Goal: Information Seeking & Learning: Learn about a topic

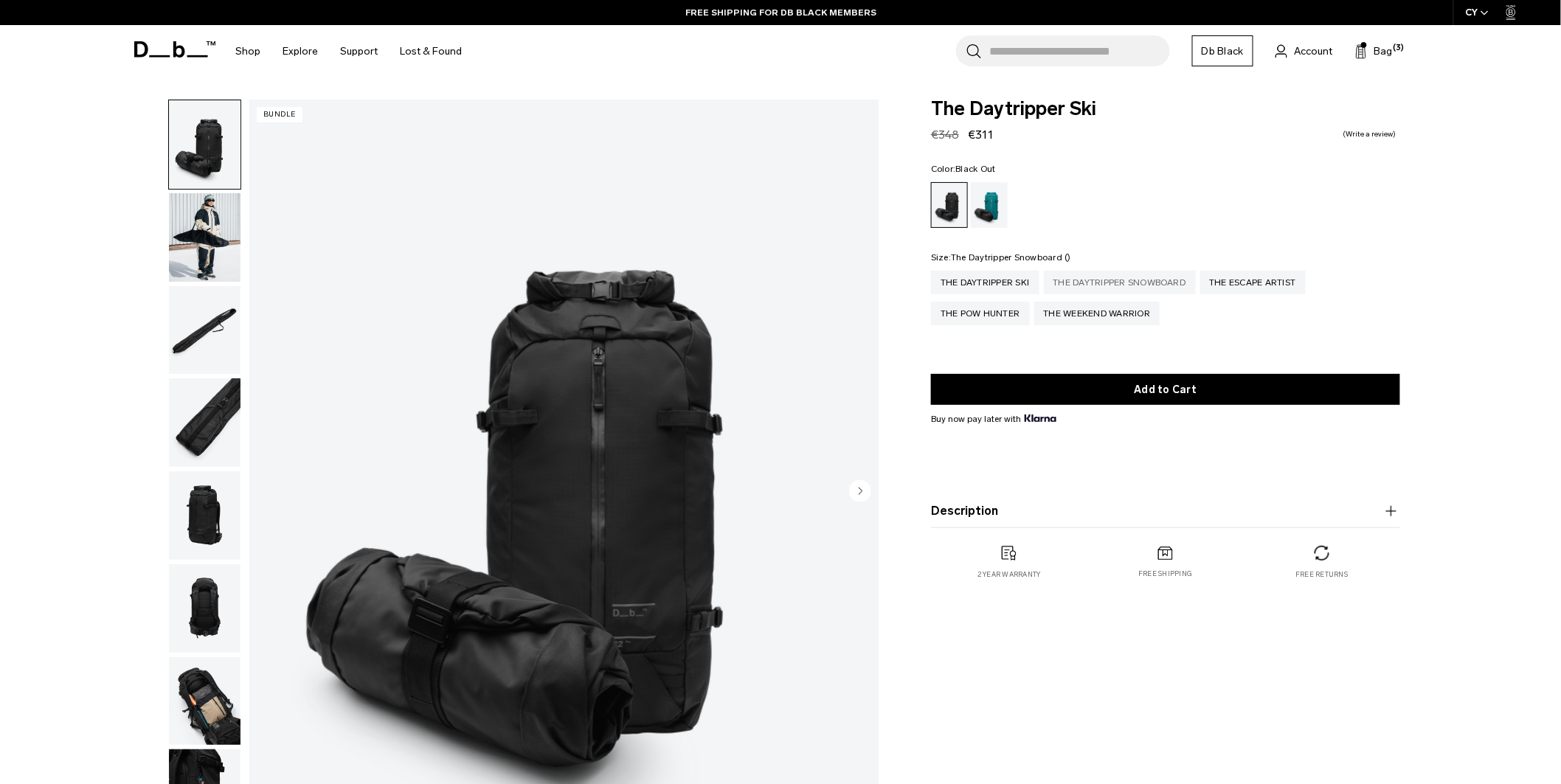
click at [1165, 289] on div "The Daytripper Snowboard" at bounding box center [1119, 282] width 152 height 23
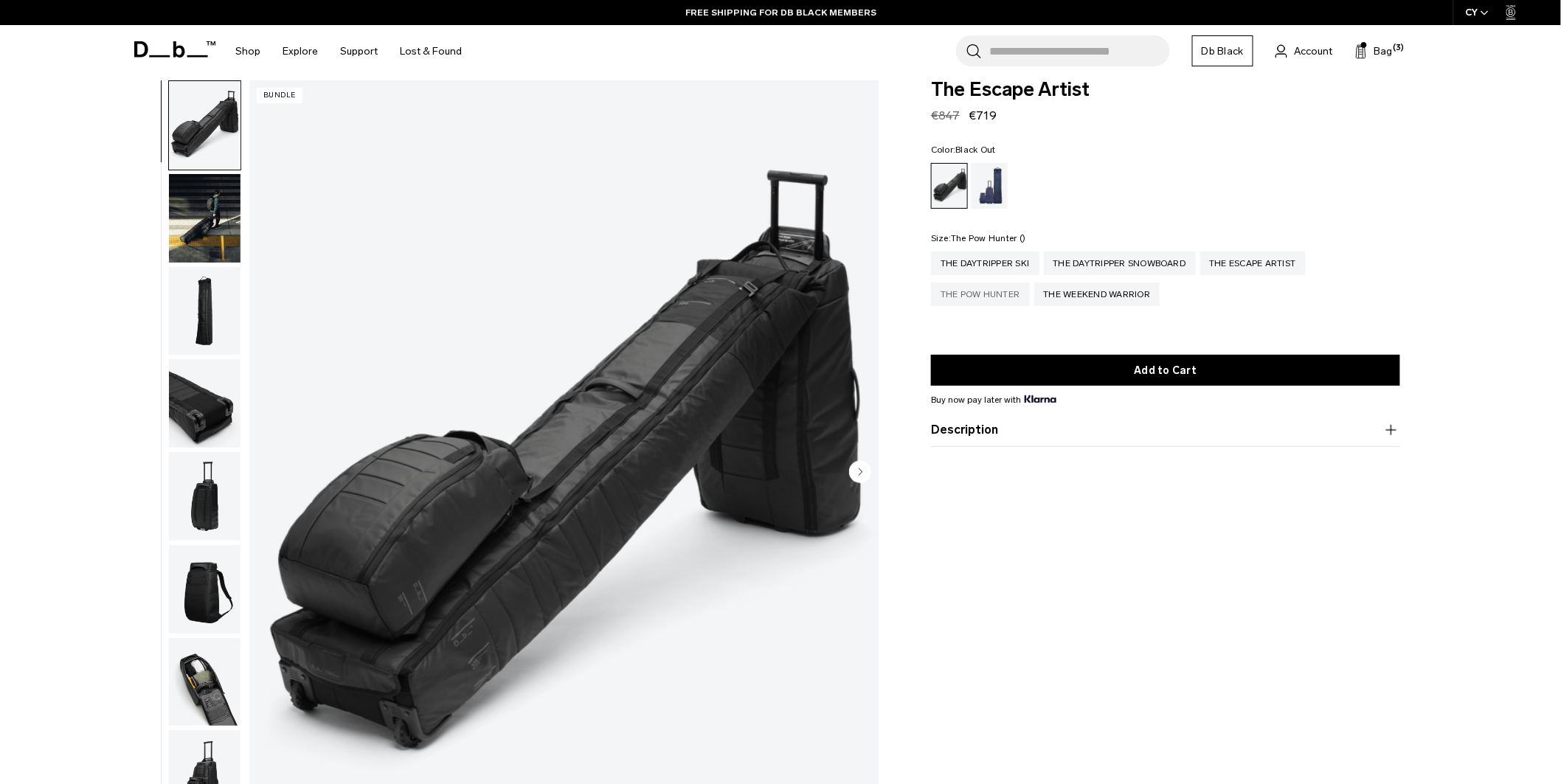
click at [990, 295] on div "The Pow Hunter" at bounding box center [981, 294] width 99 height 23
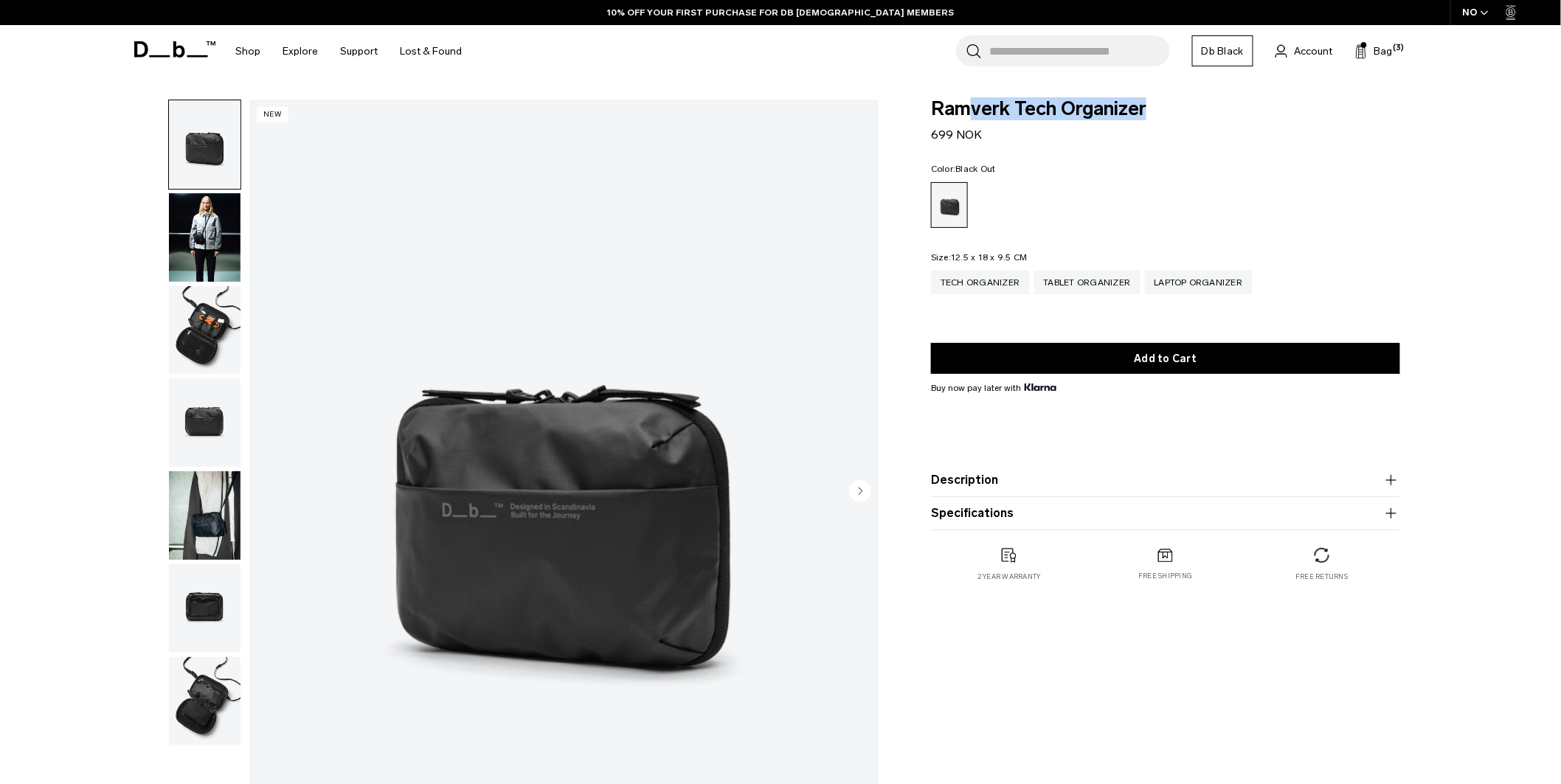
click at [933, 109] on span "Ramverk Tech Organizer" at bounding box center [1165, 109] width 469 height 19
click at [1382, 44] on span "Bag" at bounding box center [1383, 51] width 18 height 15
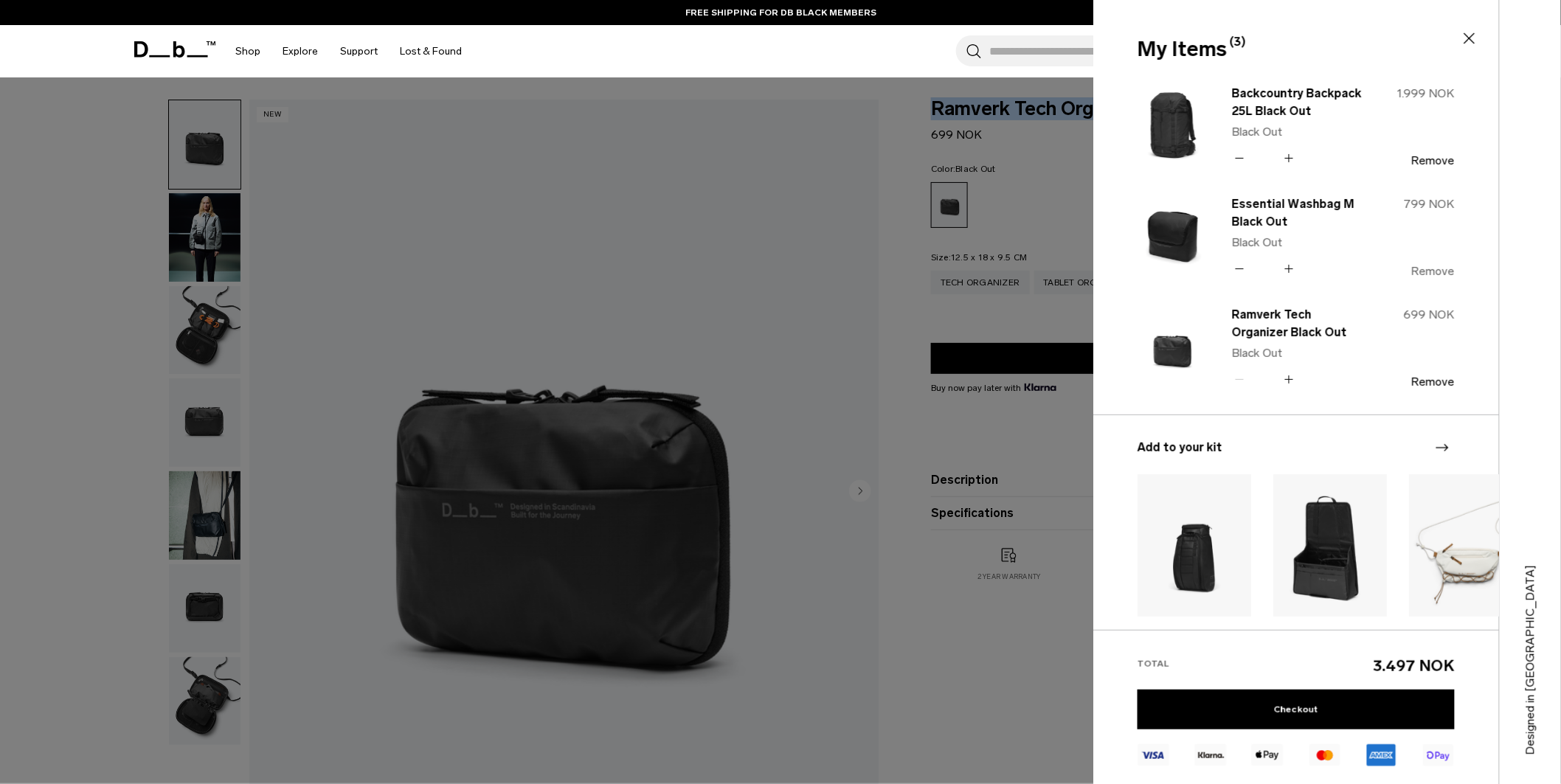
click at [1441, 273] on button "Remove" at bounding box center [1432, 272] width 44 height 14
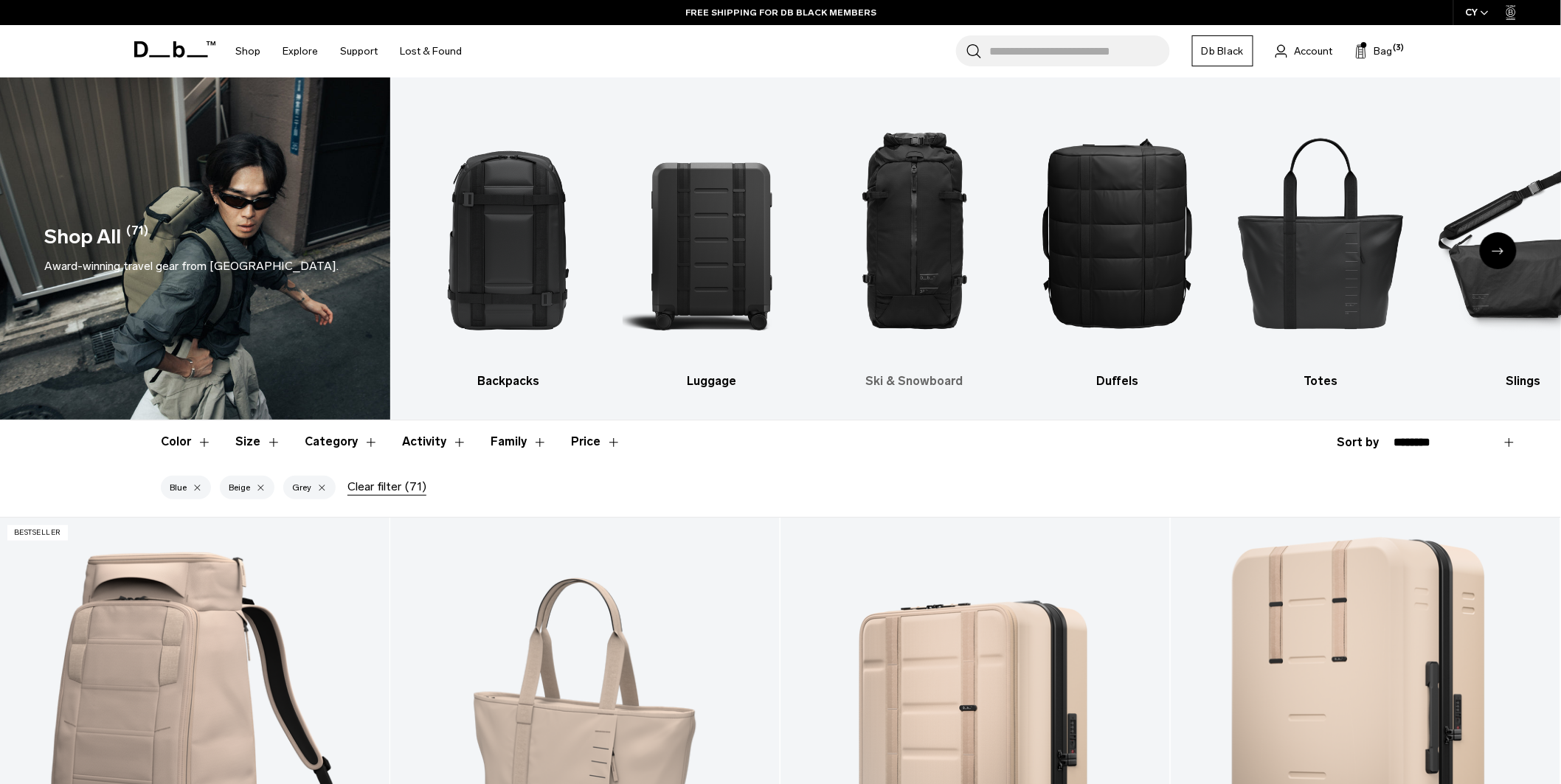
click at [929, 247] on img "3 / 10" at bounding box center [914, 232] width 177 height 266
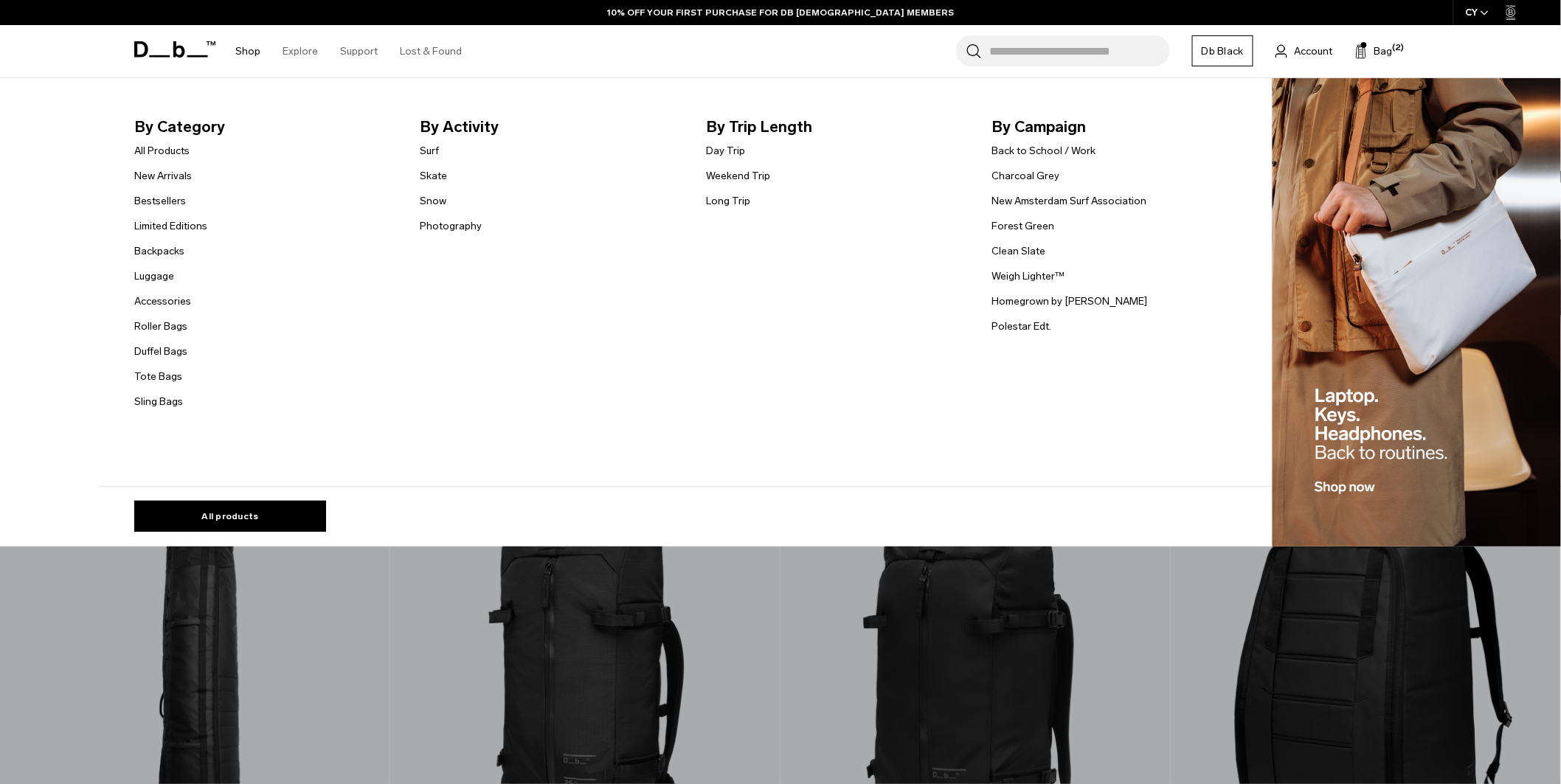
scroll to position [382, 0]
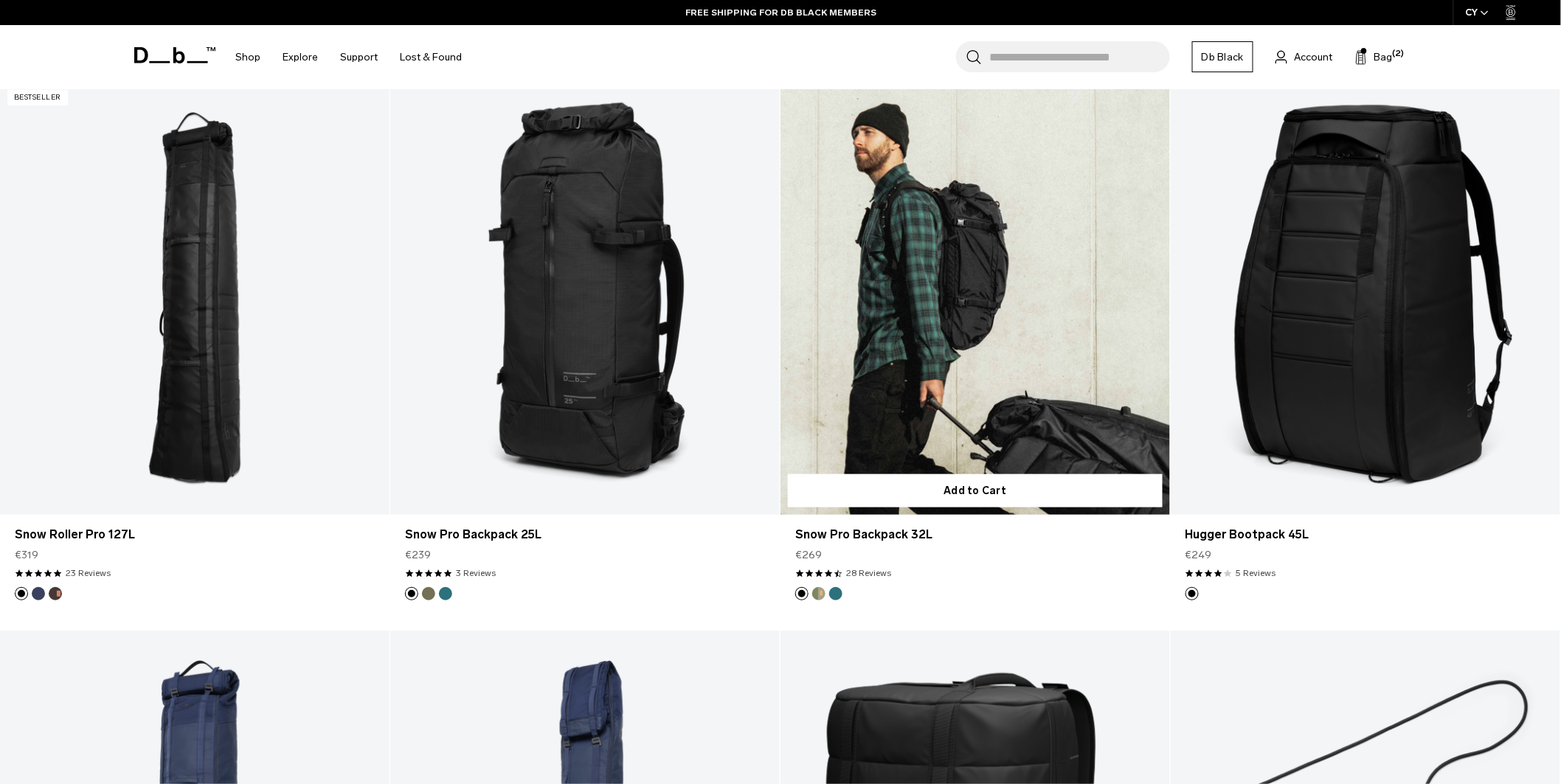
click at [860, 319] on link "Snow Pro Backpack 32L" at bounding box center [975, 299] width 390 height 433
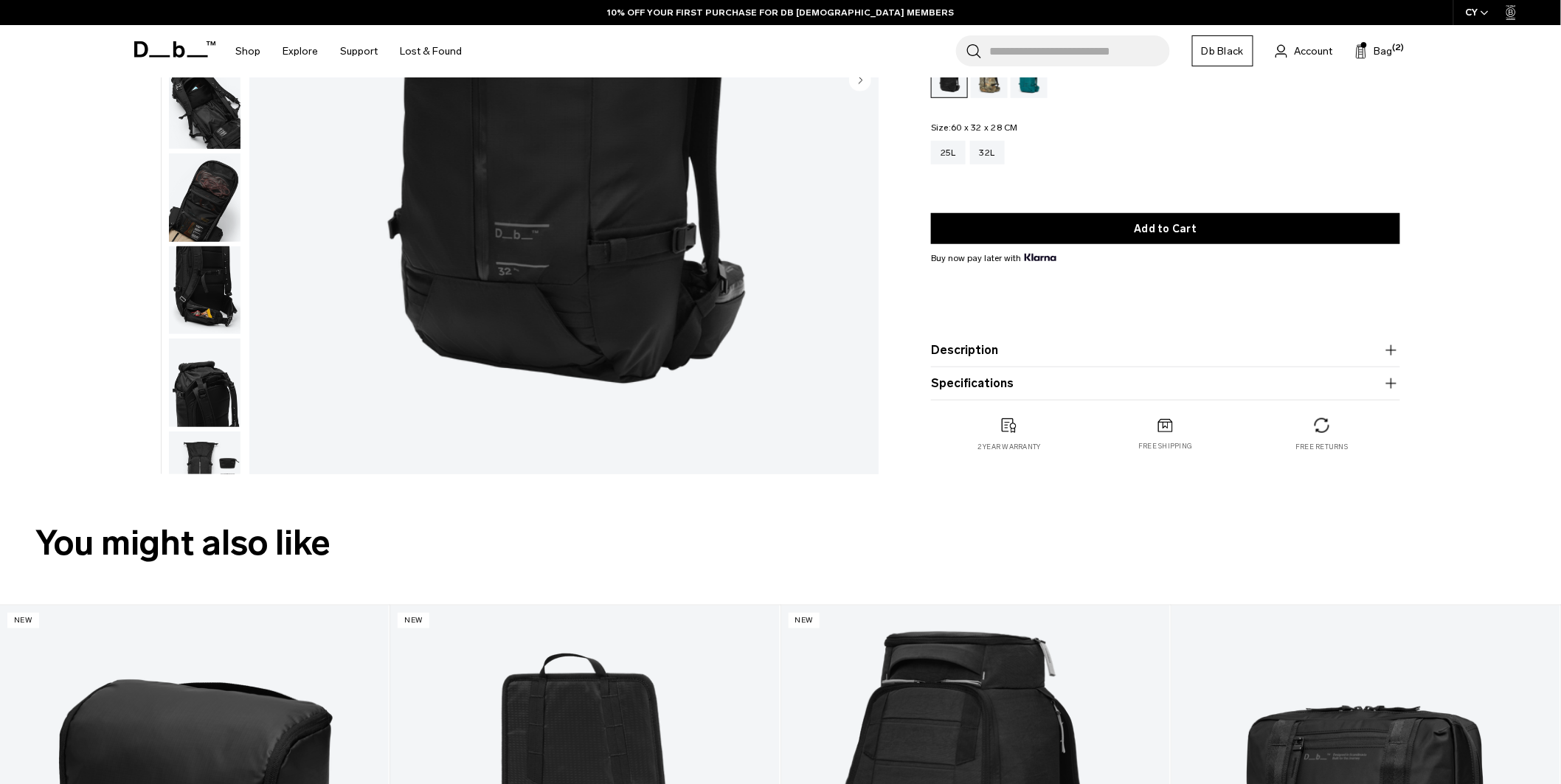
scroll to position [413, 0]
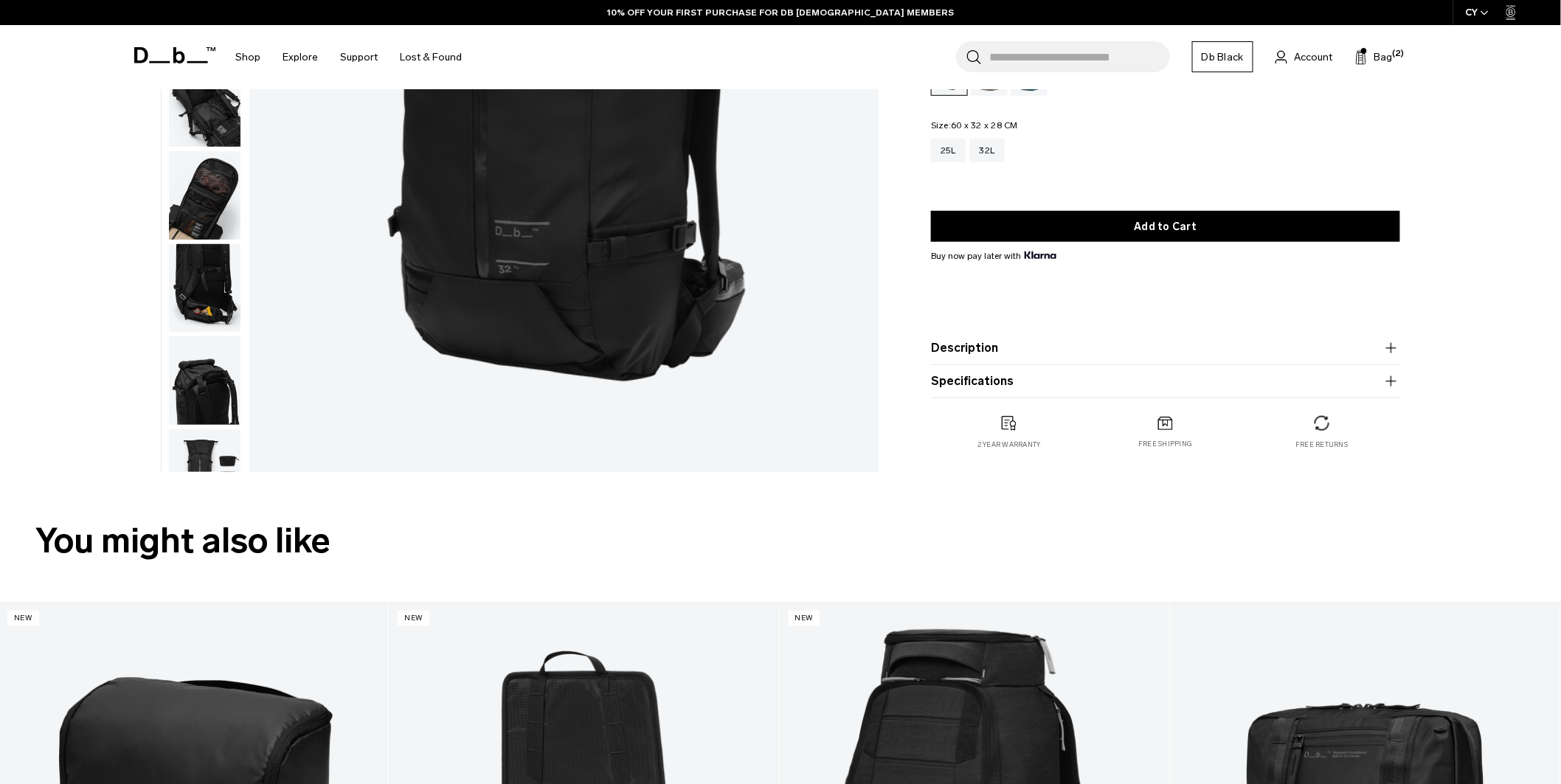
click at [962, 372] on button "Specifications" at bounding box center [1165, 381] width 469 height 17
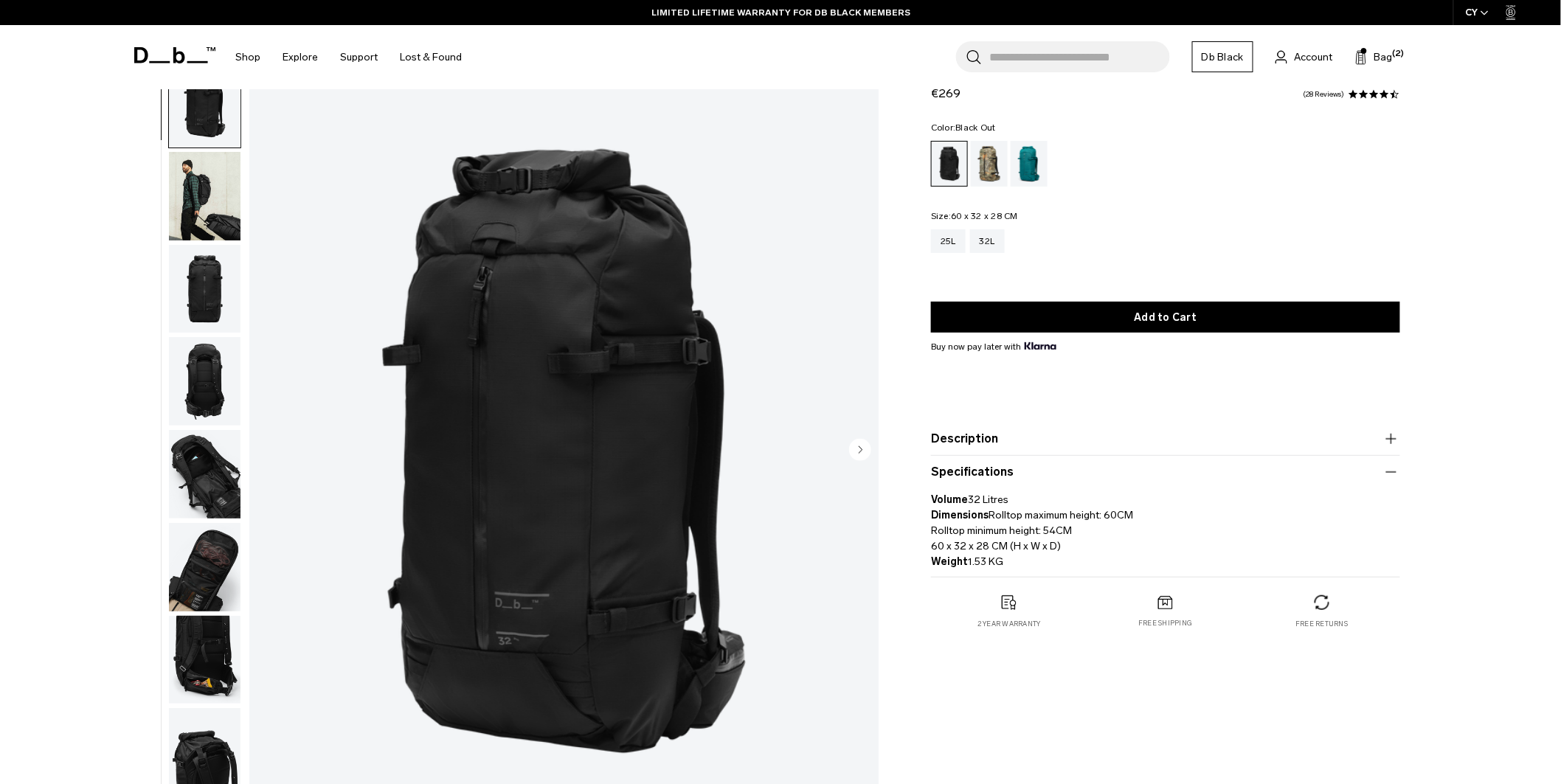
scroll to position [0, 0]
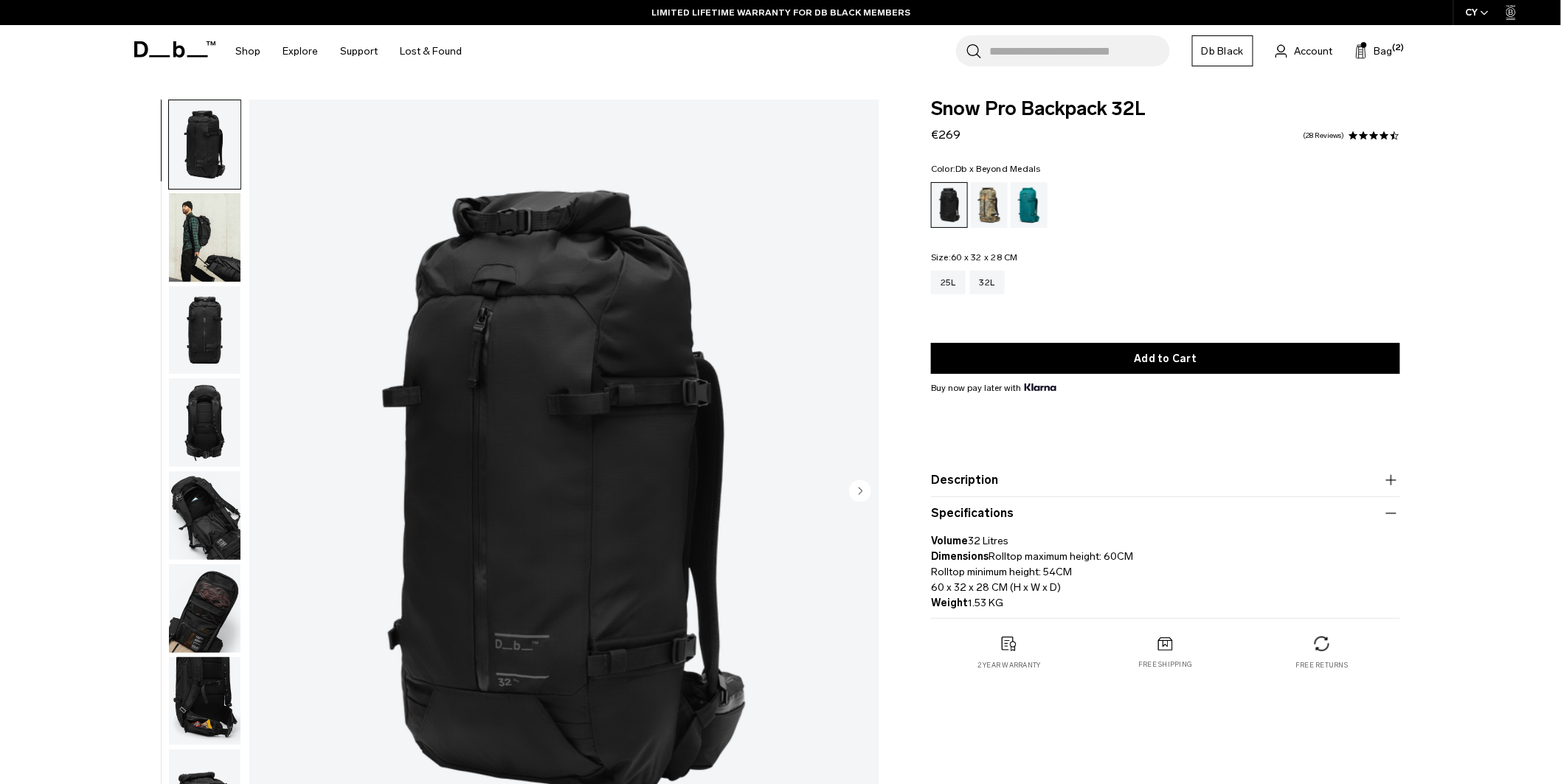
click at [993, 197] on div "Db x Beyond Medals" at bounding box center [989, 204] width 38 height 45
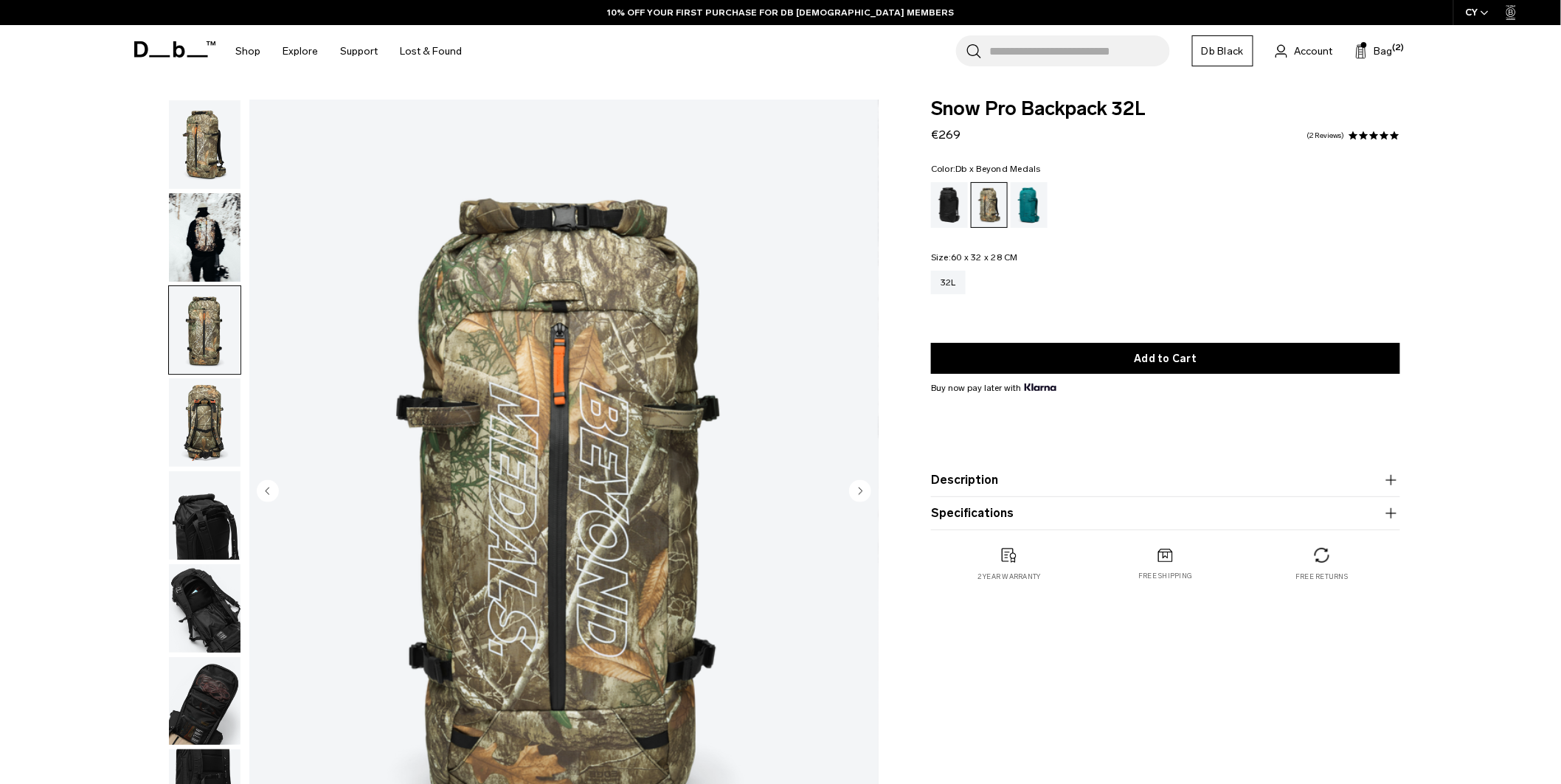
click at [209, 248] on img "button" at bounding box center [205, 238] width 72 height 89
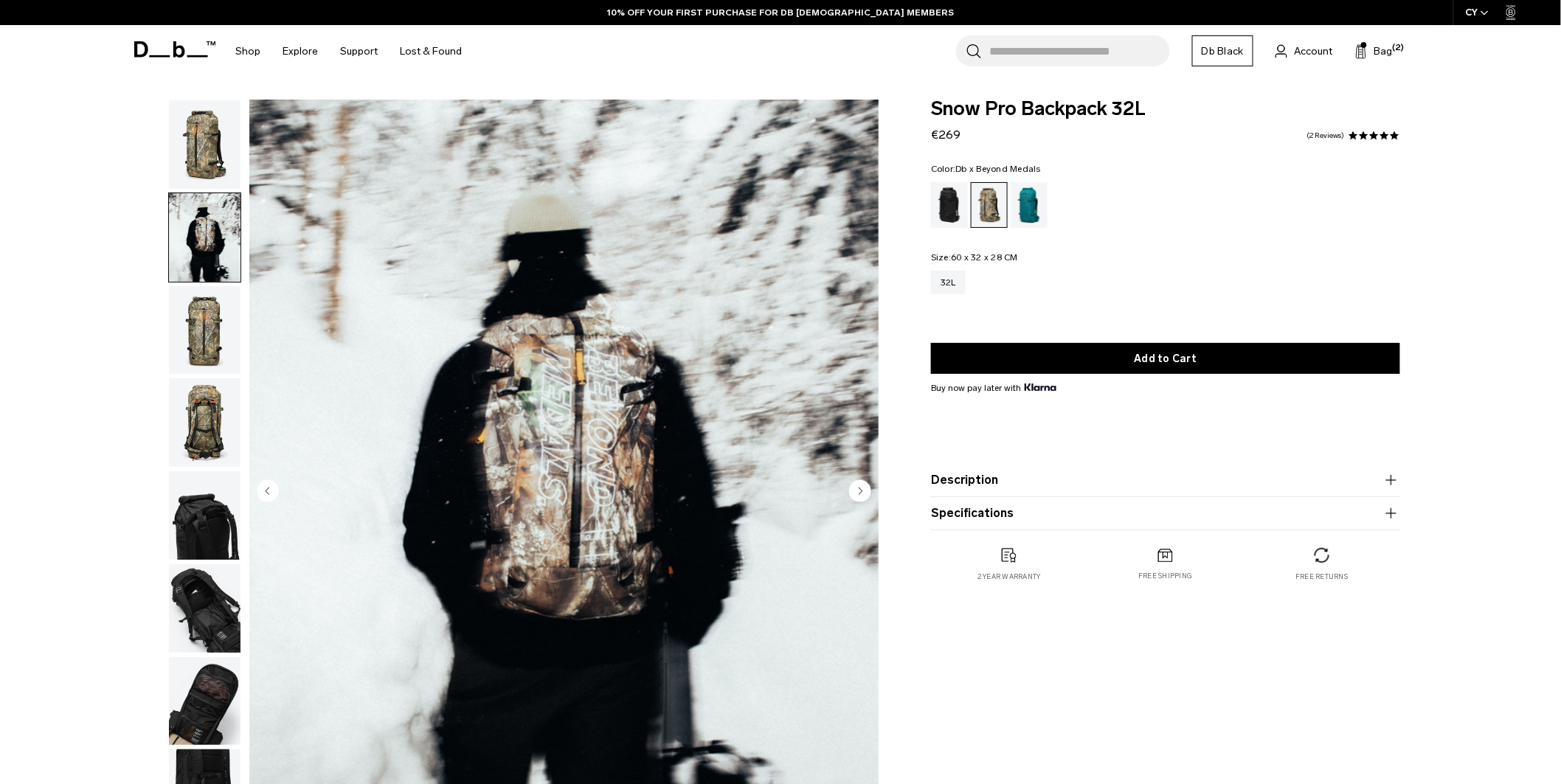
click at [213, 376] on ul at bounding box center [205, 469] width 74 height 739
click at [212, 413] on img "button" at bounding box center [205, 422] width 72 height 89
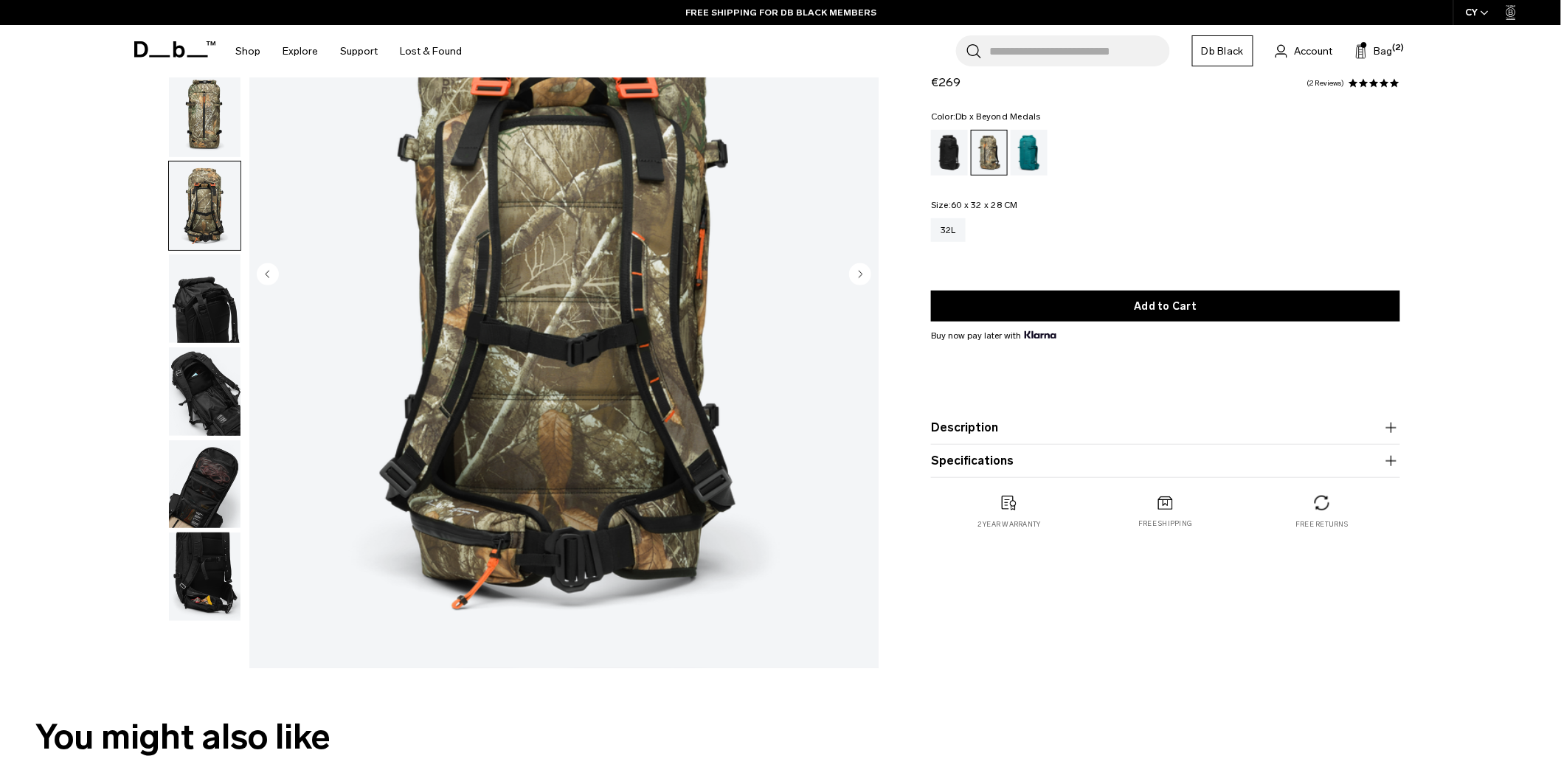
scroll to position [217, 0]
click at [197, 398] on img "button" at bounding box center [205, 392] width 72 height 89
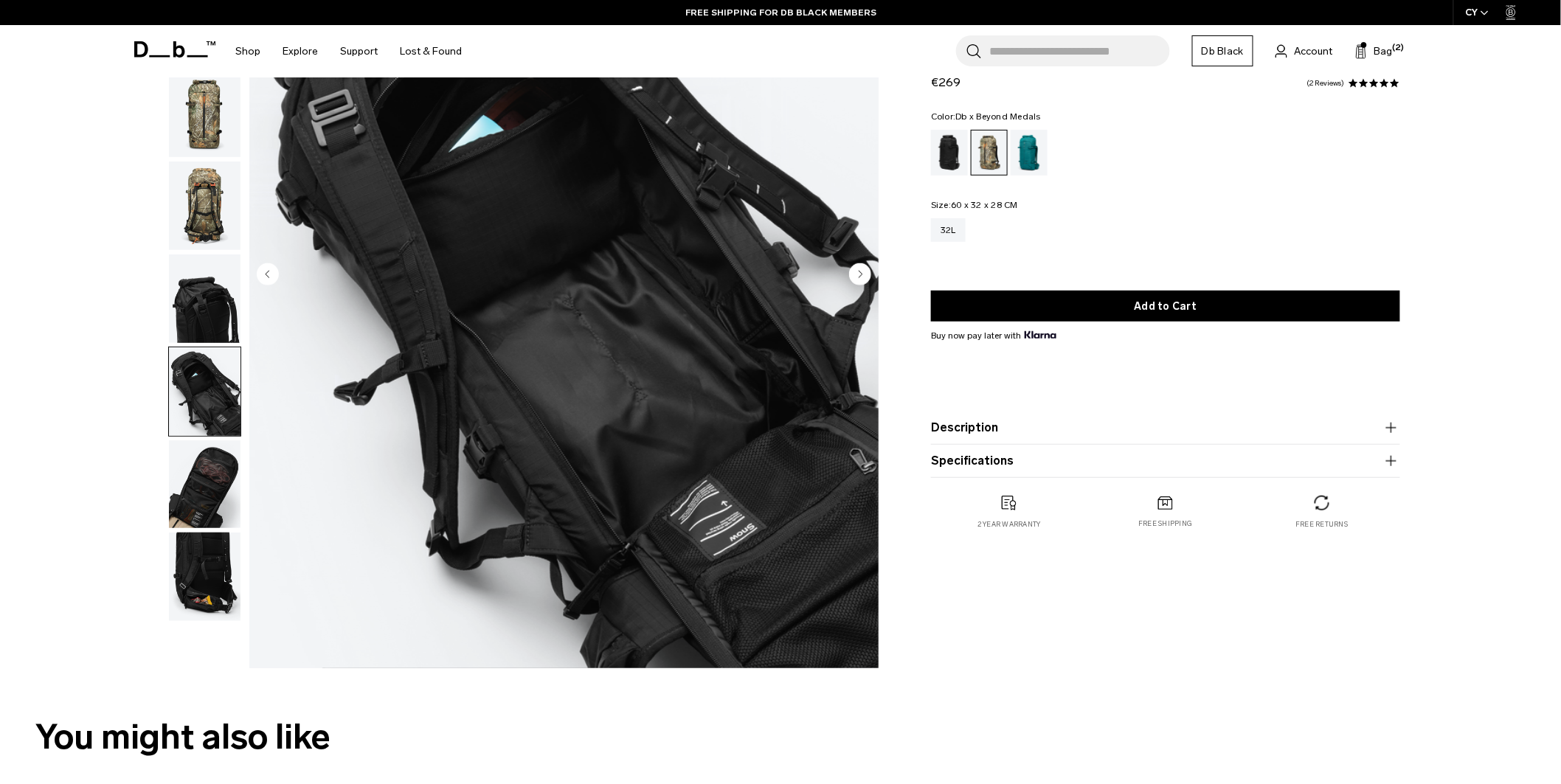
click at [225, 461] on img "button" at bounding box center [205, 484] width 72 height 89
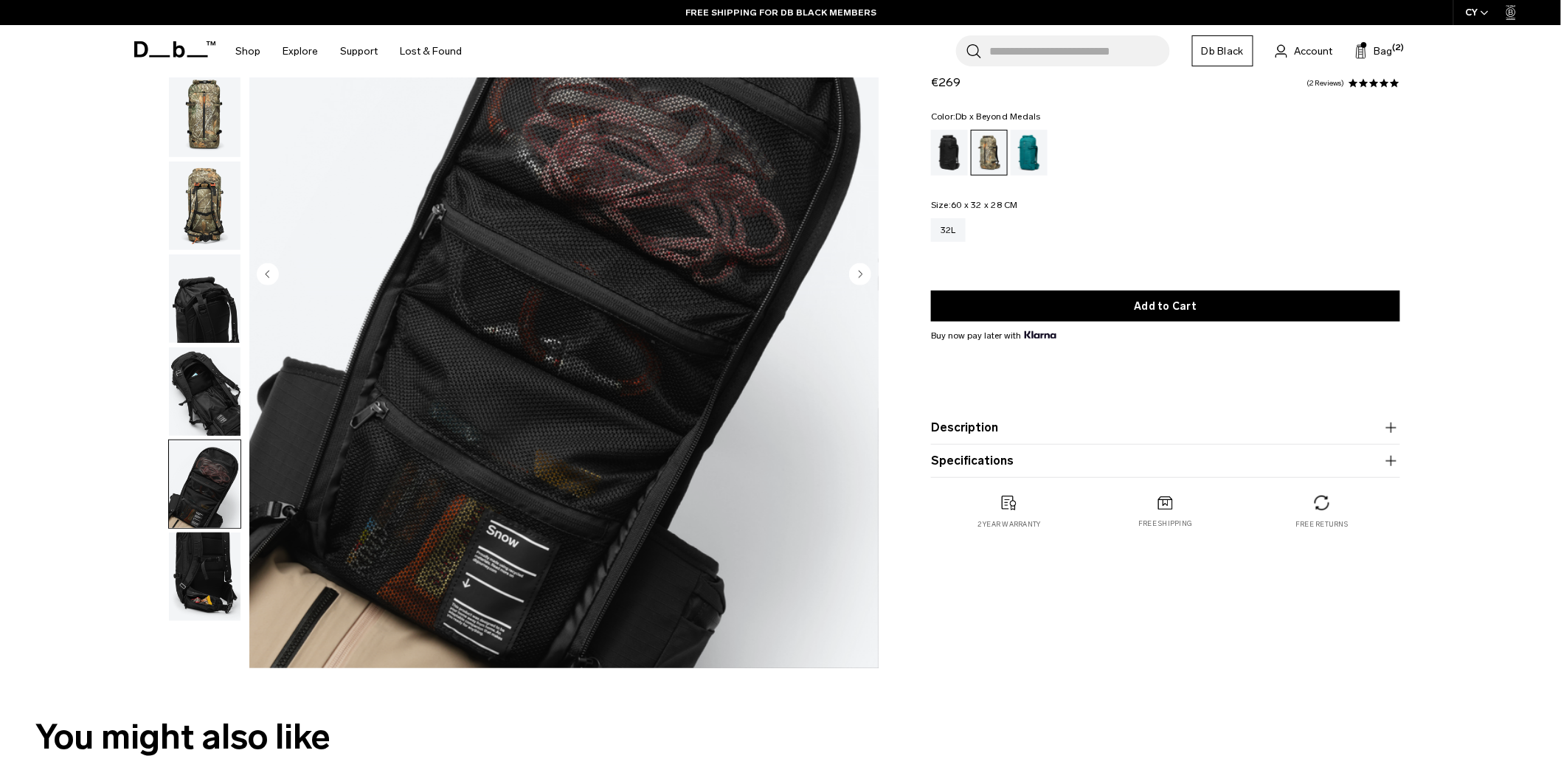
click at [225, 561] on img "button" at bounding box center [205, 577] width 72 height 89
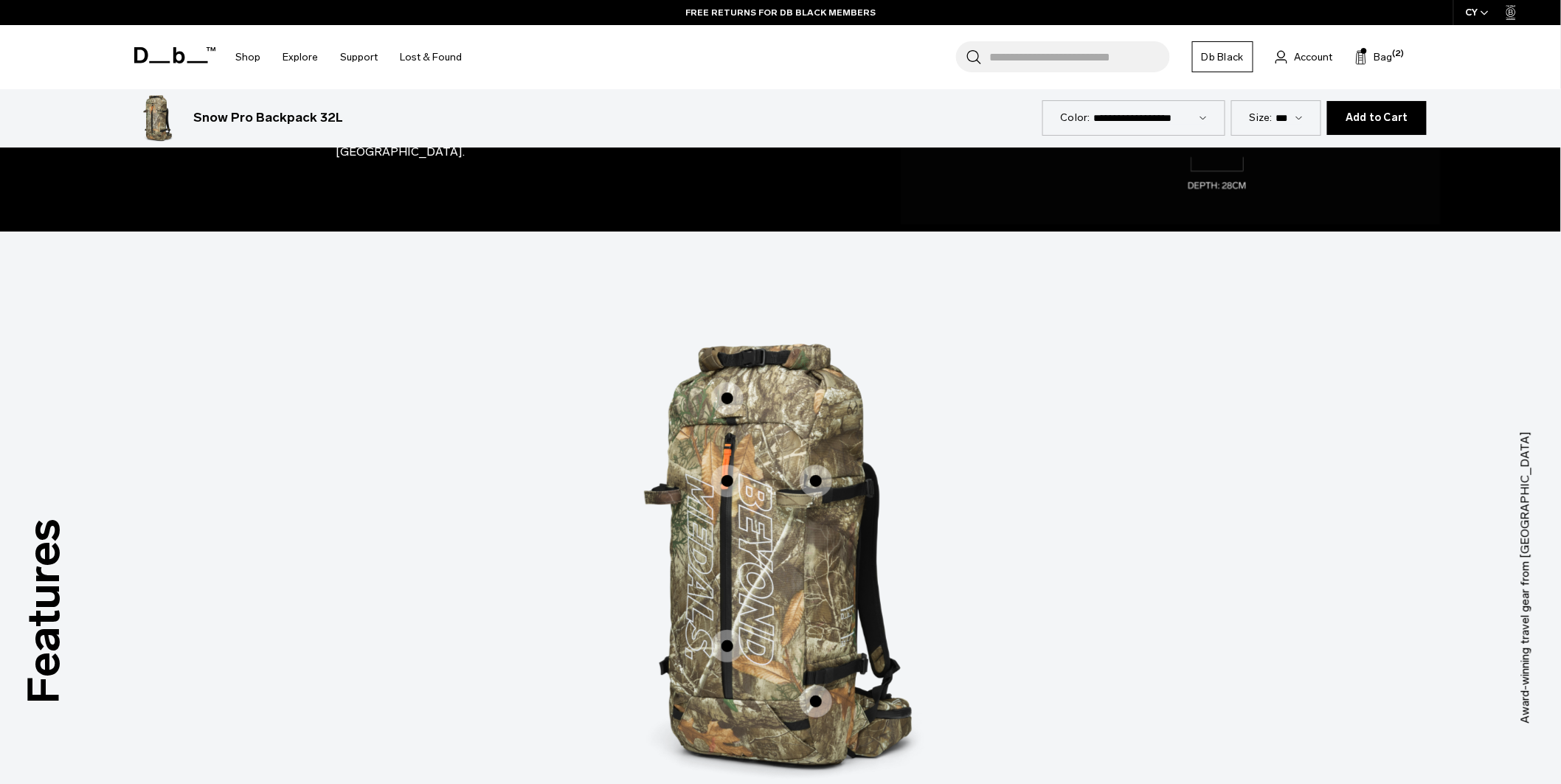
scroll to position [2036, 0]
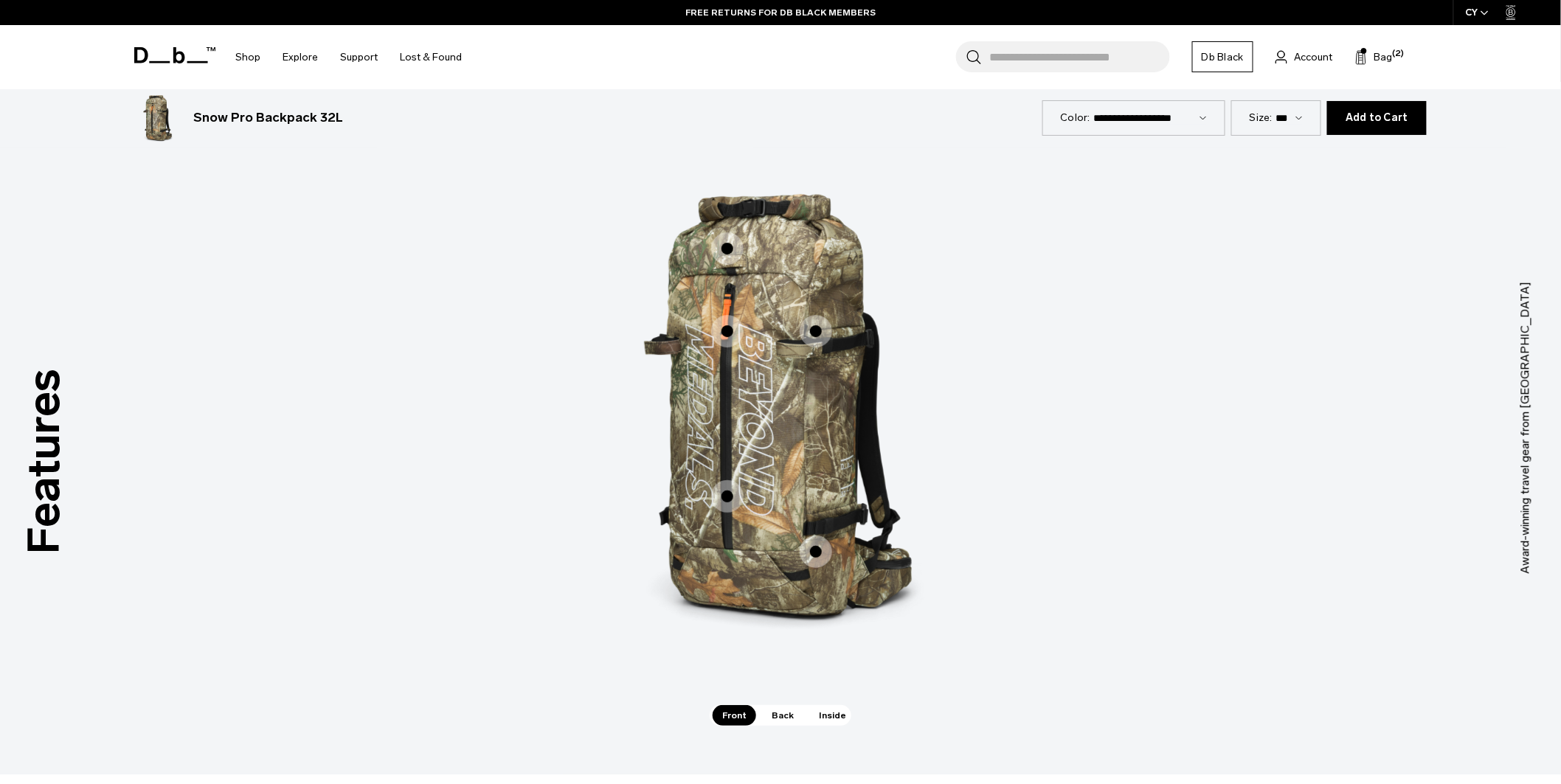
click at [727, 322] on span "1 / 3" at bounding box center [727, 332] width 33 height 33
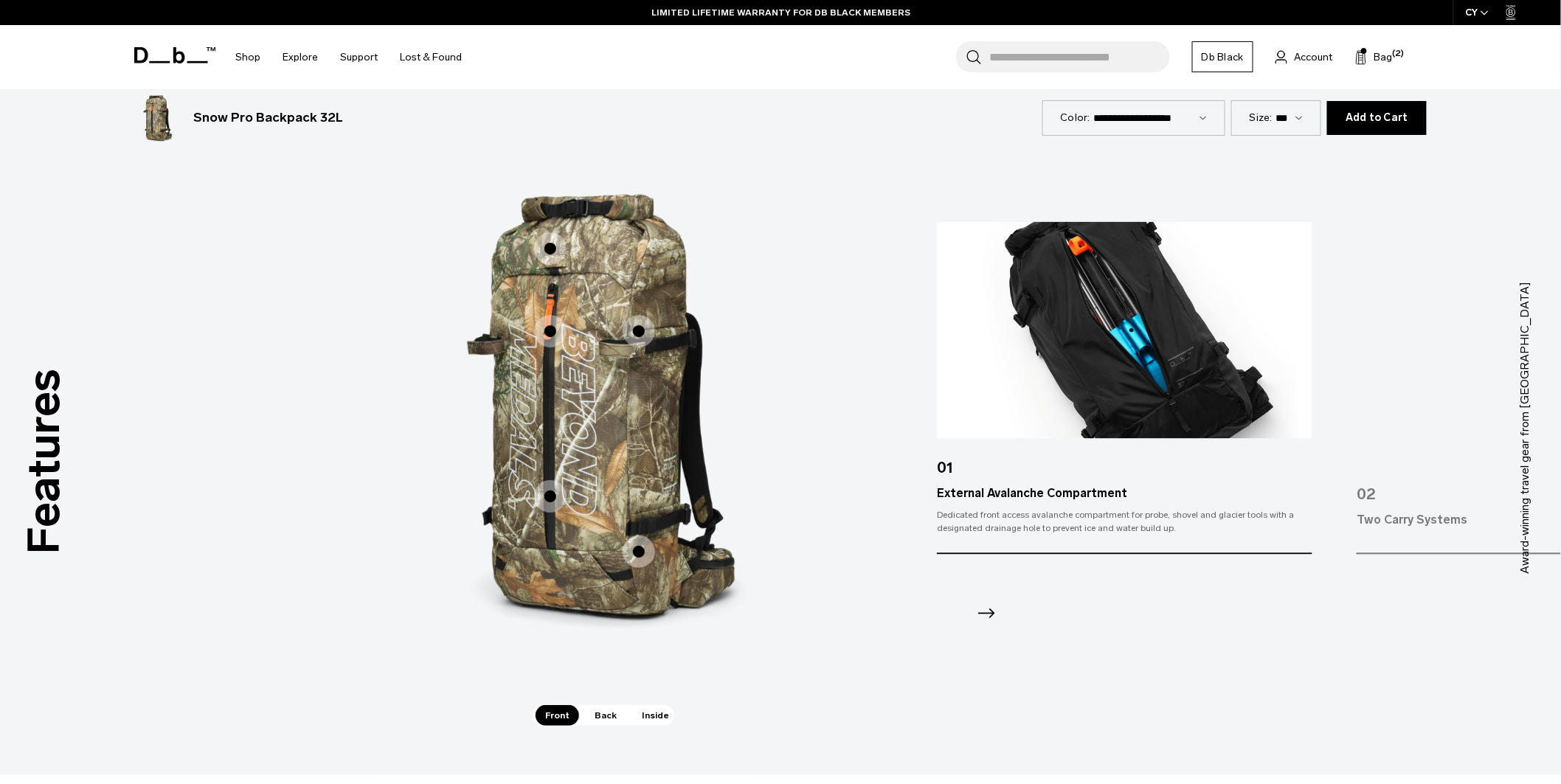
click at [558, 238] on span "1 / 3" at bounding box center [550, 248] width 33 height 33
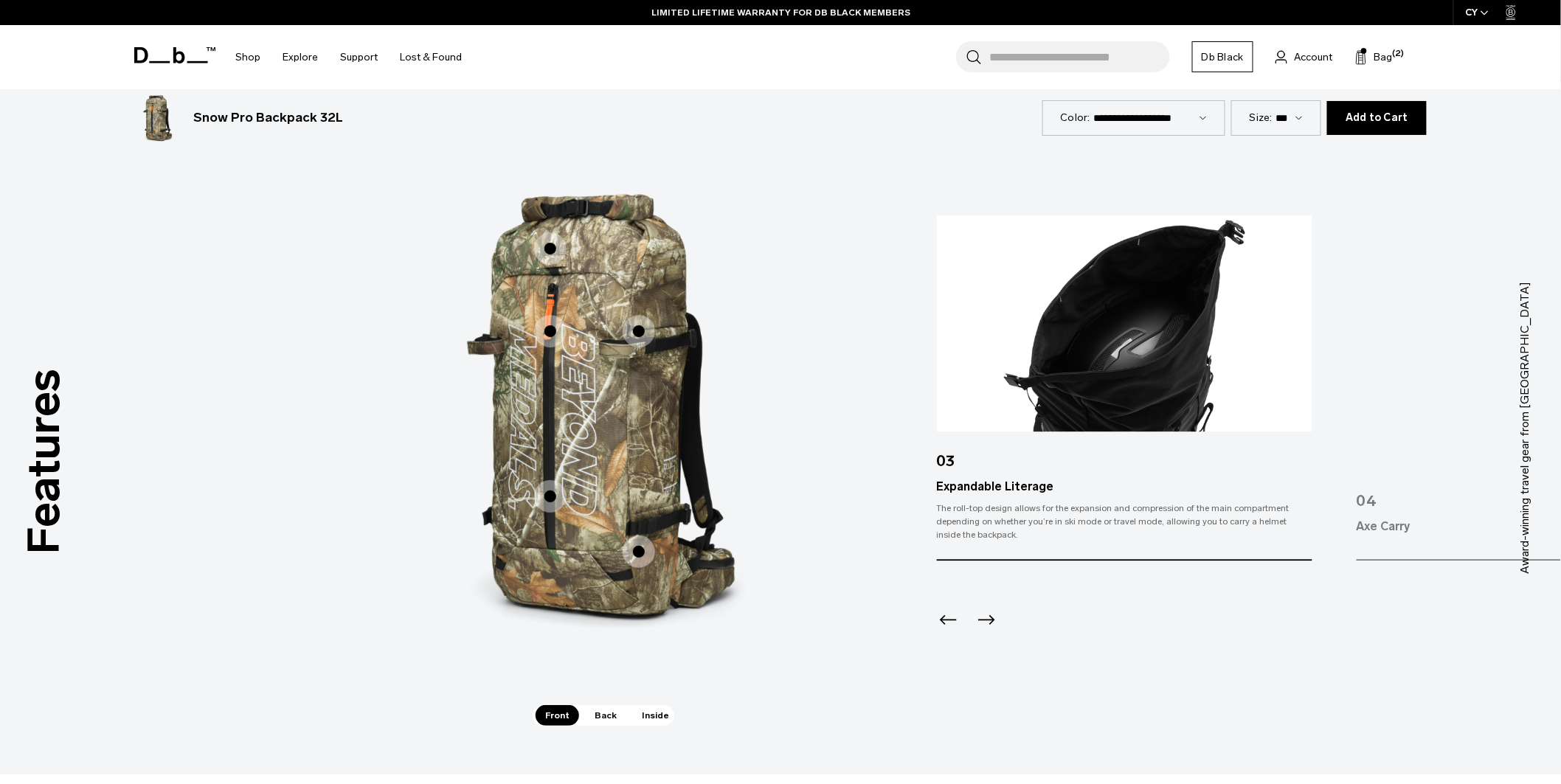
click at [631, 319] on span "1 / 3" at bounding box center [639, 332] width 33 height 33
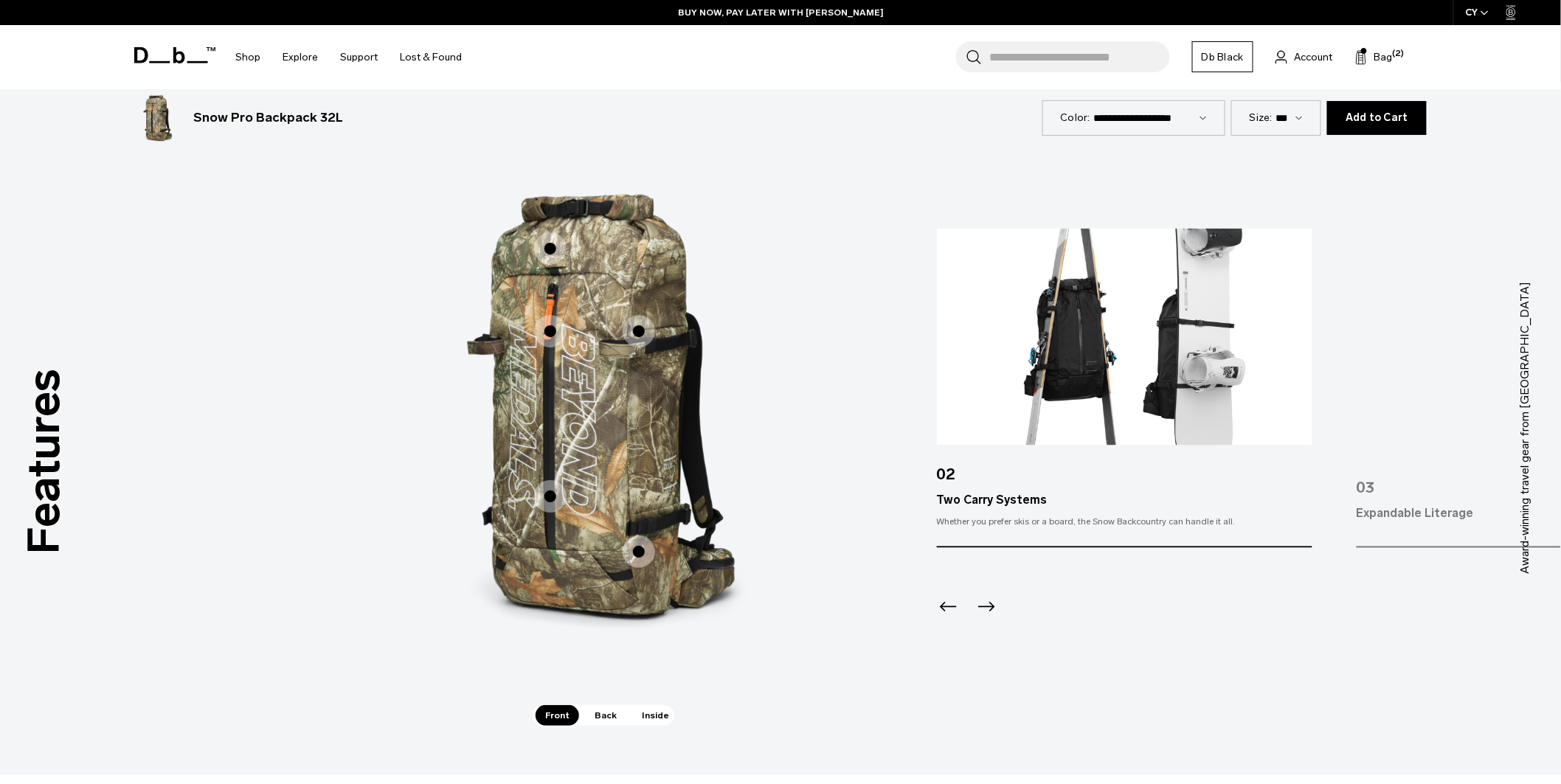
click at [942, 598] on icon "Previous slide" at bounding box center [949, 607] width 23 height 23
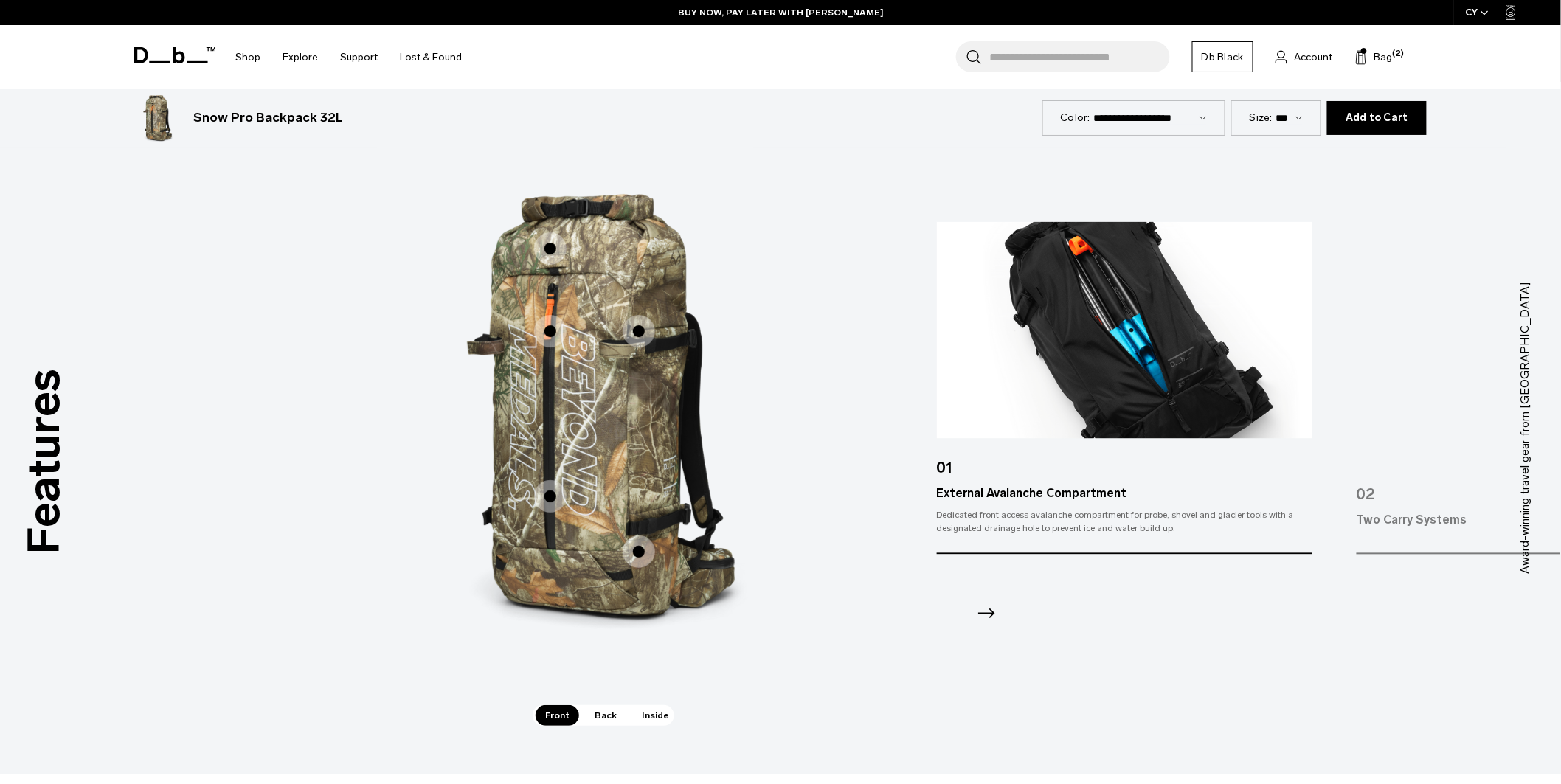
click at [996, 601] on icon "Next slide" at bounding box center [987, 613] width 23 height 23
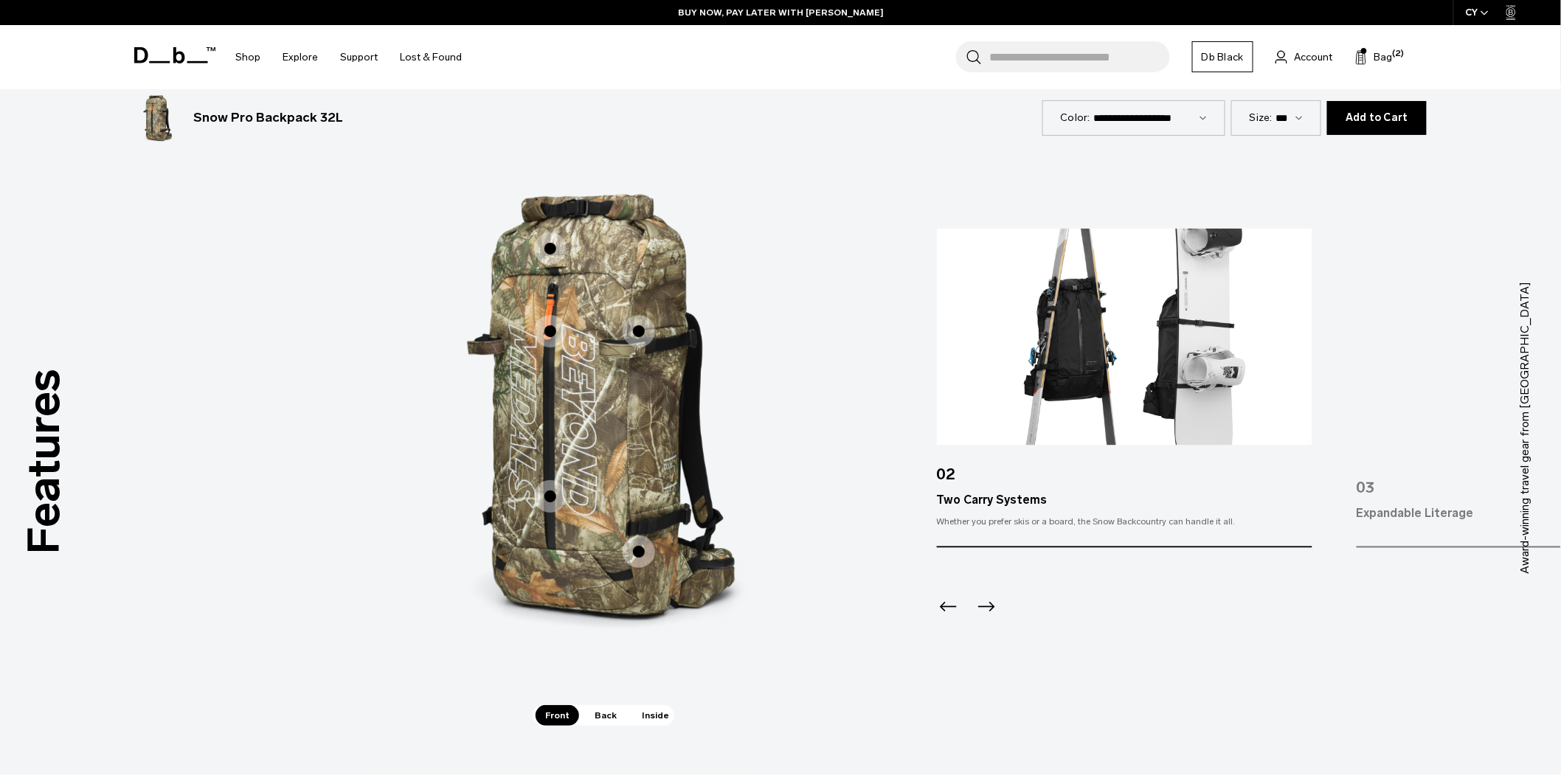
click at [996, 595] on icon "Next slide" at bounding box center [987, 607] width 23 height 23
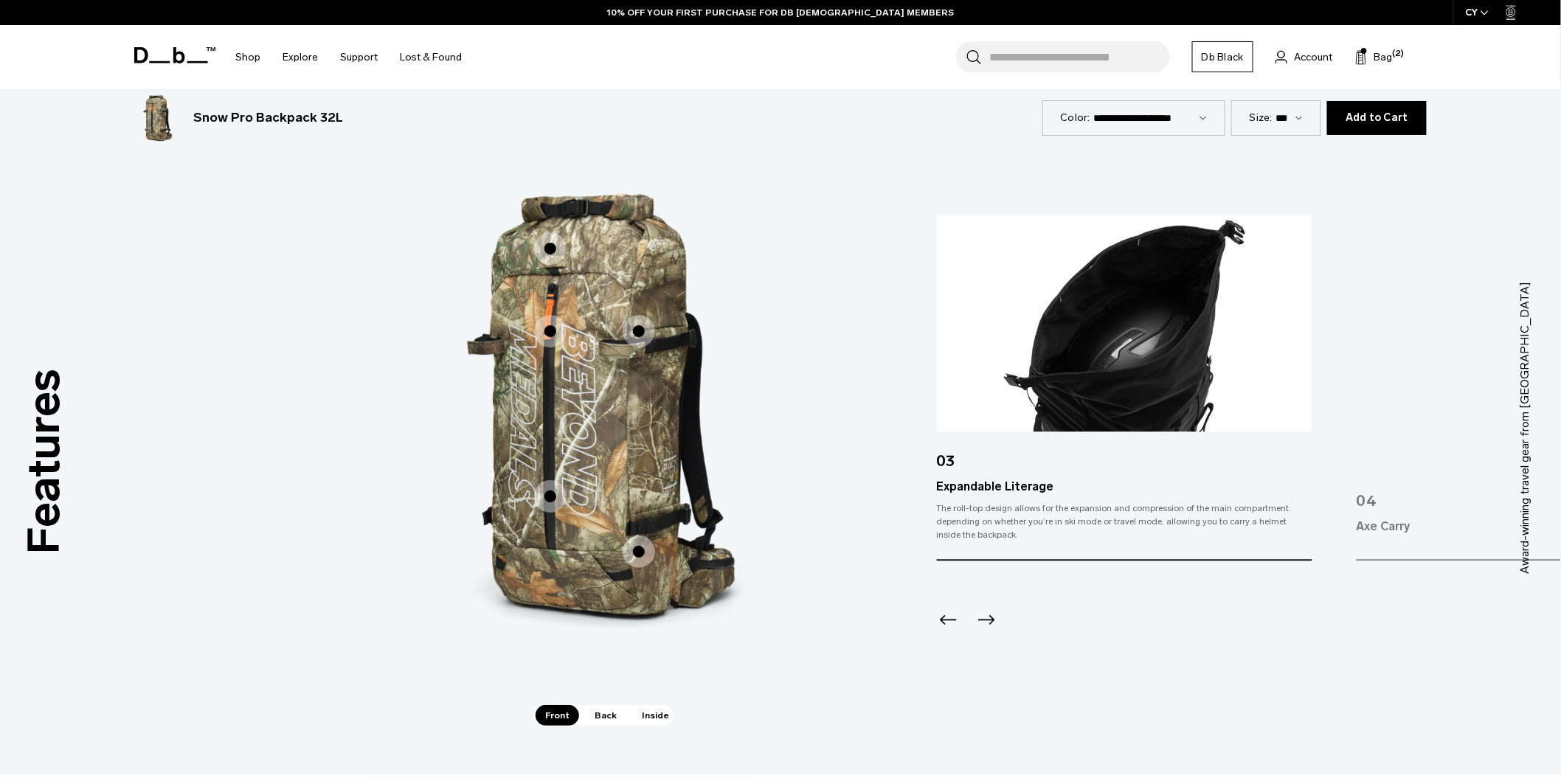
click at [996, 595] on div at bounding box center [1124, 600] width 374 height 79
click at [987, 614] on icon "Next slide" at bounding box center [987, 620] width 23 height 23
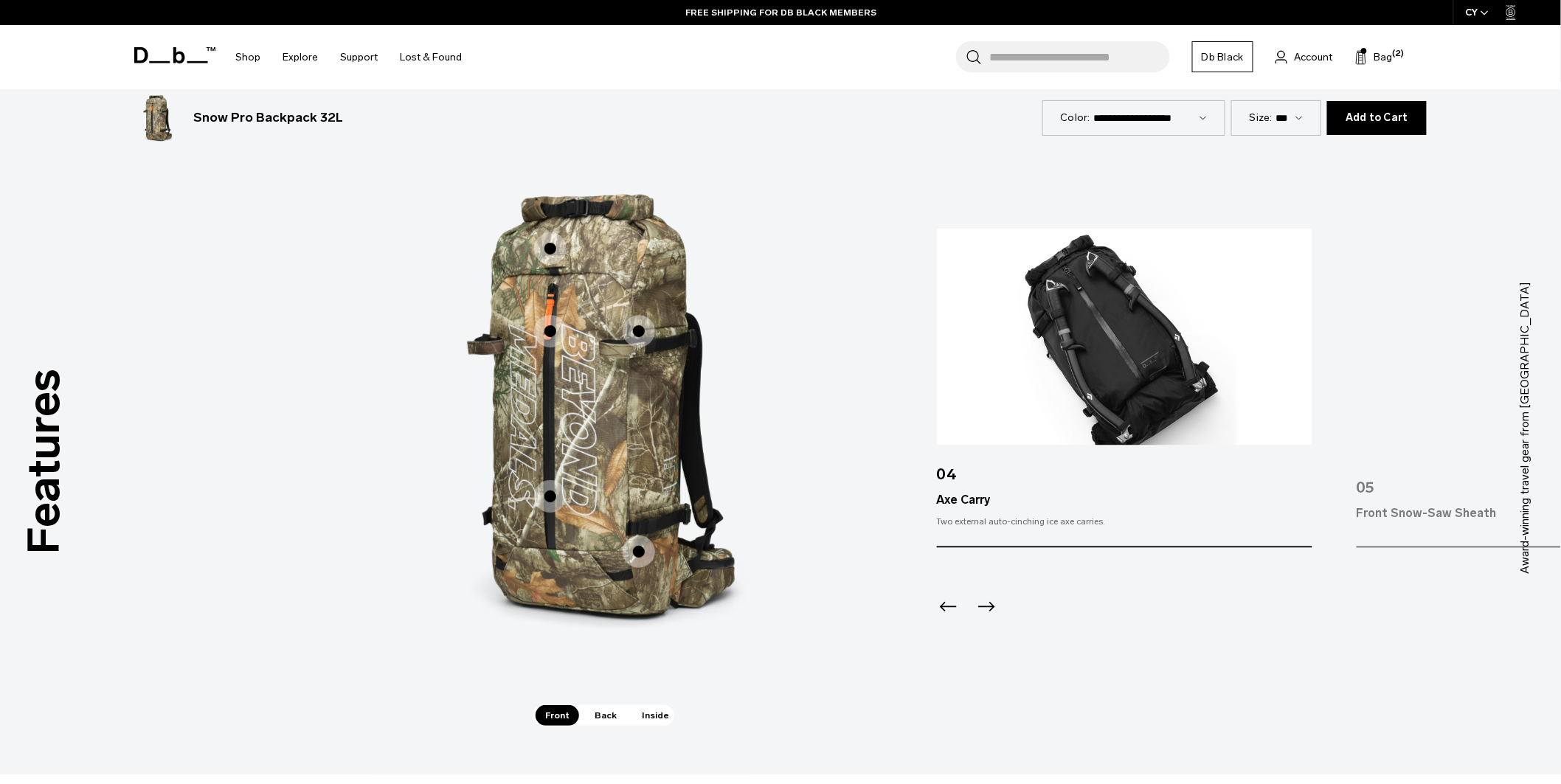
click at [979, 595] on icon "Next slide" at bounding box center [987, 607] width 23 height 23
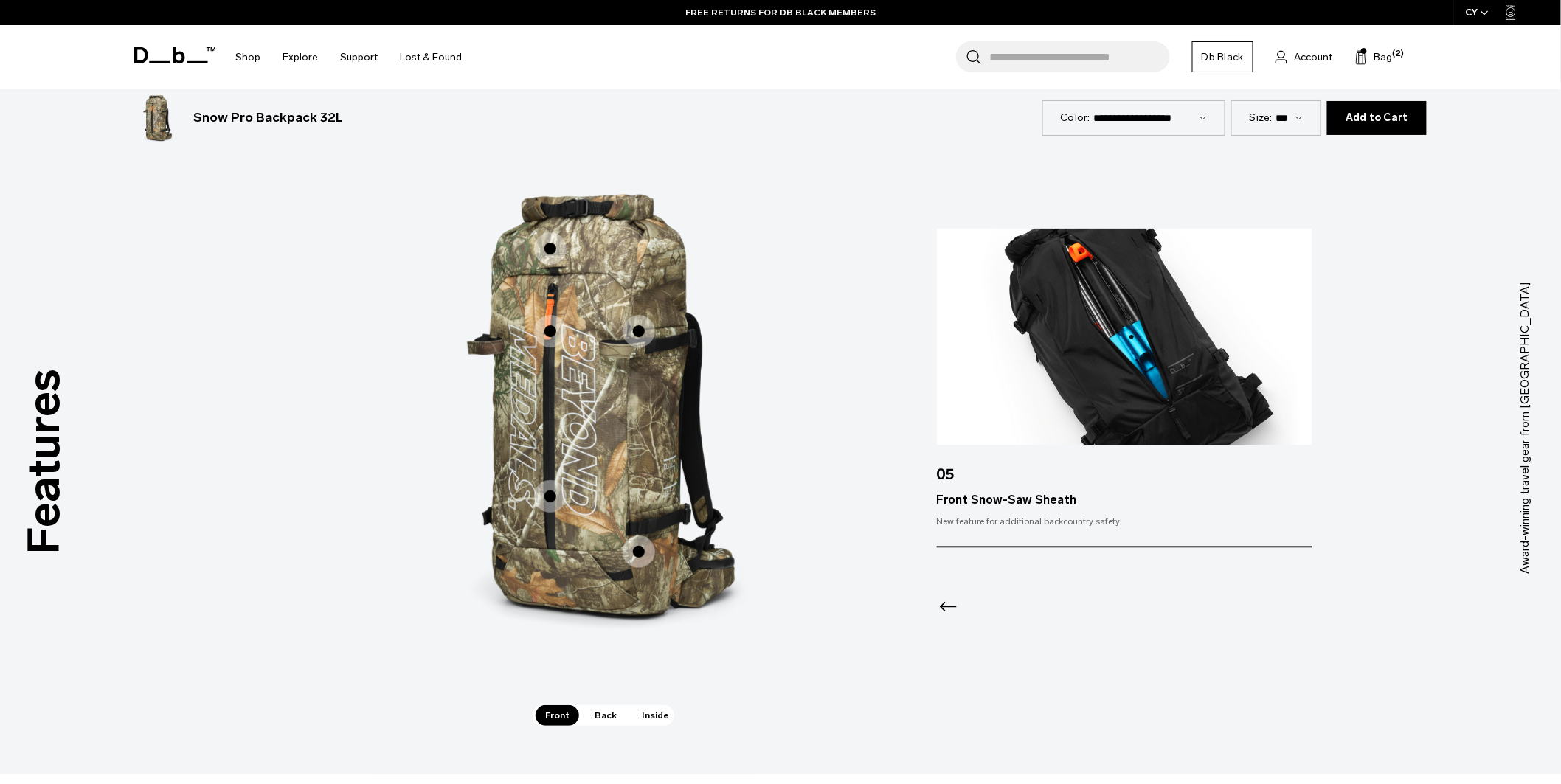
click at [548, 315] on span "1 / 3" at bounding box center [550, 332] width 33 height 33
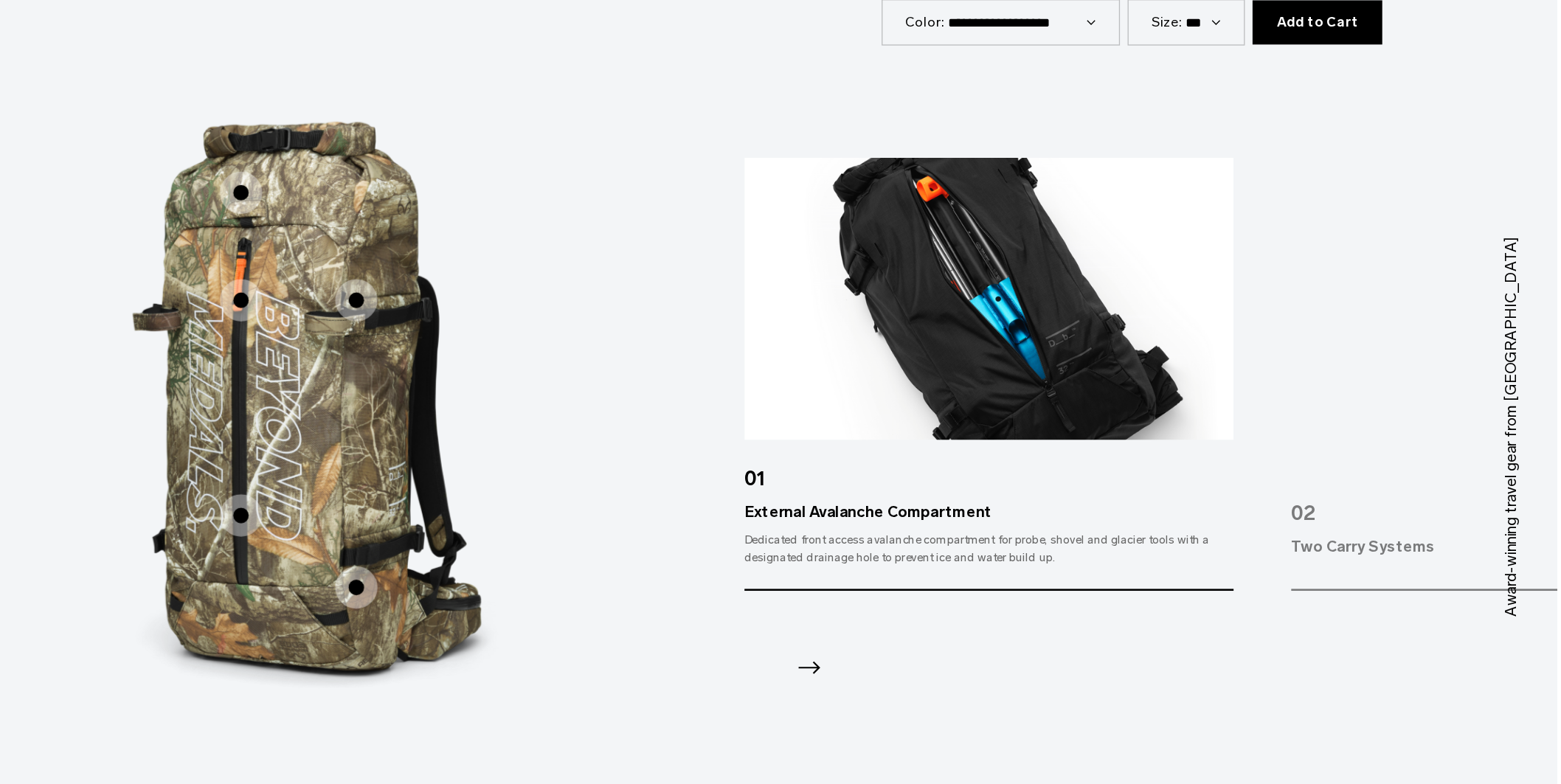
click at [987, 601] on icon "Next slide" at bounding box center [987, 613] width 23 height 23
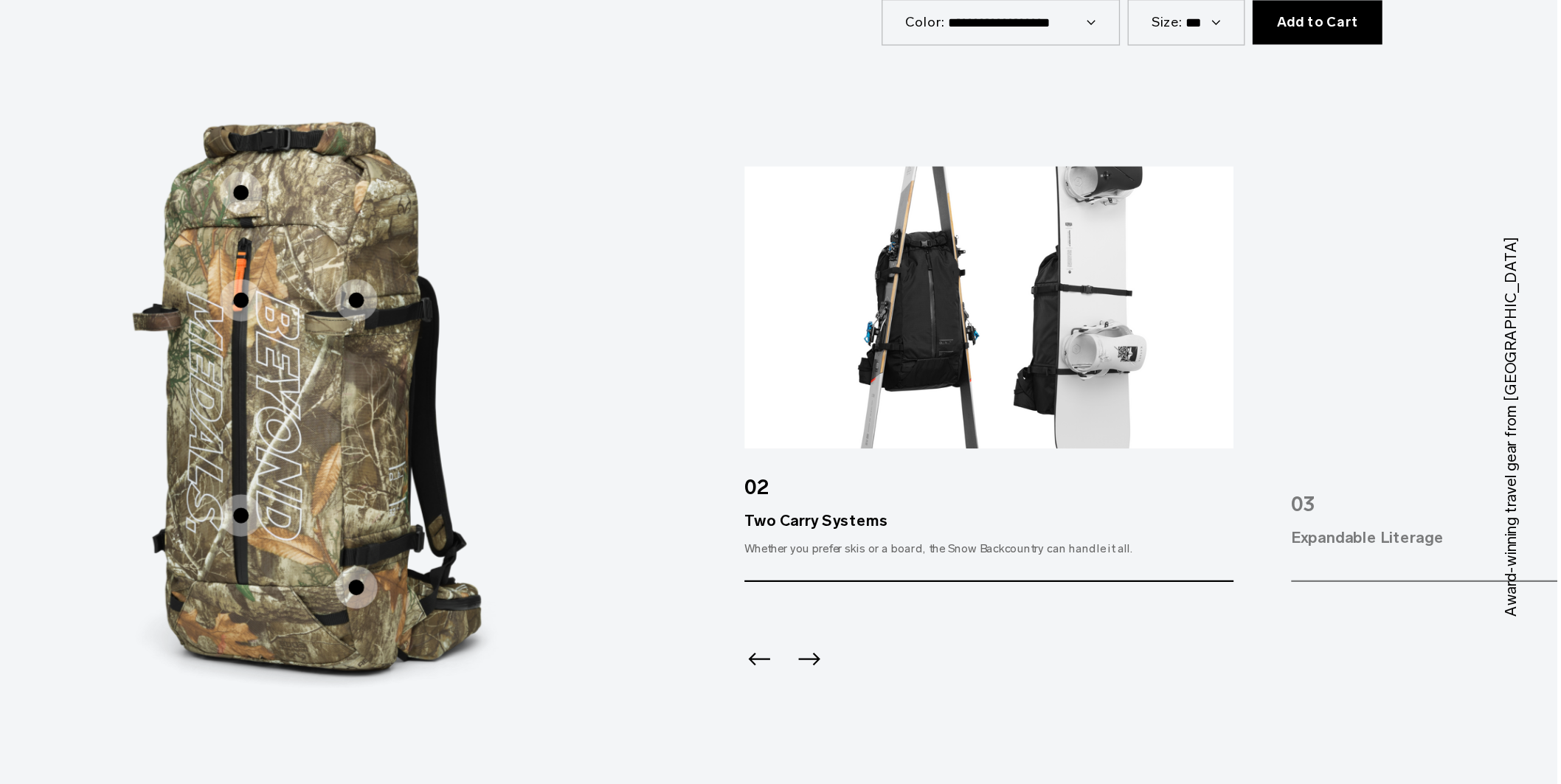
click at [937, 608] on div "Previous slide" at bounding box center [947, 612] width 20 height 33
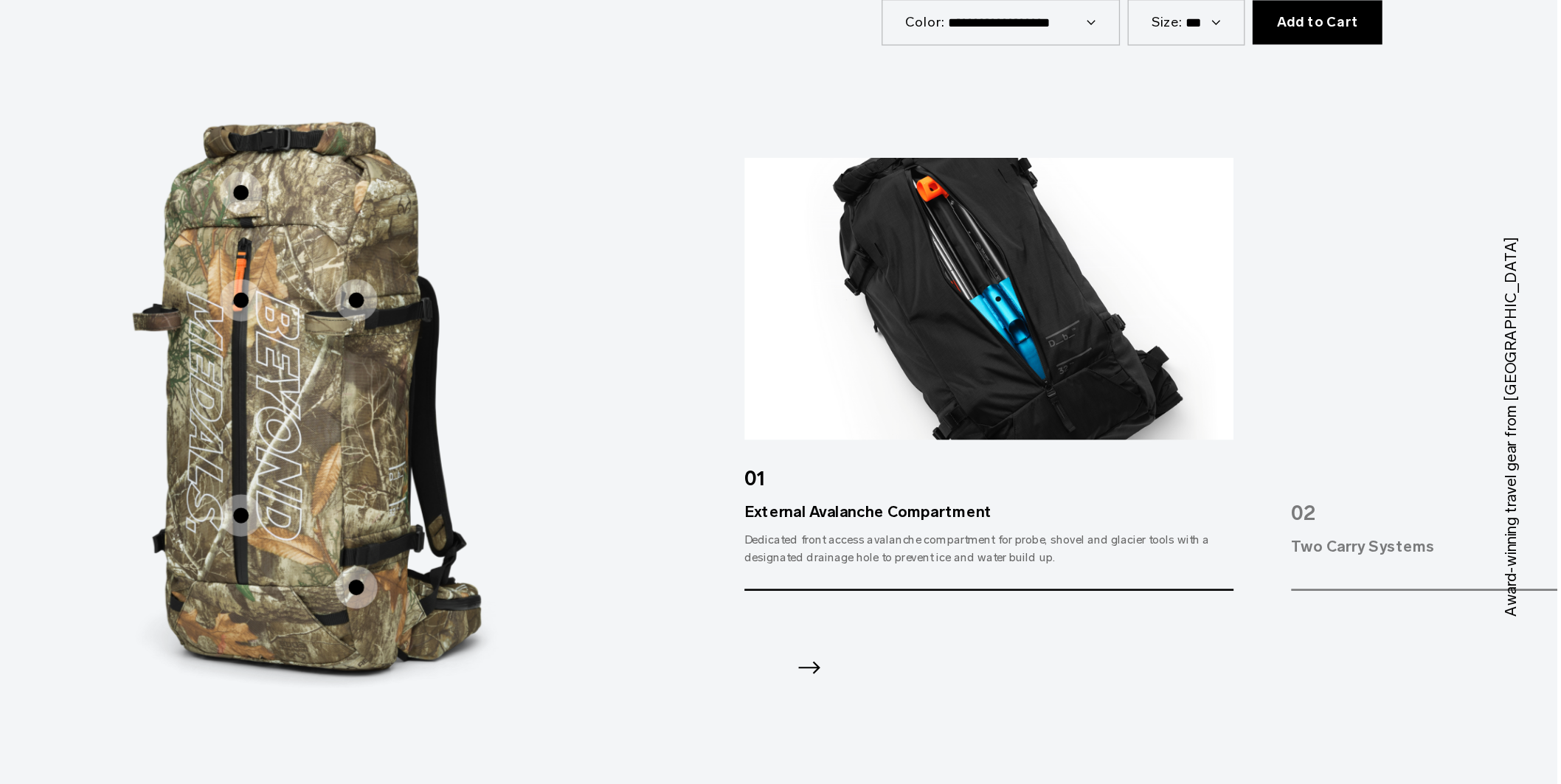
click at [984, 606] on icon "Next slide" at bounding box center [987, 613] width 23 height 23
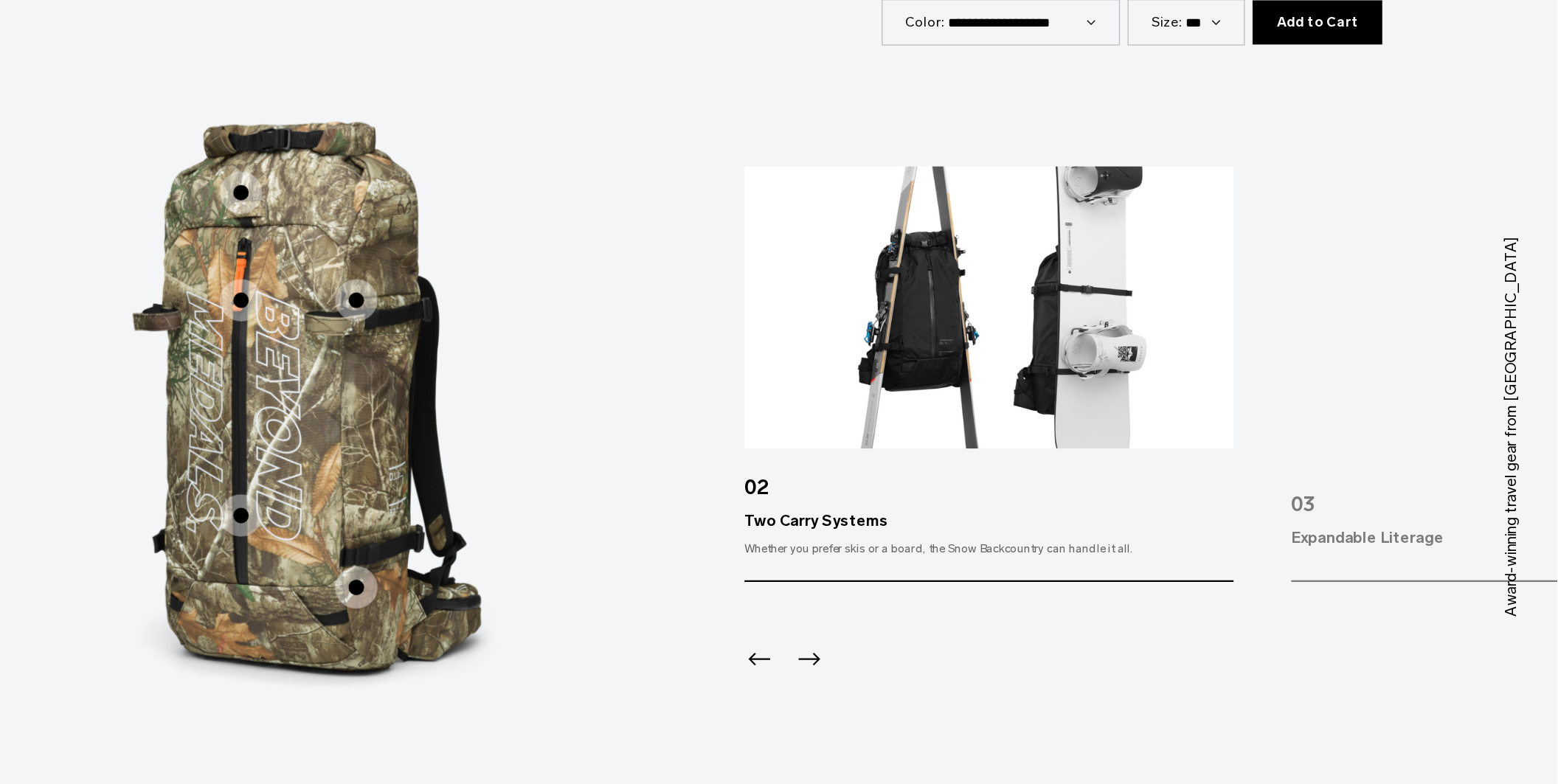
click at [984, 606] on icon "Next slide" at bounding box center [987, 607] width 23 height 23
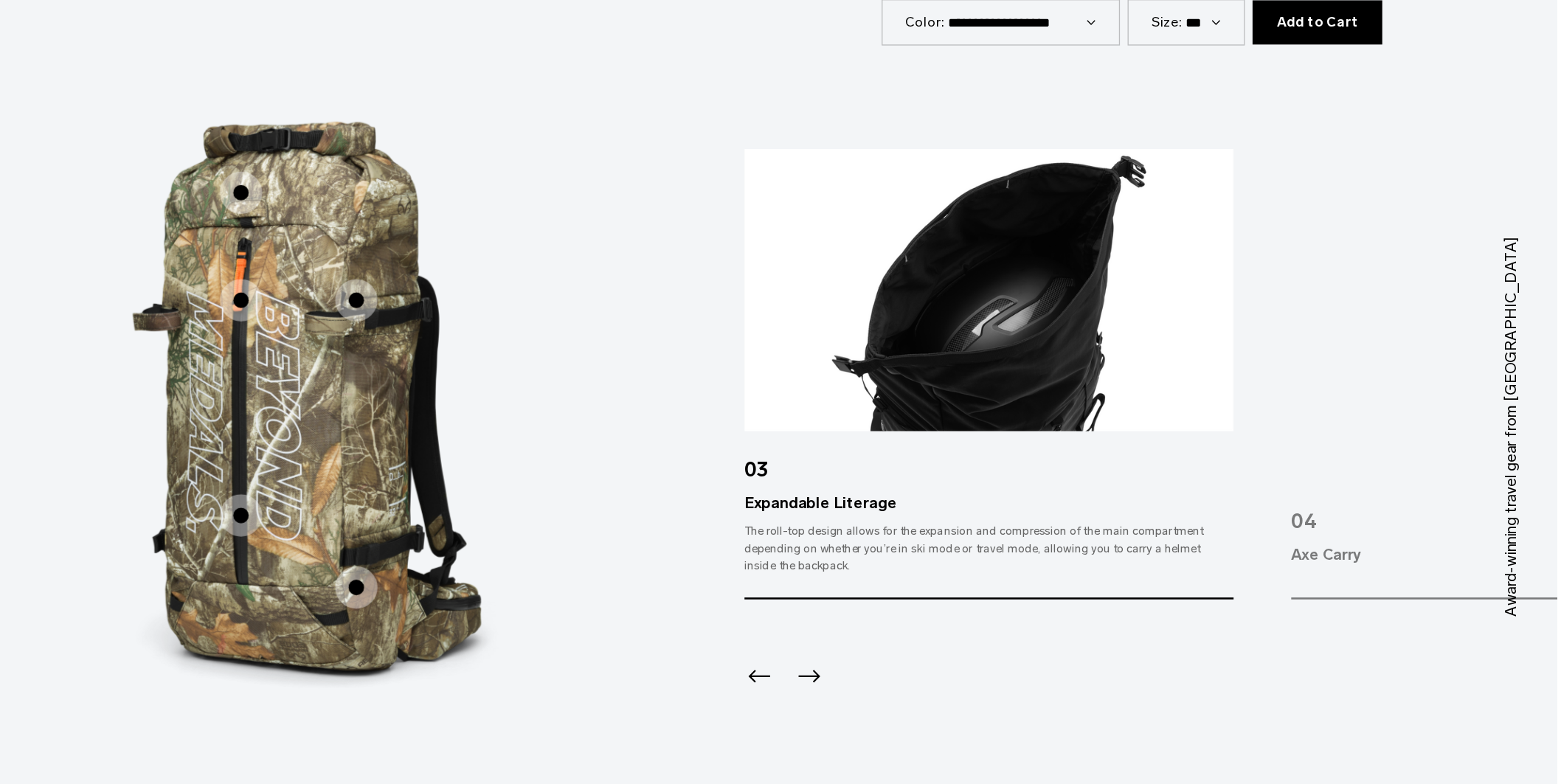
click at [984, 608] on icon "Next slide" at bounding box center [987, 620] width 23 height 23
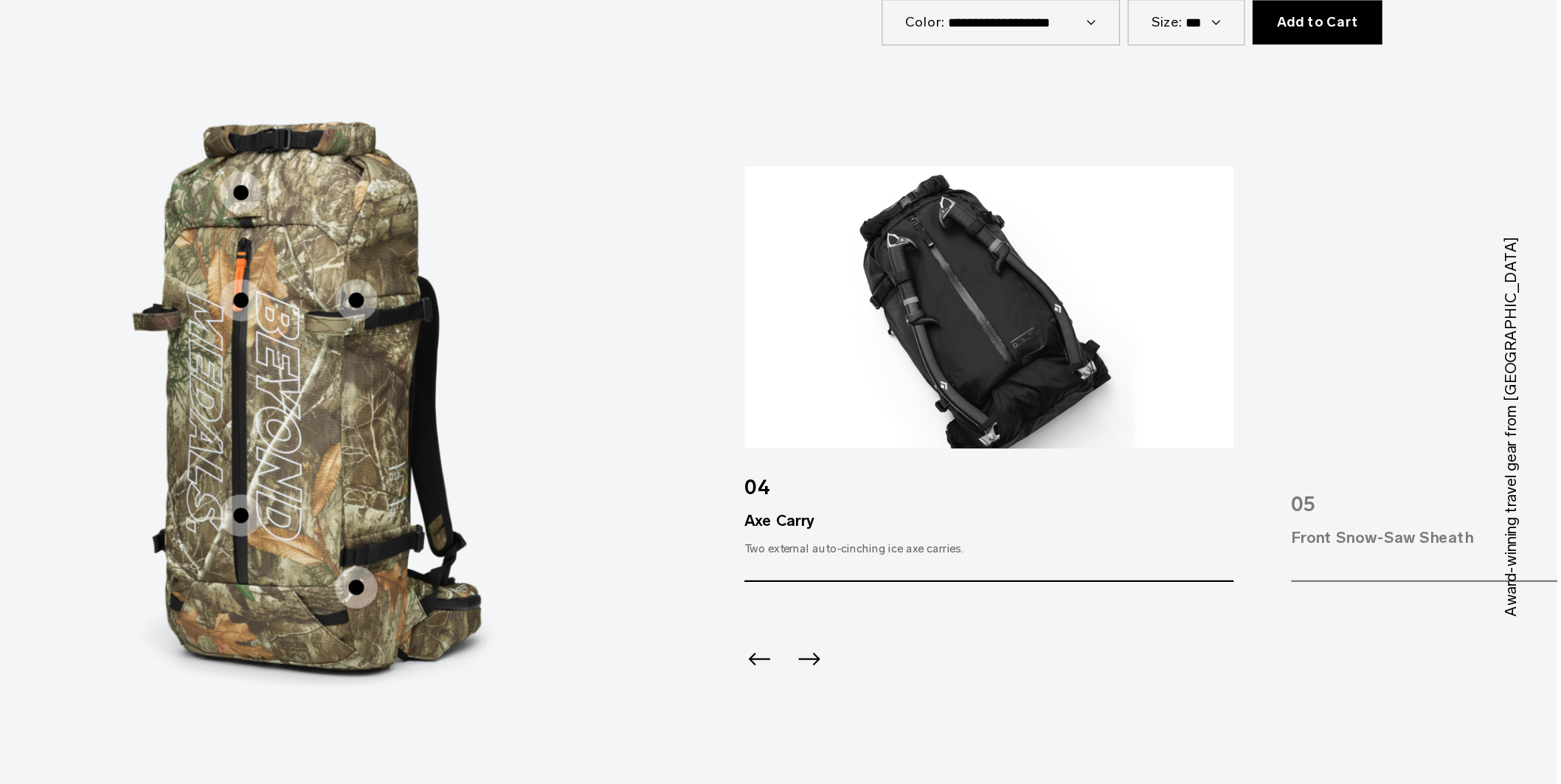
click at [984, 606] on icon "Next slide" at bounding box center [987, 607] width 23 height 23
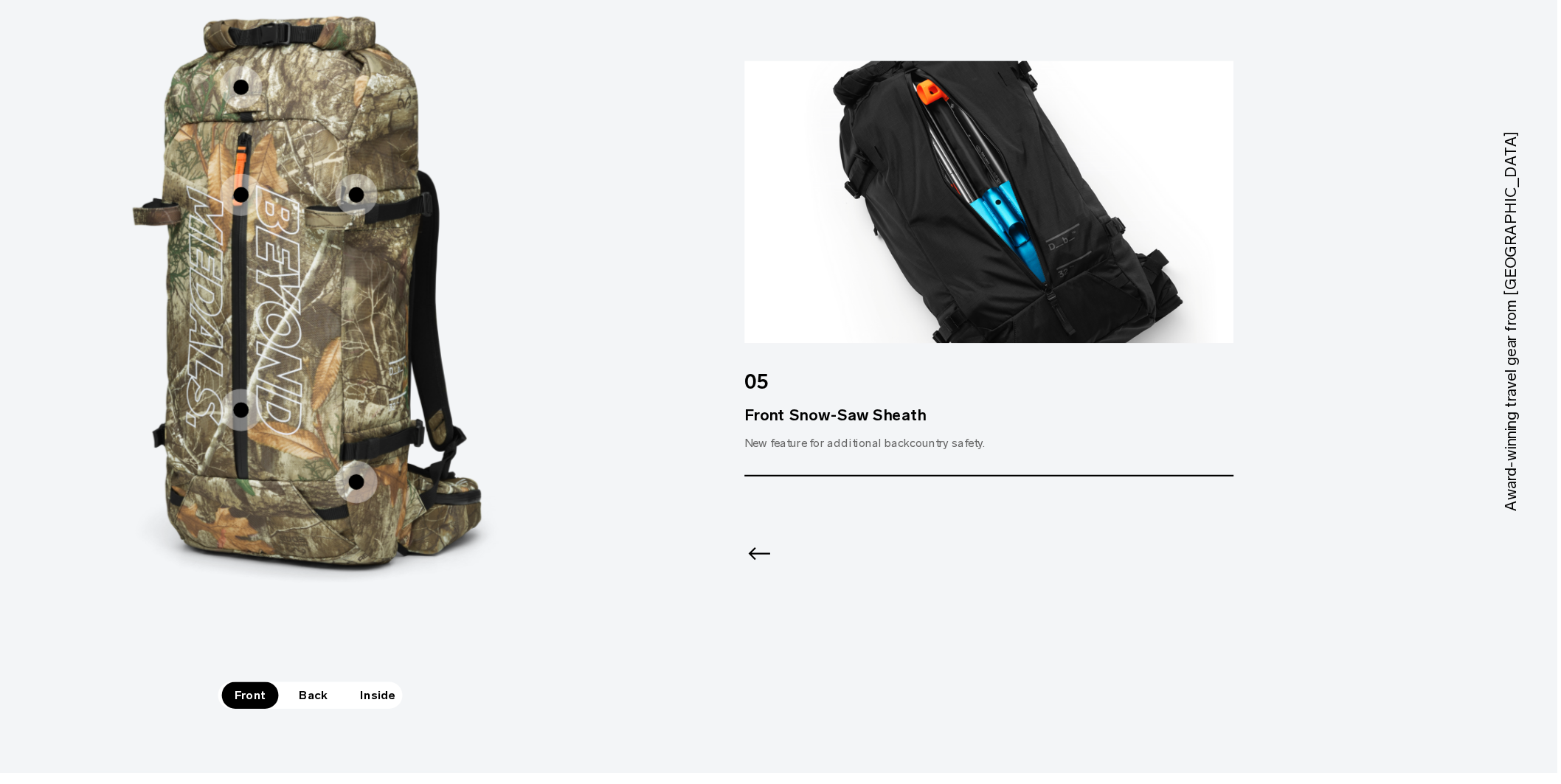
scroll to position [2037, 0]
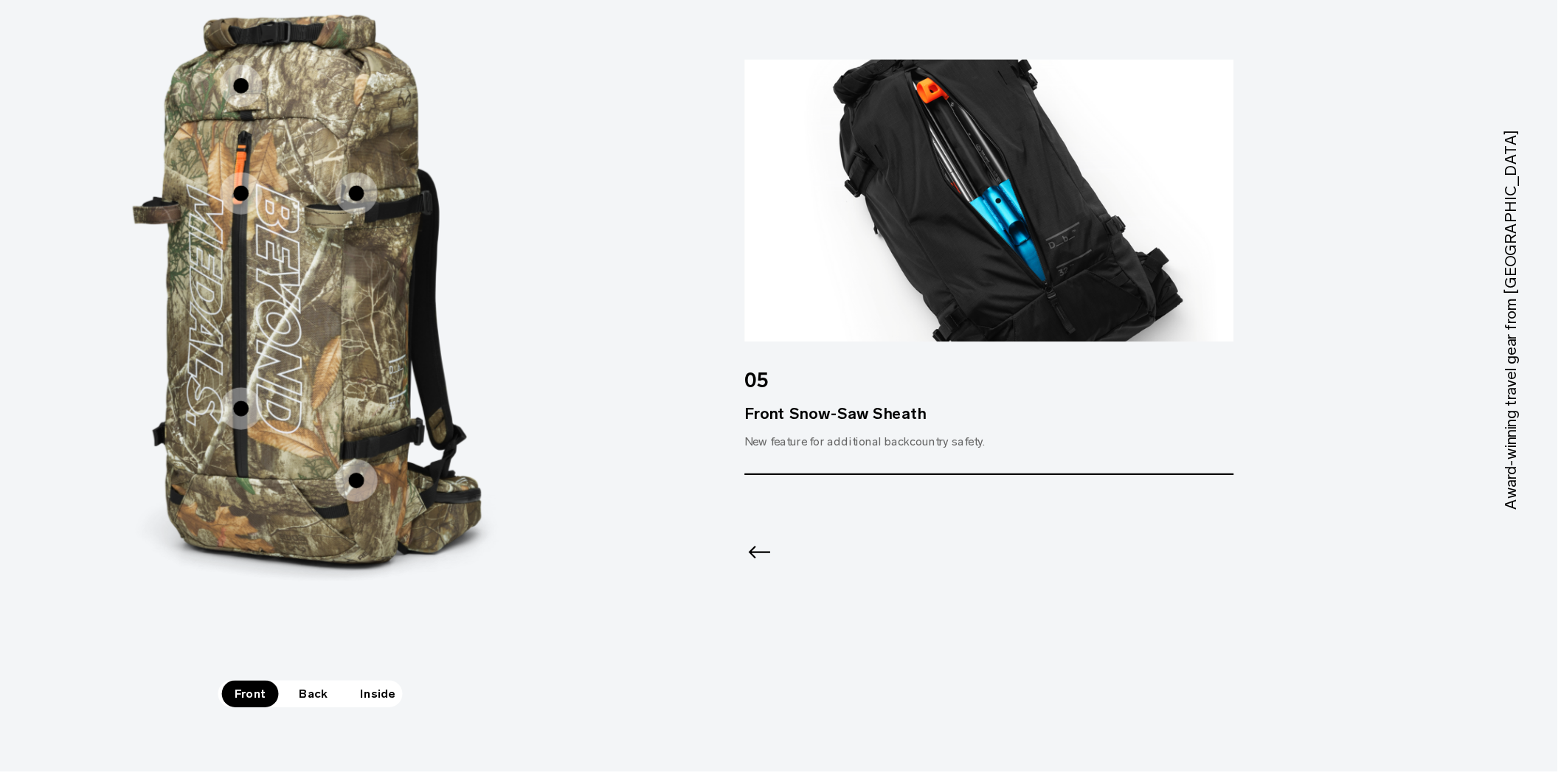
click at [604, 704] on span "Back" at bounding box center [605, 713] width 42 height 20
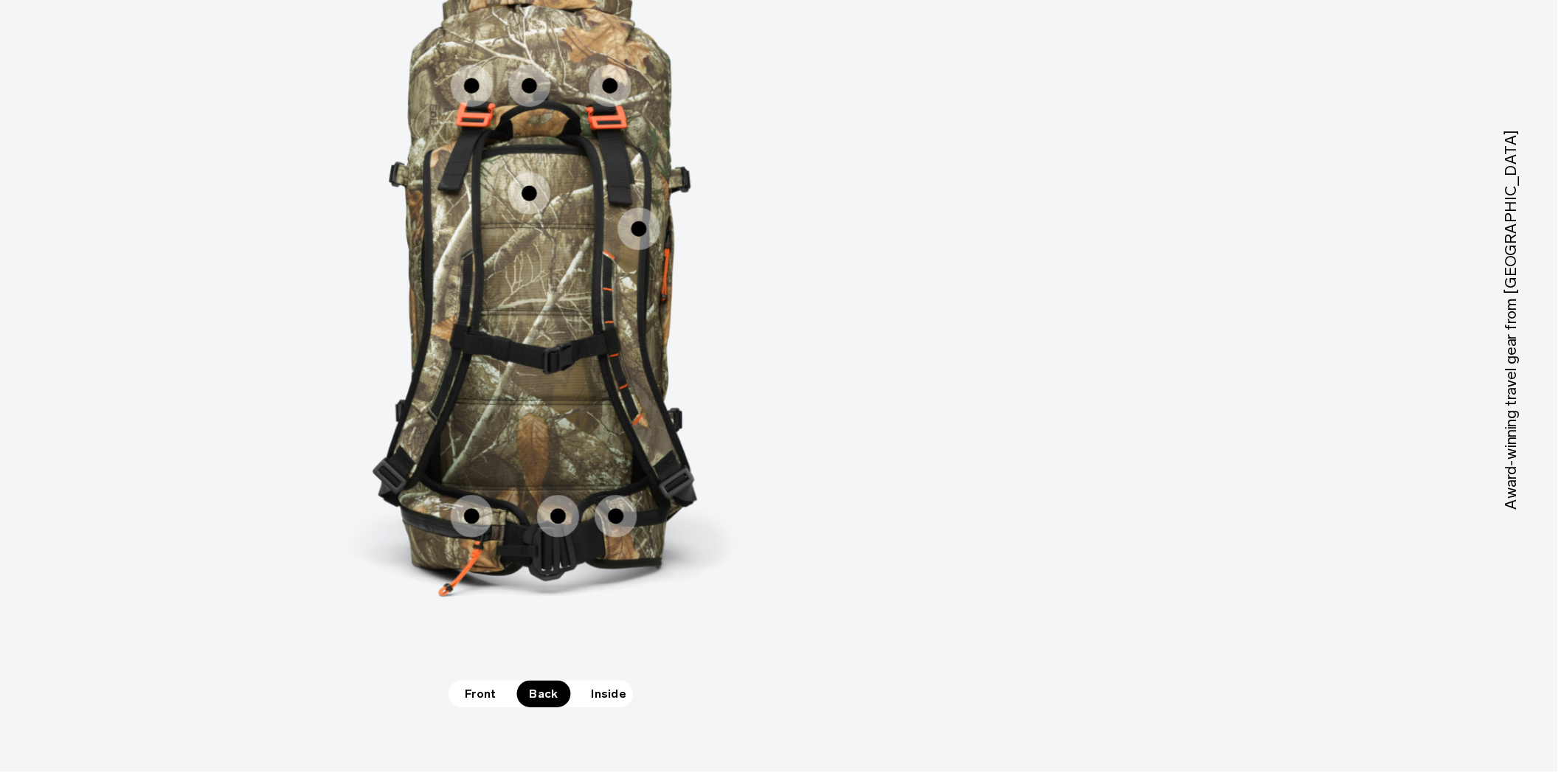
click at [726, 236] on span "2 / 3" at bounding box center [727, 248] width 33 height 33
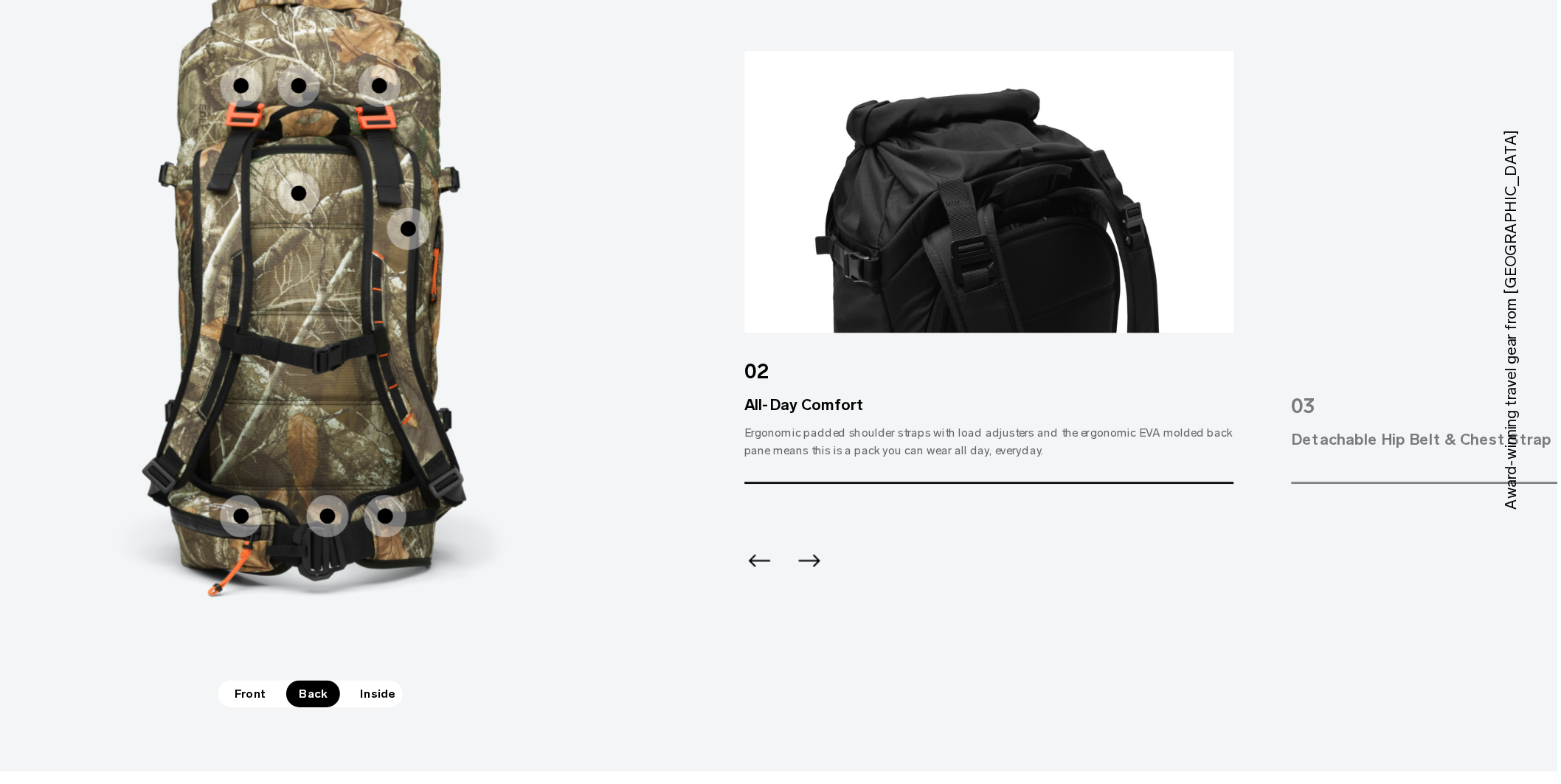
click at [943, 601] on icon "Previous slide" at bounding box center [949, 613] width 23 height 23
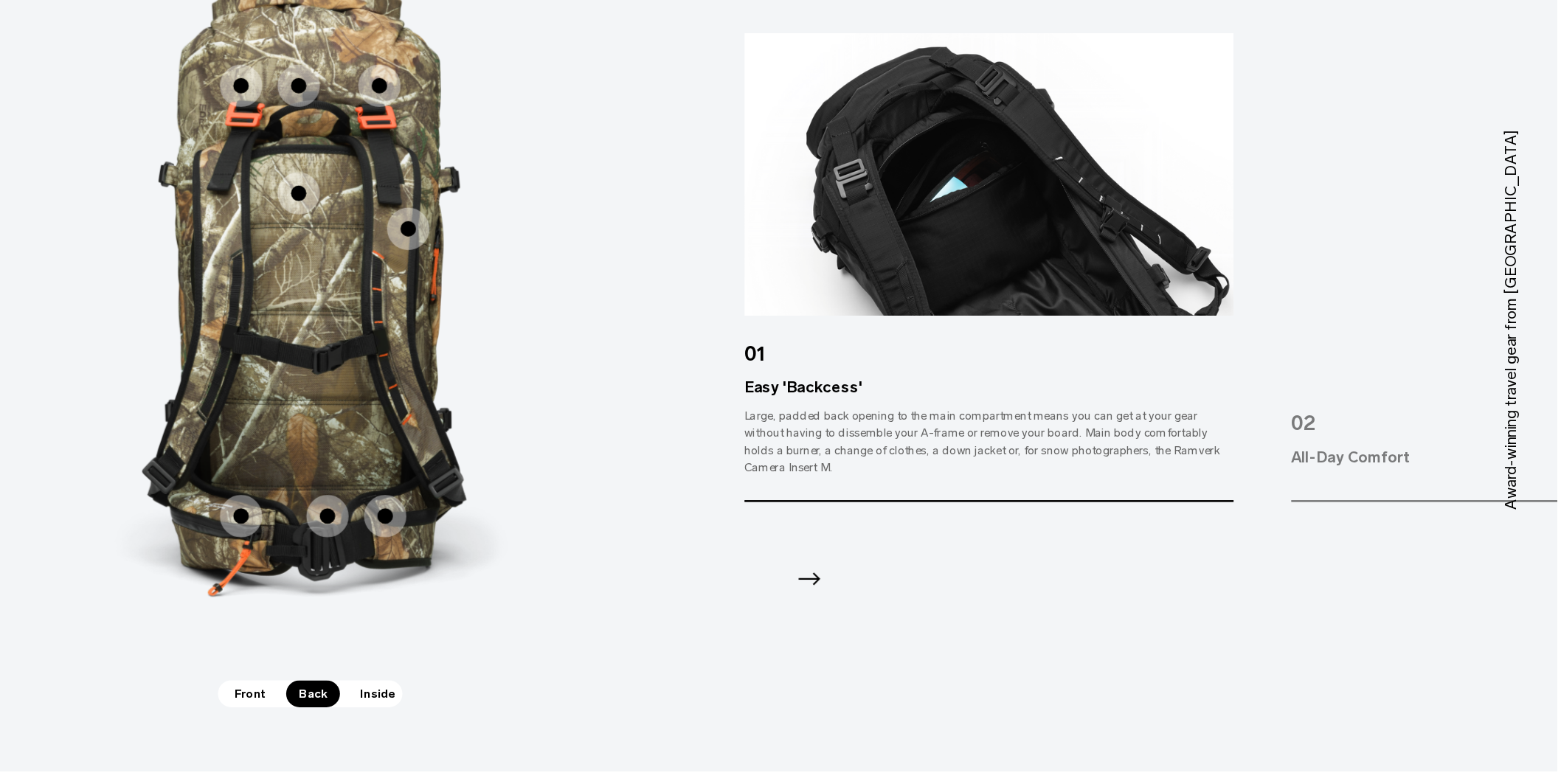
click at [990, 614] on icon "Next slide" at bounding box center [987, 625] width 23 height 23
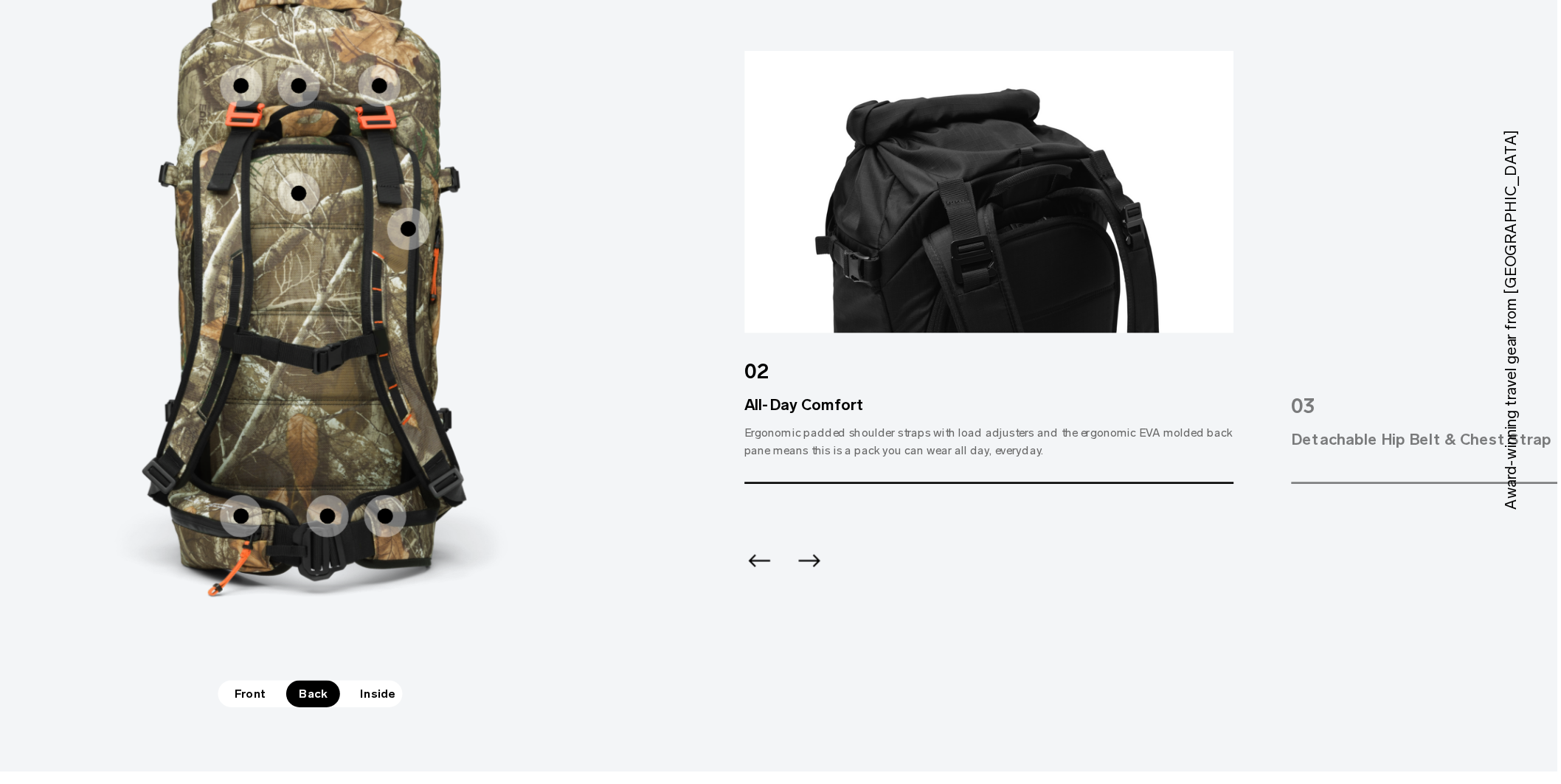
click at [990, 606] on icon "Next slide" at bounding box center [987, 613] width 23 height 23
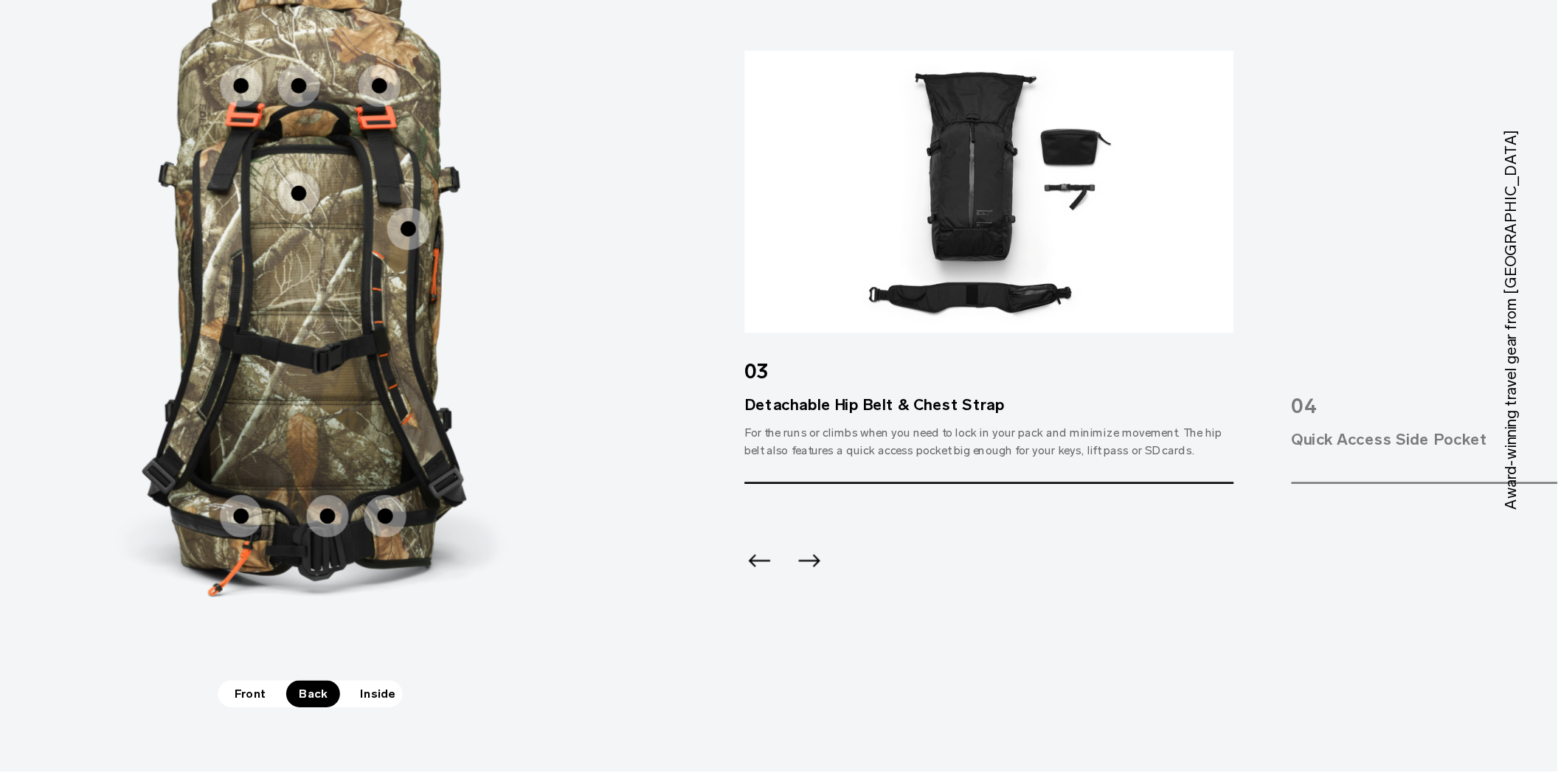
click at [990, 606] on icon "Next slide" at bounding box center [987, 613] width 23 height 23
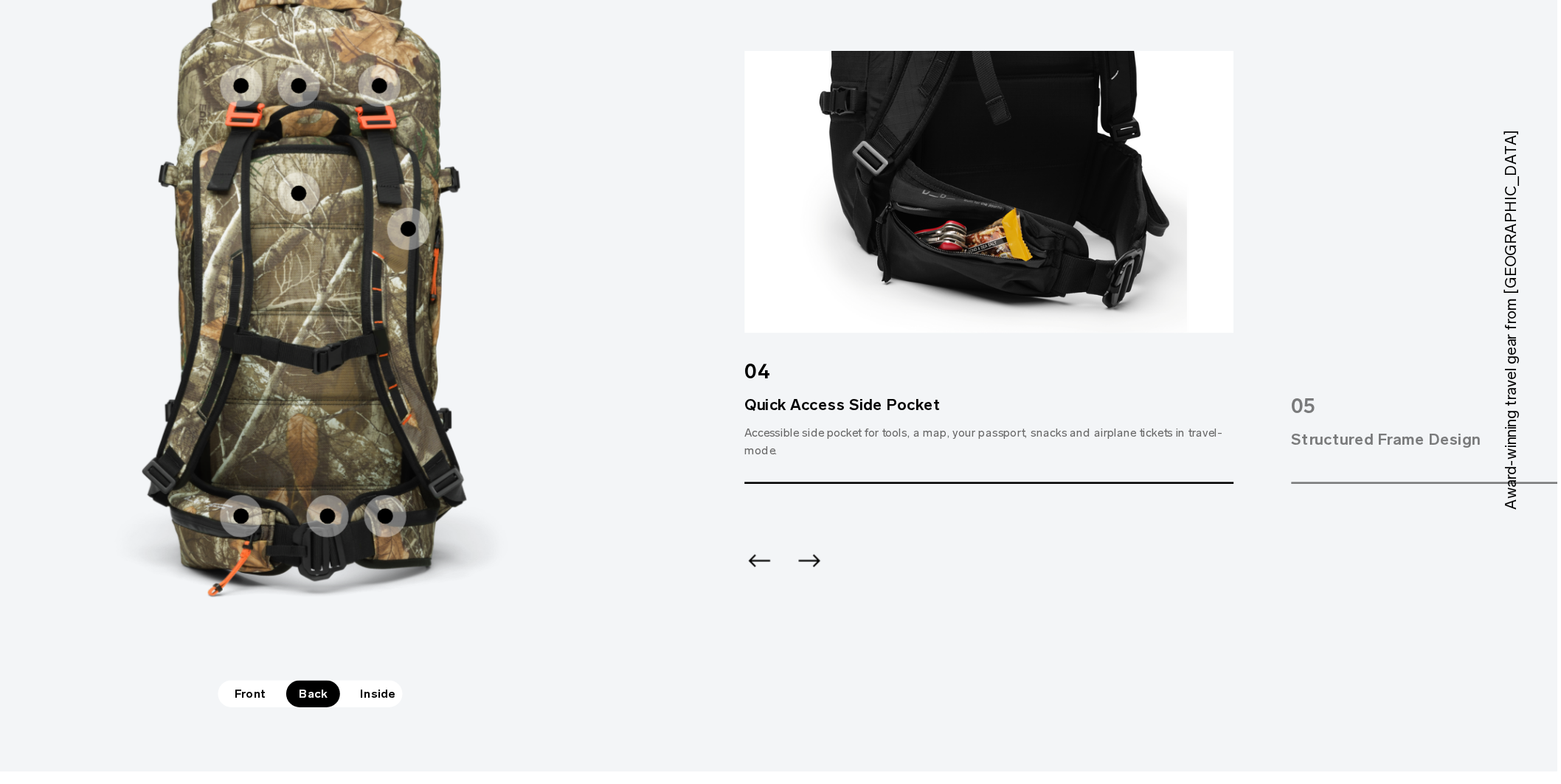
click at [990, 606] on icon "Next slide" at bounding box center [987, 613] width 23 height 23
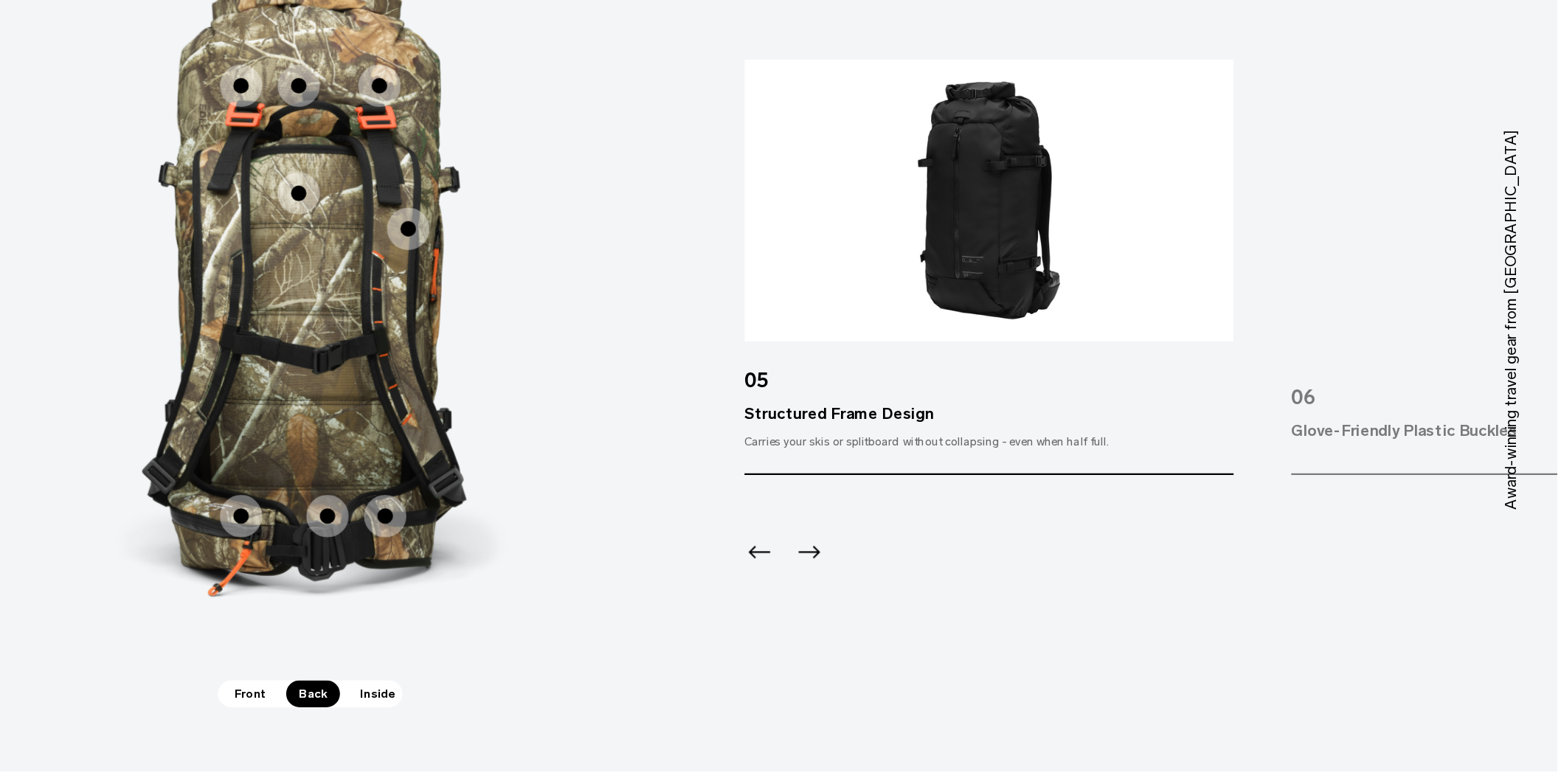
click at [990, 601] on icon "Next slide" at bounding box center [987, 606] width 17 height 10
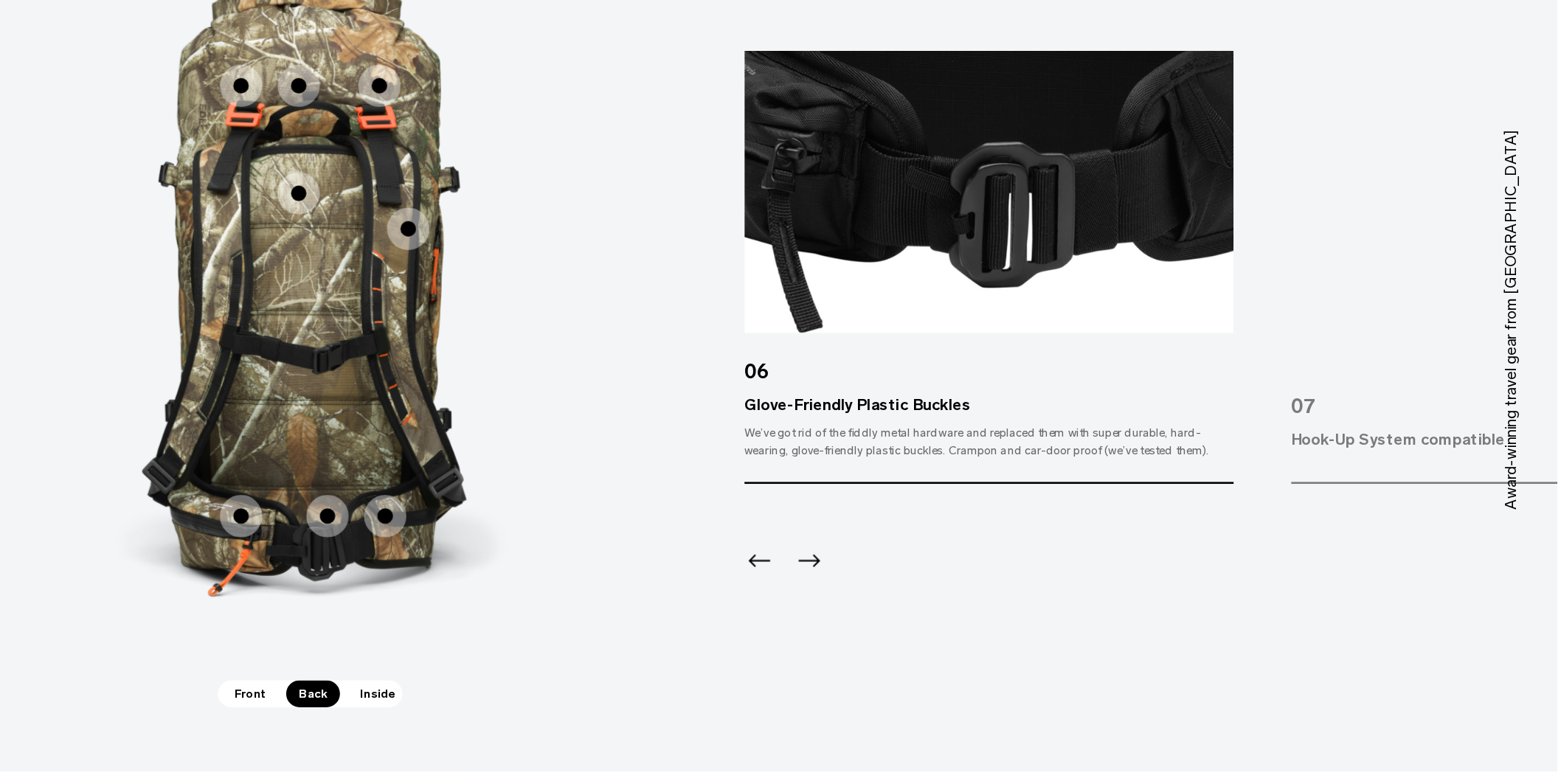
click at [952, 601] on icon "Previous slide" at bounding box center [949, 613] width 23 height 23
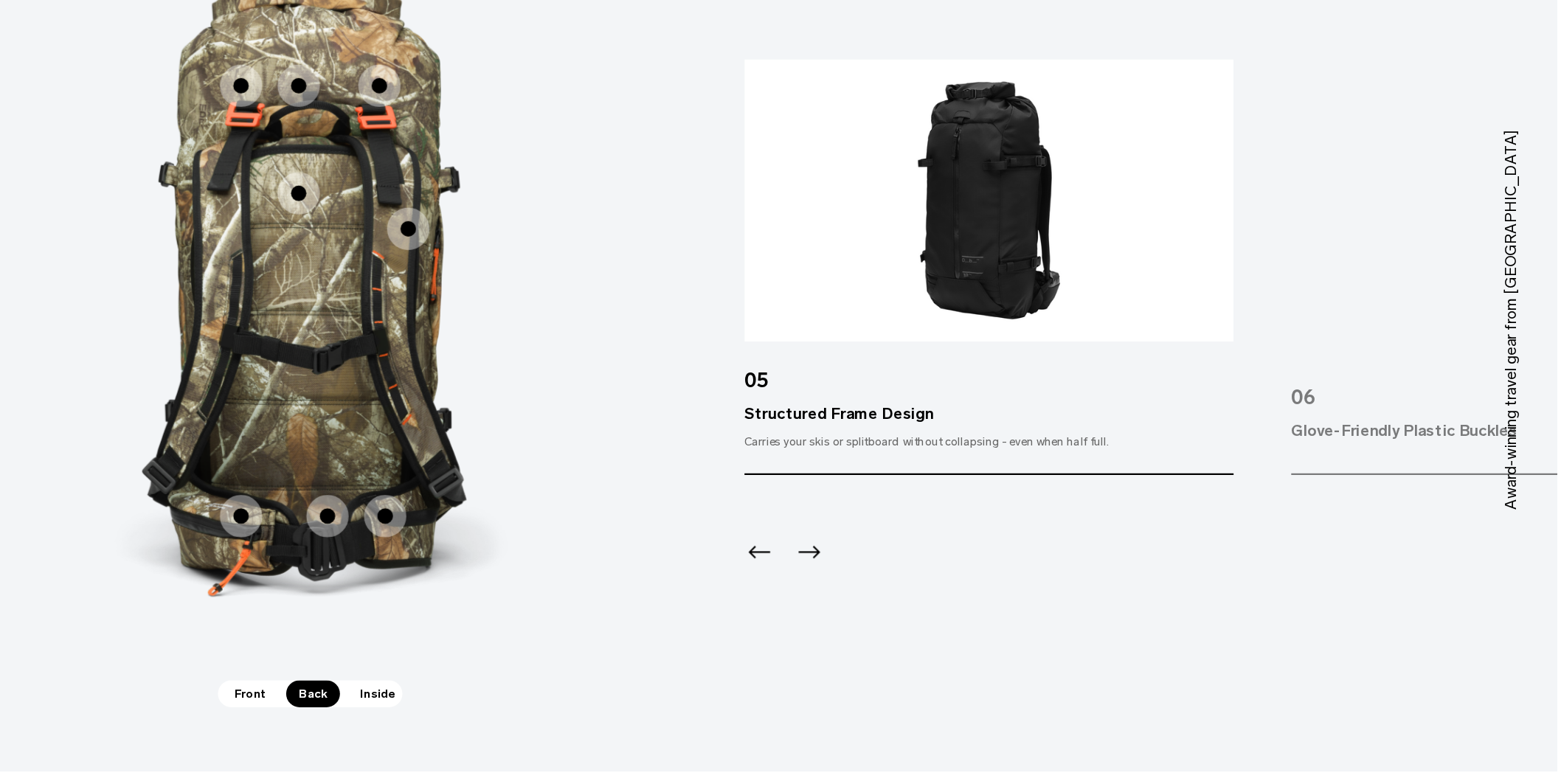
click at [950, 601] on icon "Previous slide" at bounding box center [949, 606] width 17 height 10
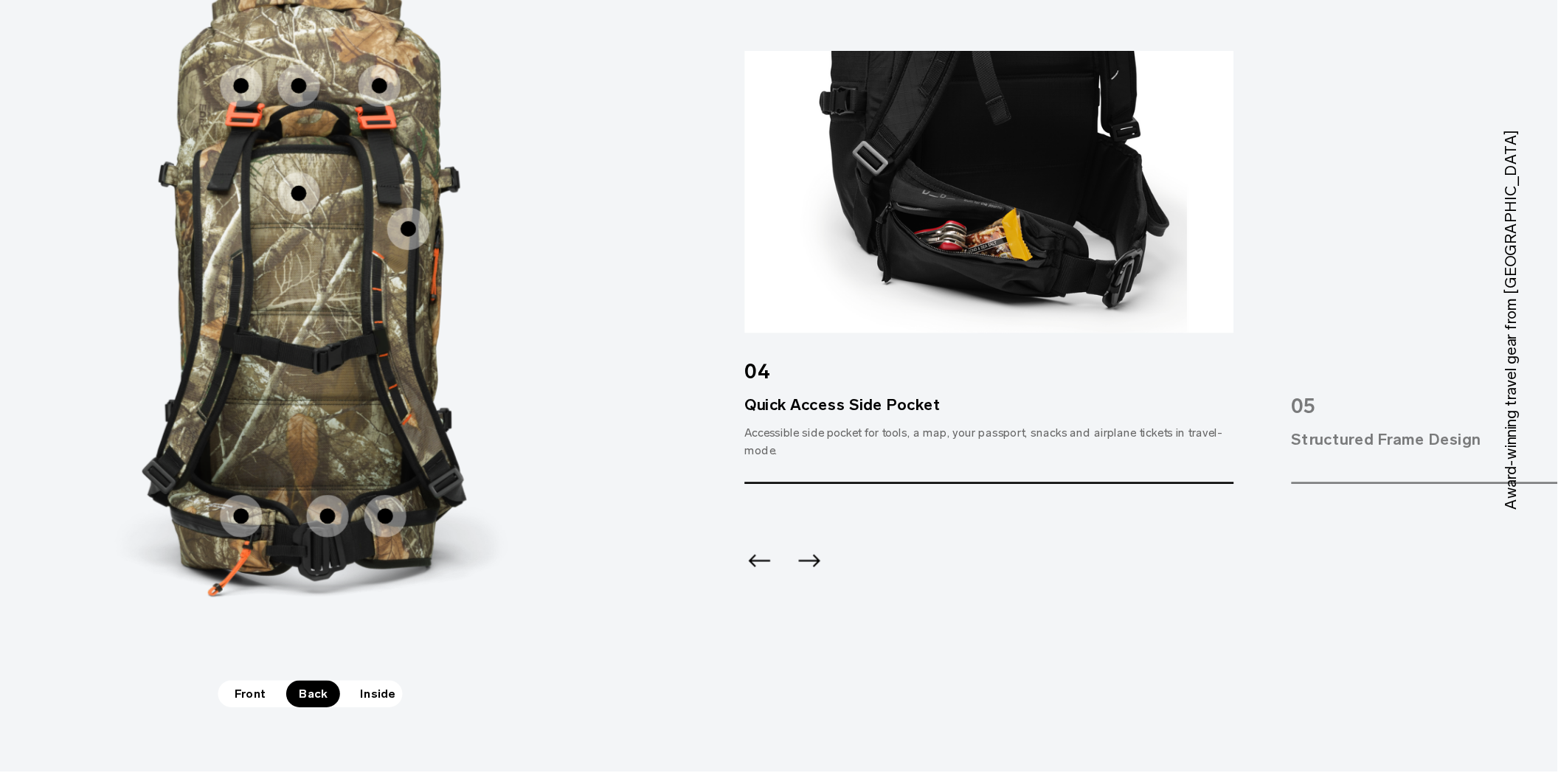
click at [950, 601] on icon "Previous slide" at bounding box center [949, 613] width 23 height 23
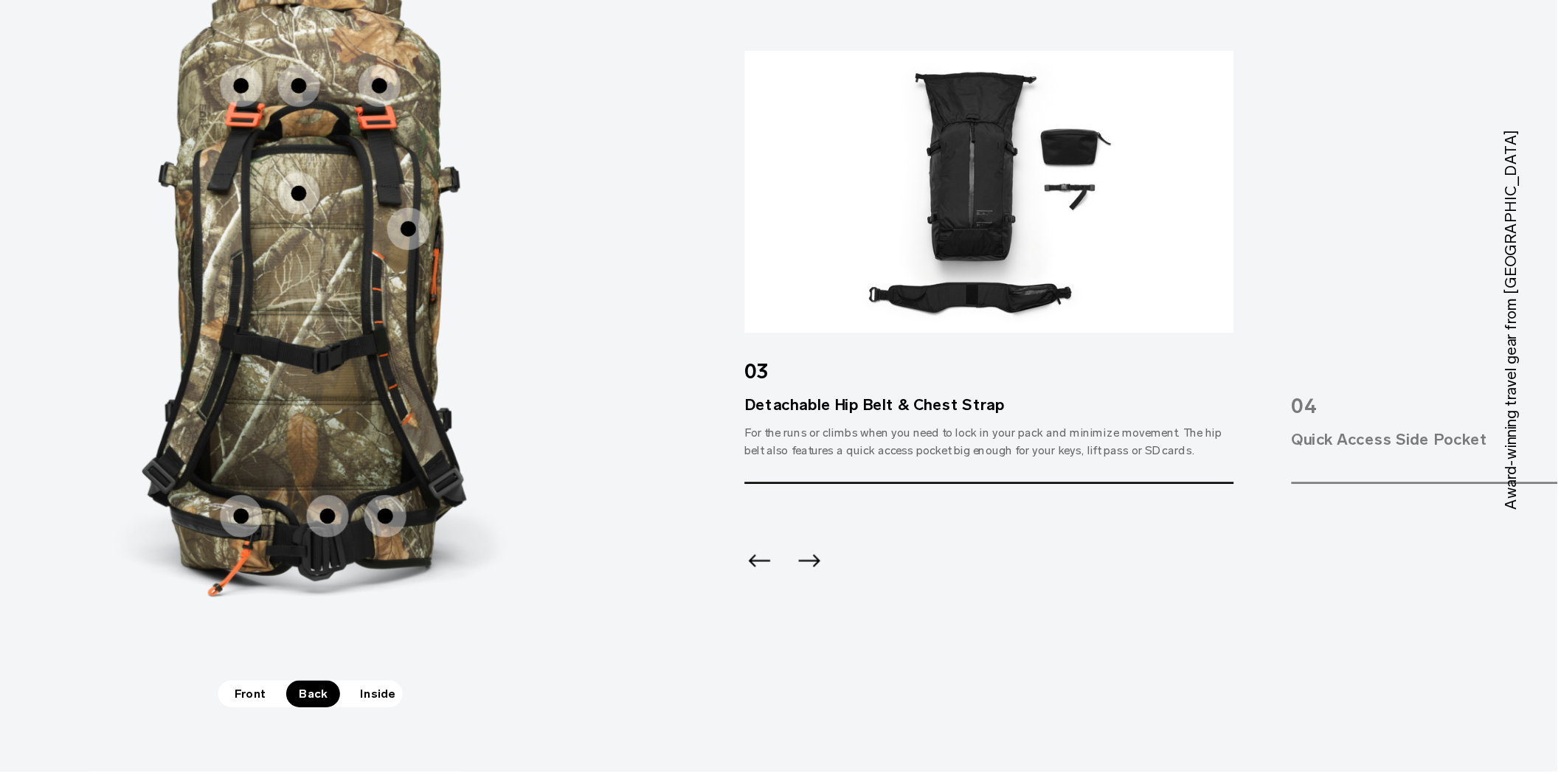
click at [950, 601] on icon "Previous slide" at bounding box center [949, 613] width 23 height 23
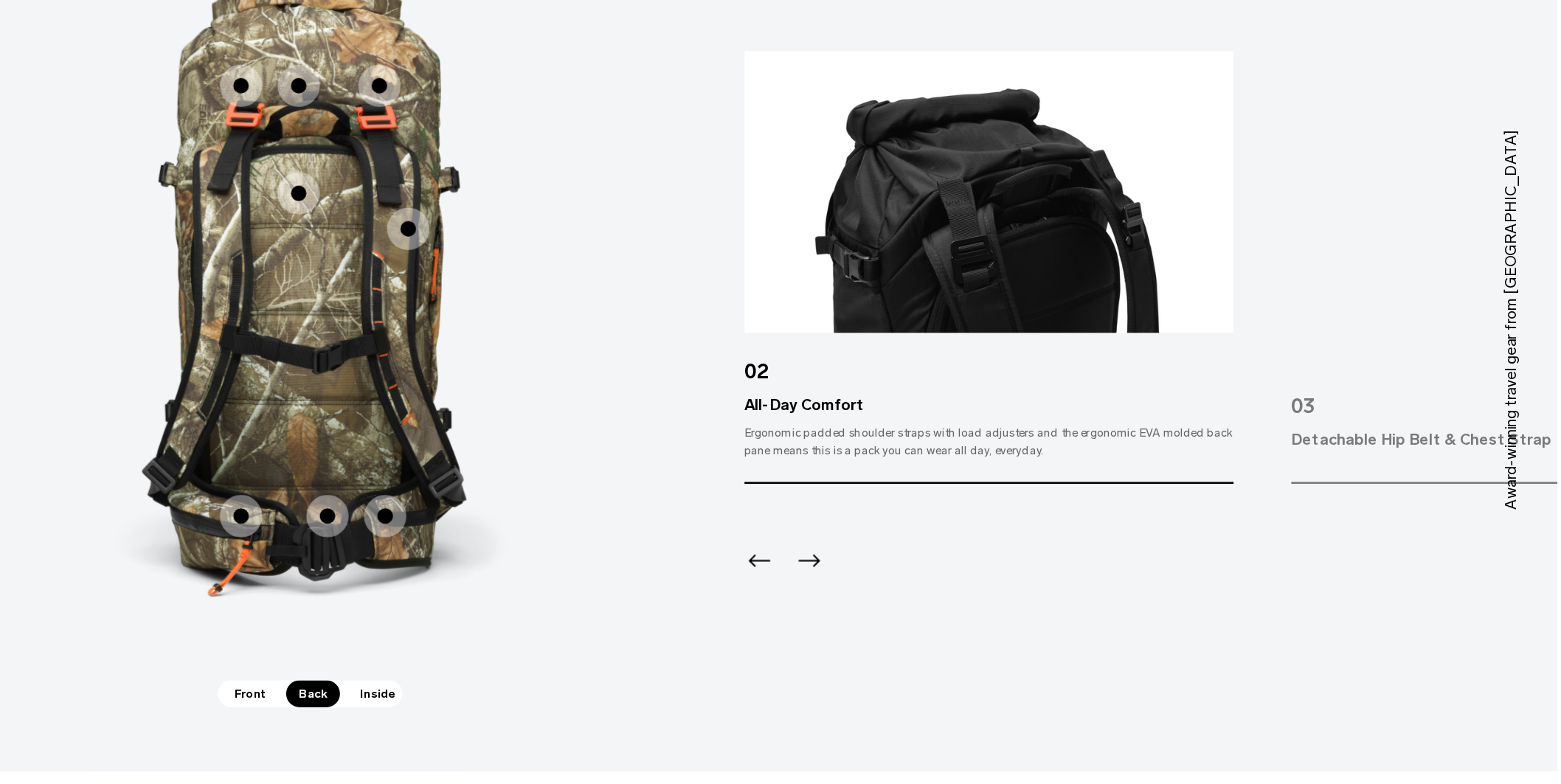
click at [950, 601] on icon "Previous slide" at bounding box center [949, 613] width 23 height 23
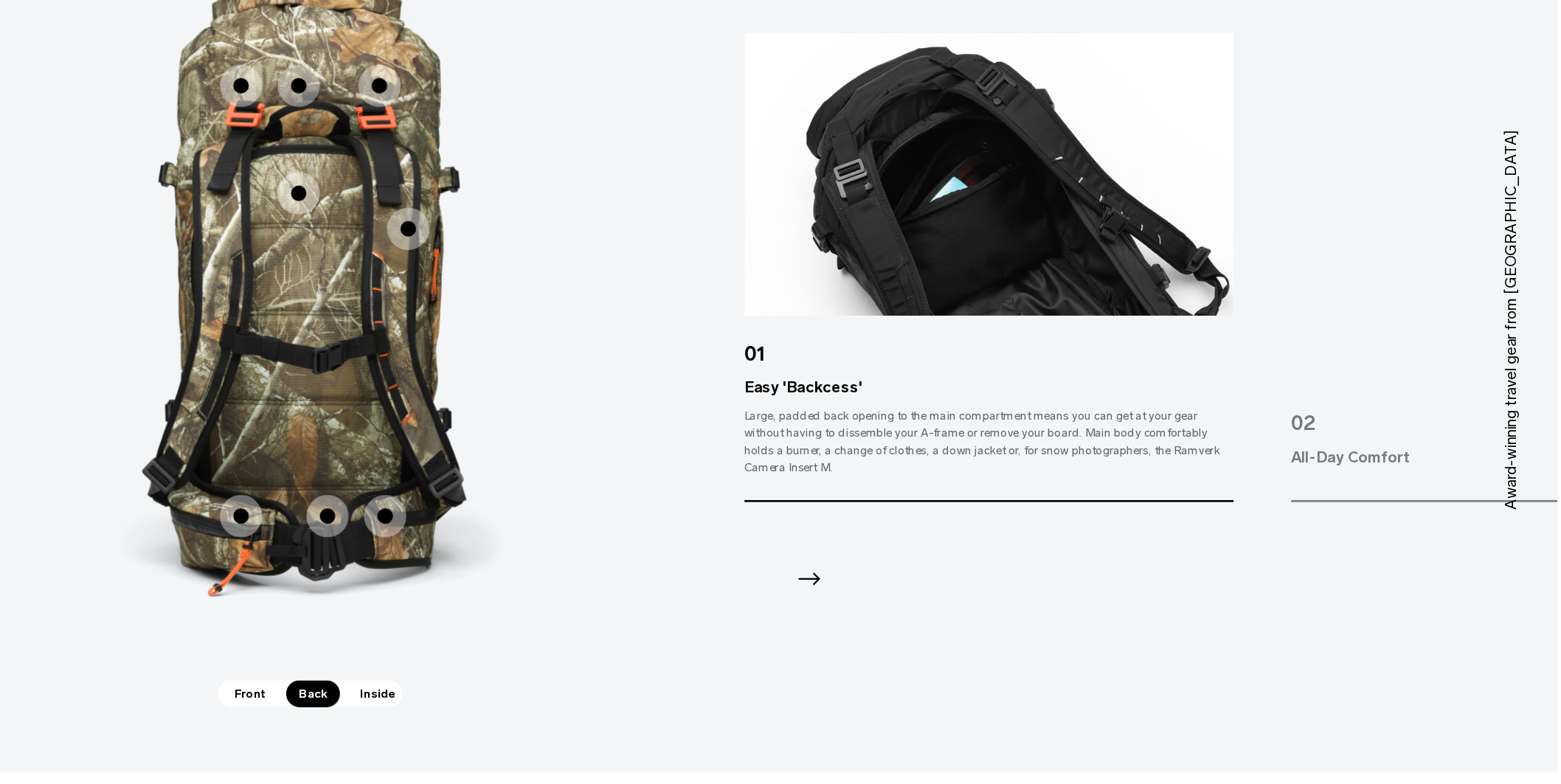
click at [985, 614] on icon "Next slide" at bounding box center [987, 625] width 23 height 23
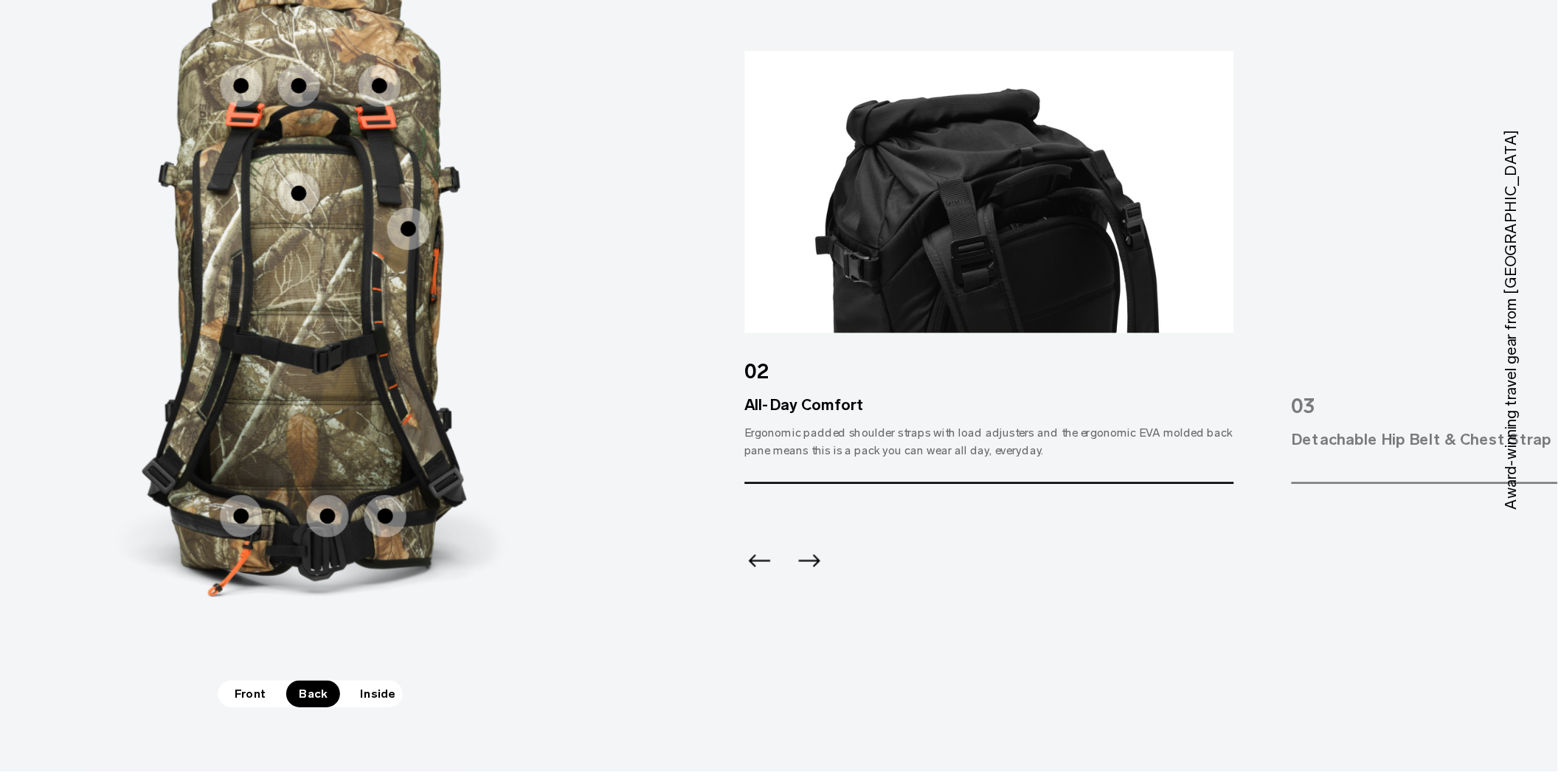
click at [985, 608] on icon "Next slide" at bounding box center [987, 613] width 17 height 10
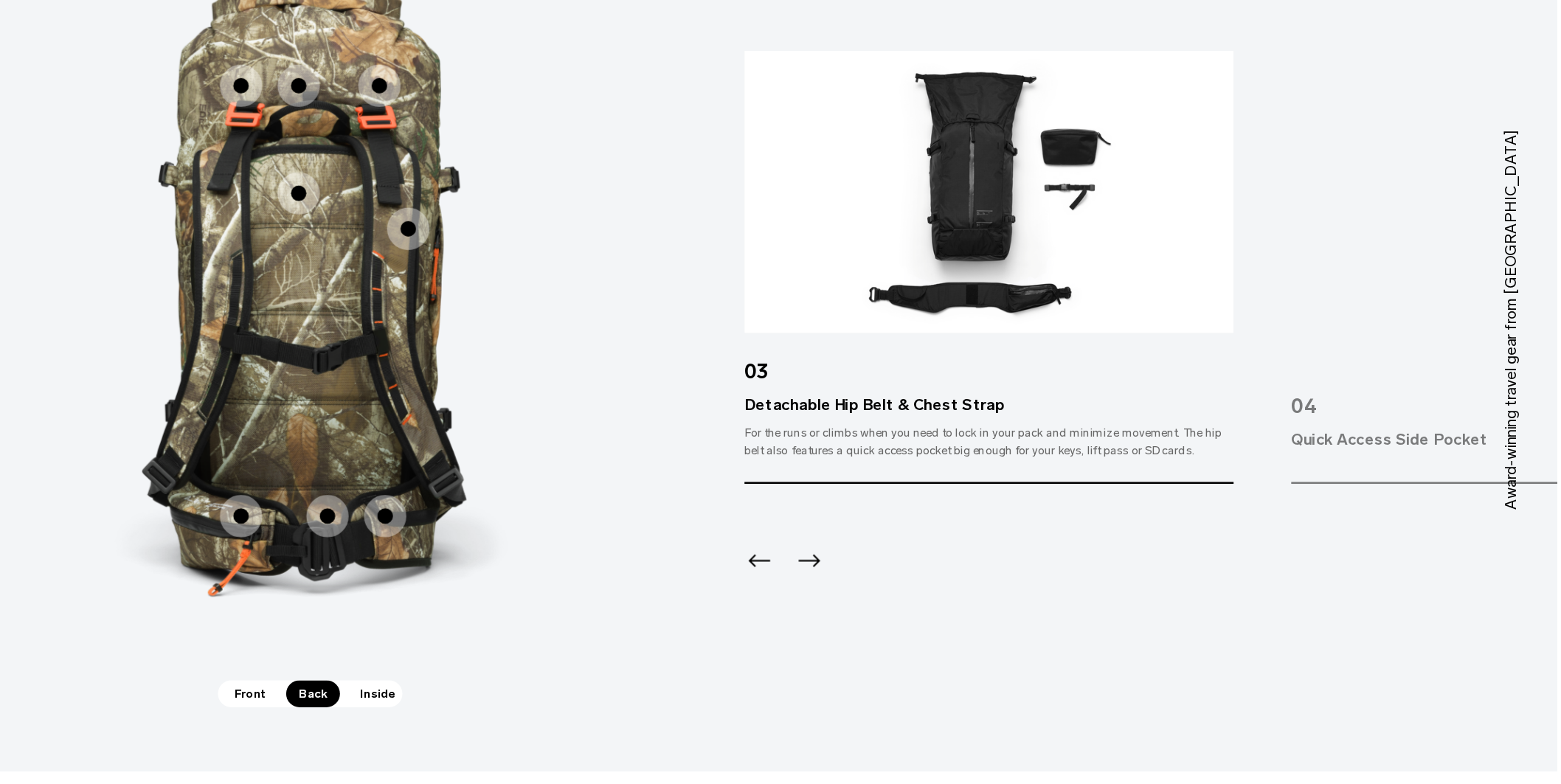
click at [952, 601] on icon "Previous slide" at bounding box center [949, 613] width 23 height 23
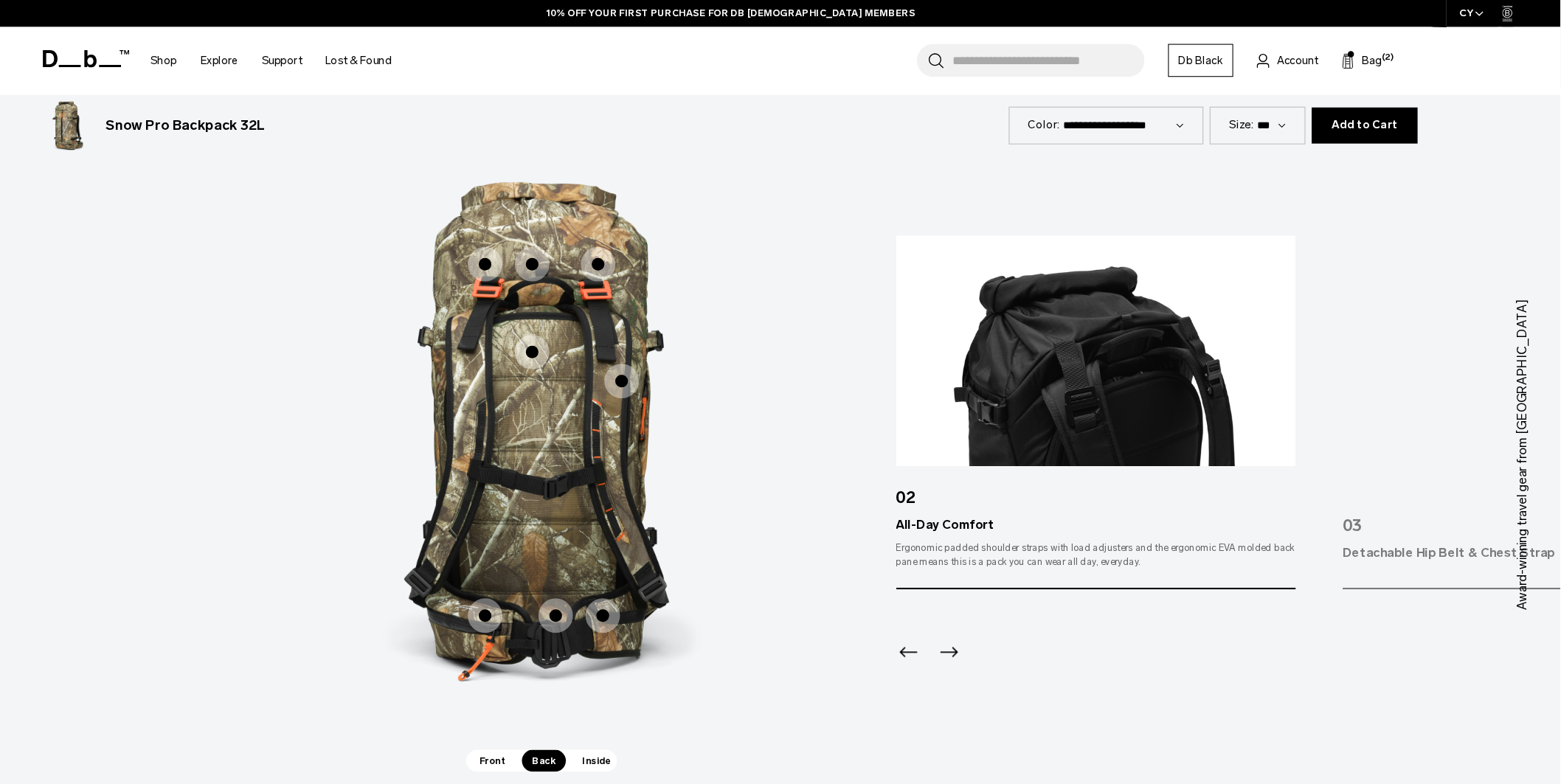
scroll to position [2036, 0]
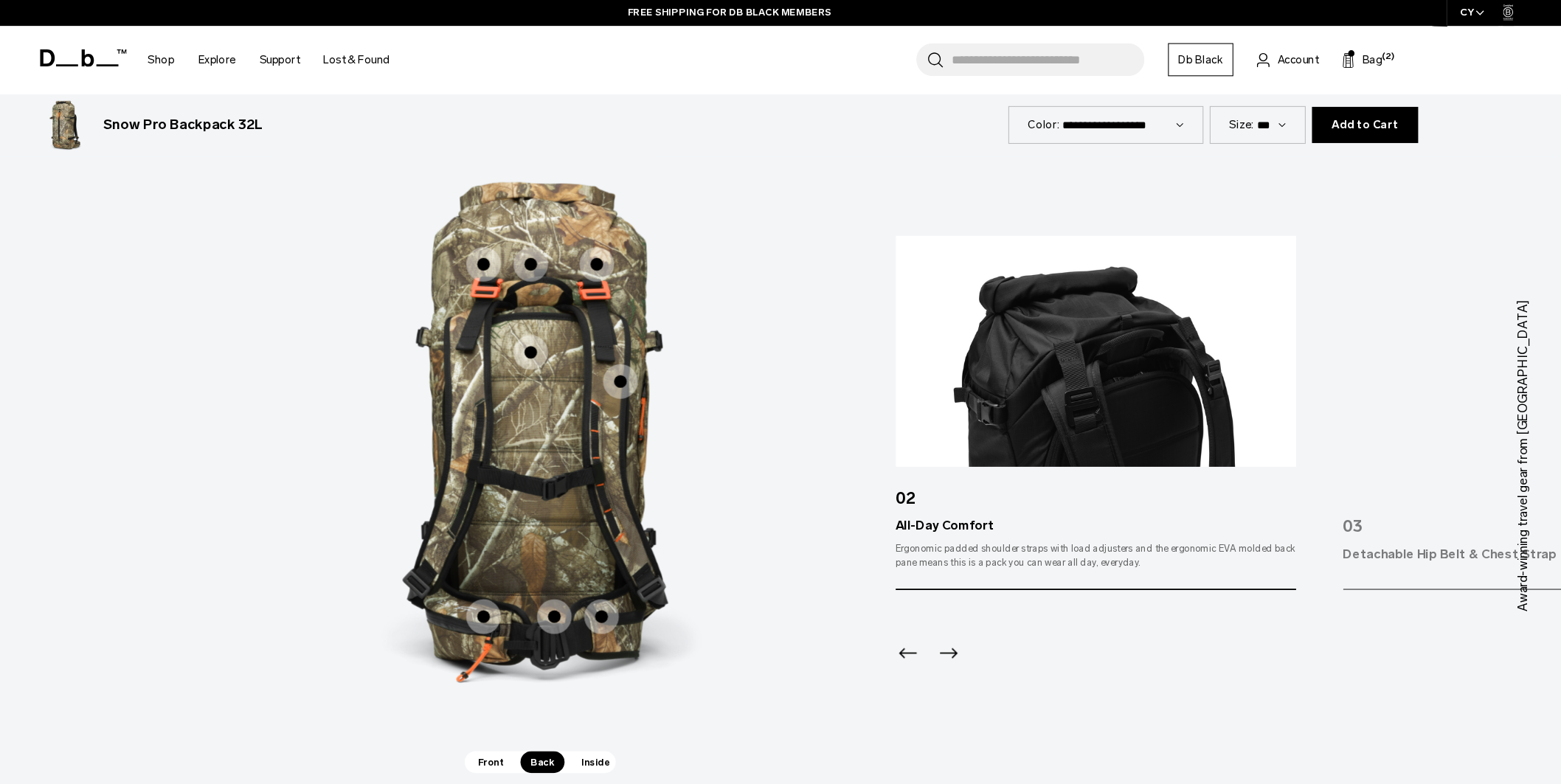
click at [987, 601] on icon "Next slide" at bounding box center [987, 613] width 23 height 23
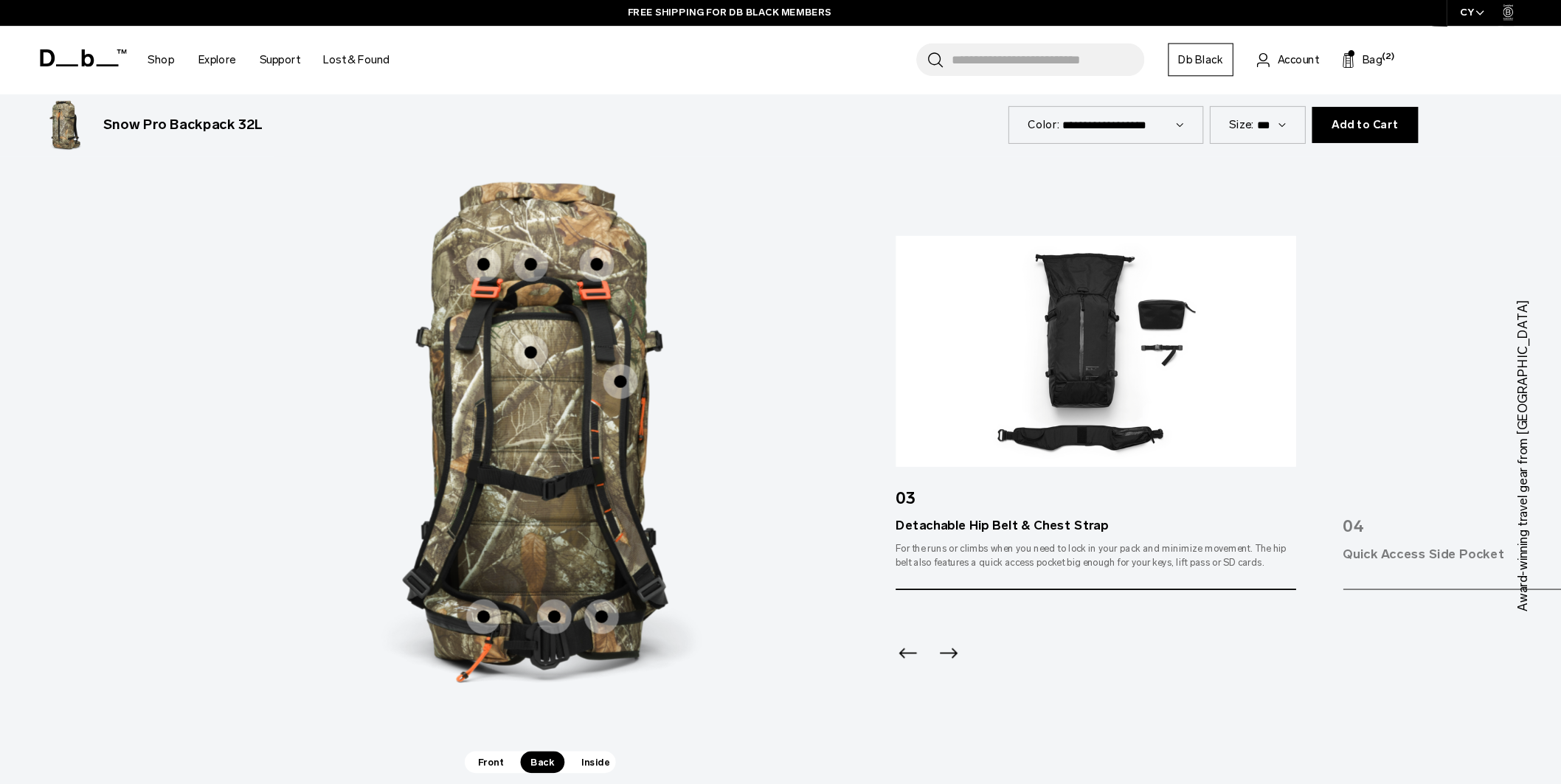
click at [987, 601] on icon "Next slide" at bounding box center [987, 613] width 23 height 23
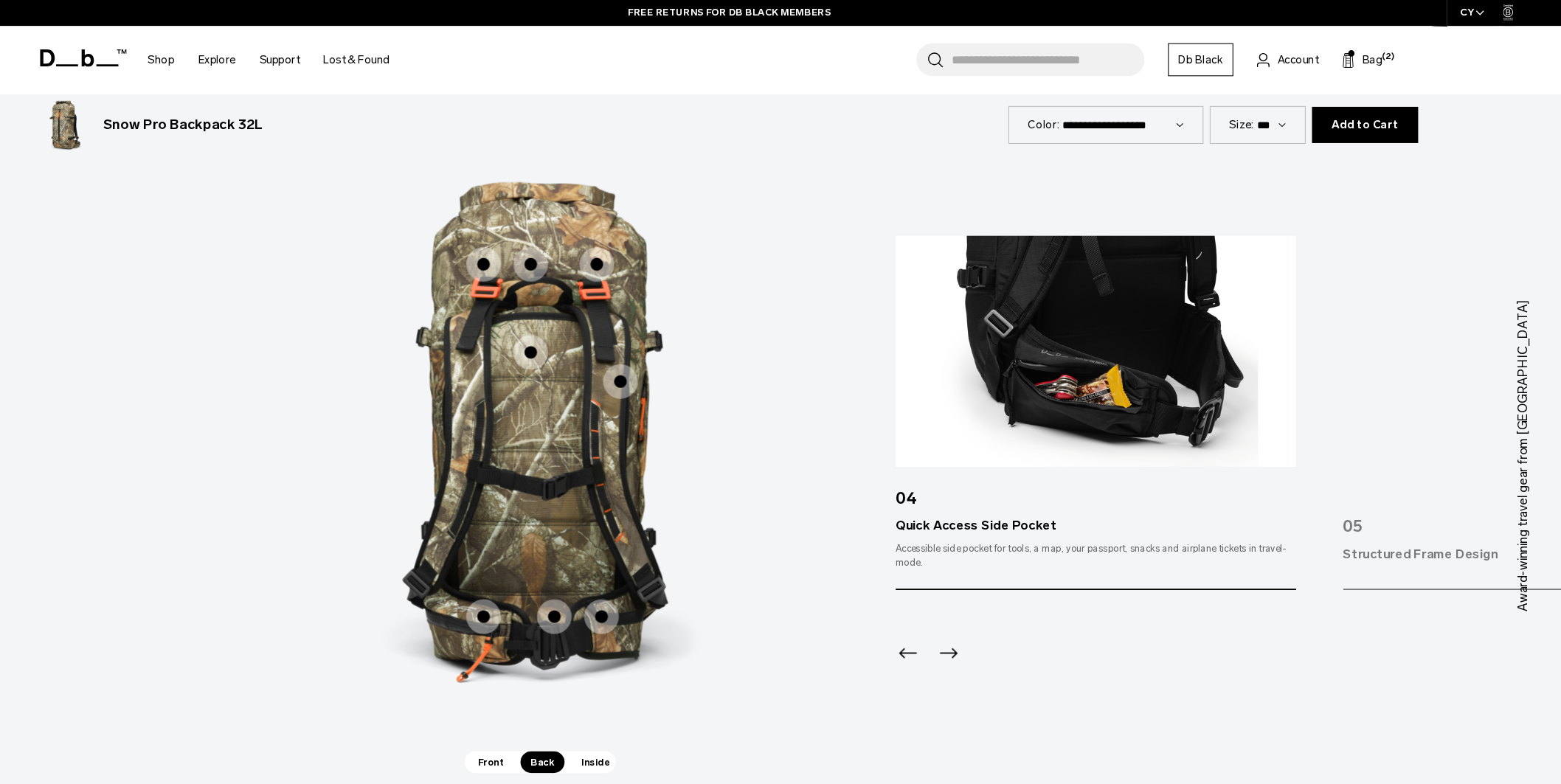
click at [987, 601] on icon "Next slide" at bounding box center [987, 613] width 23 height 23
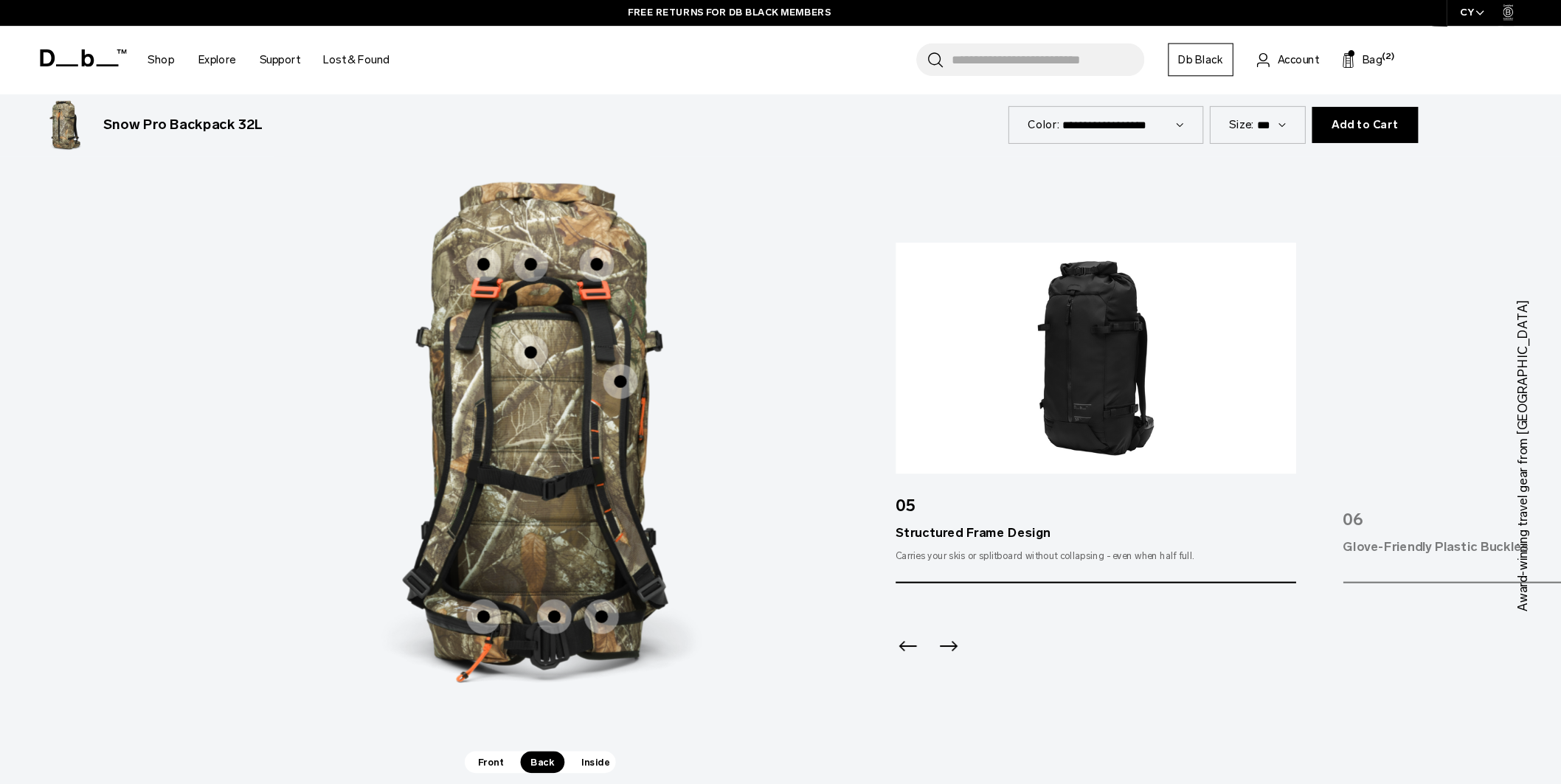
click at [987, 600] on icon "Next slide" at bounding box center [987, 607] width 23 height 23
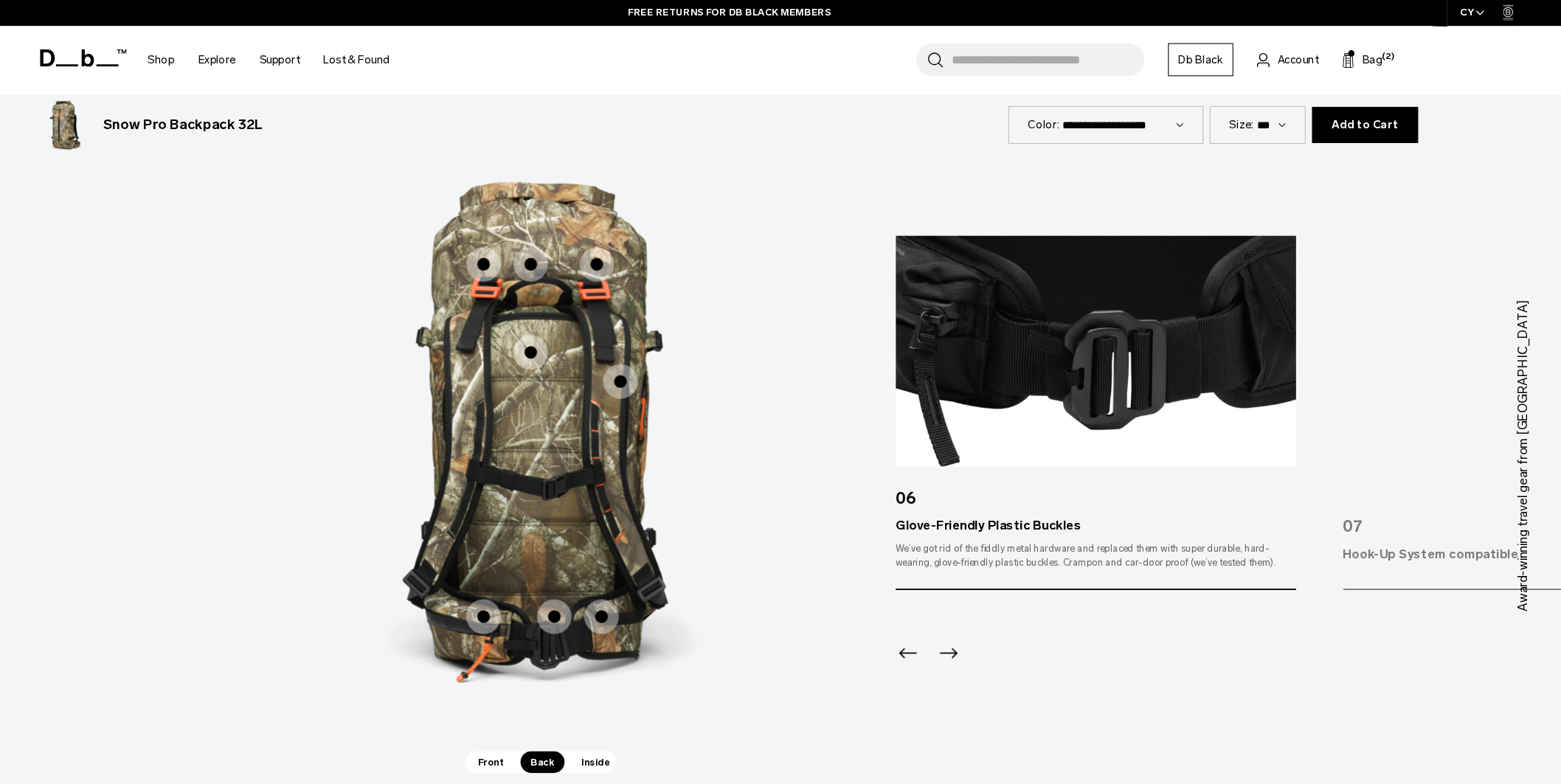
click at [987, 601] on icon "Next slide" at bounding box center [987, 613] width 23 height 23
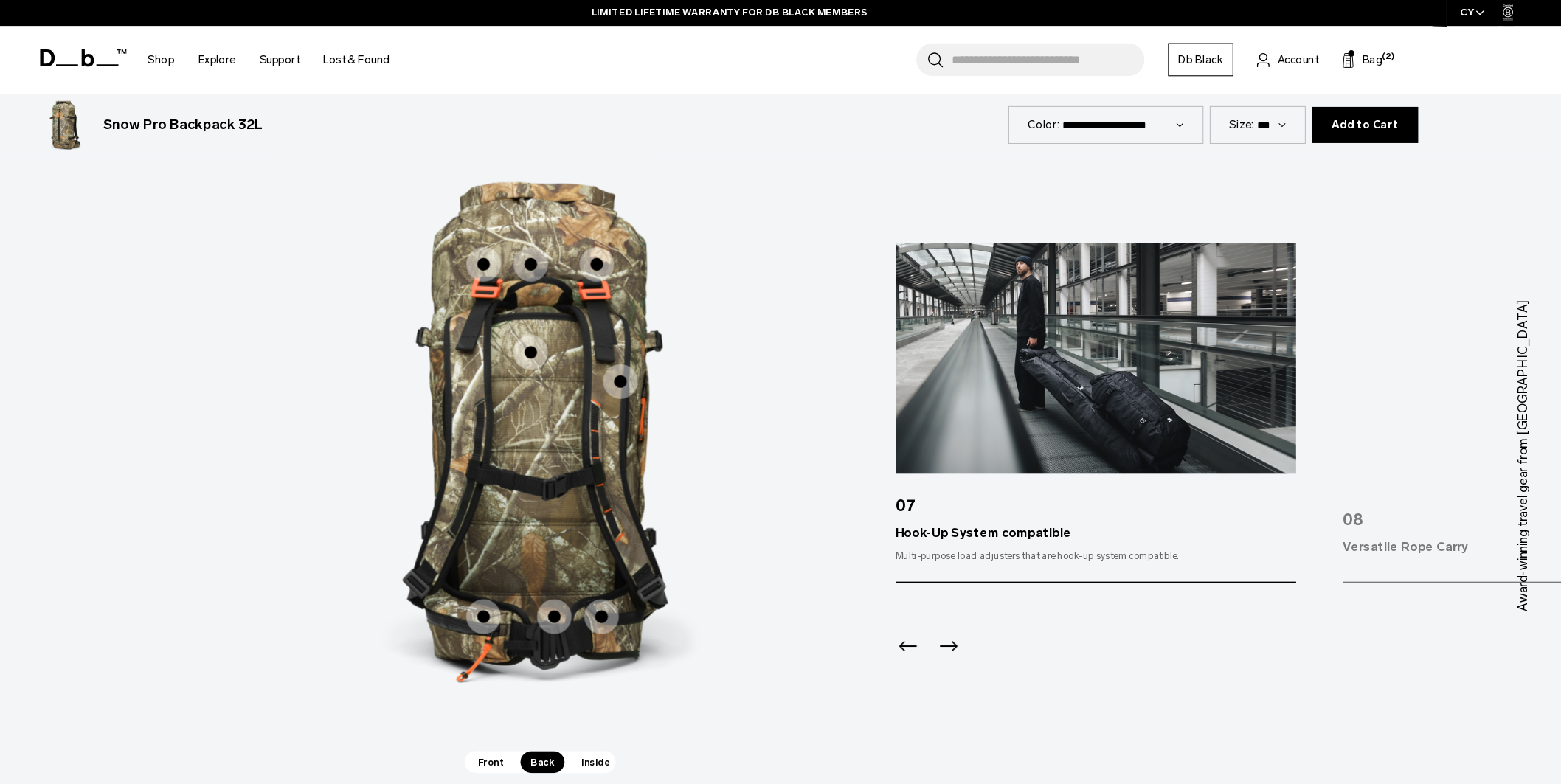
click at [987, 600] on icon "Next slide" at bounding box center [987, 607] width 23 height 23
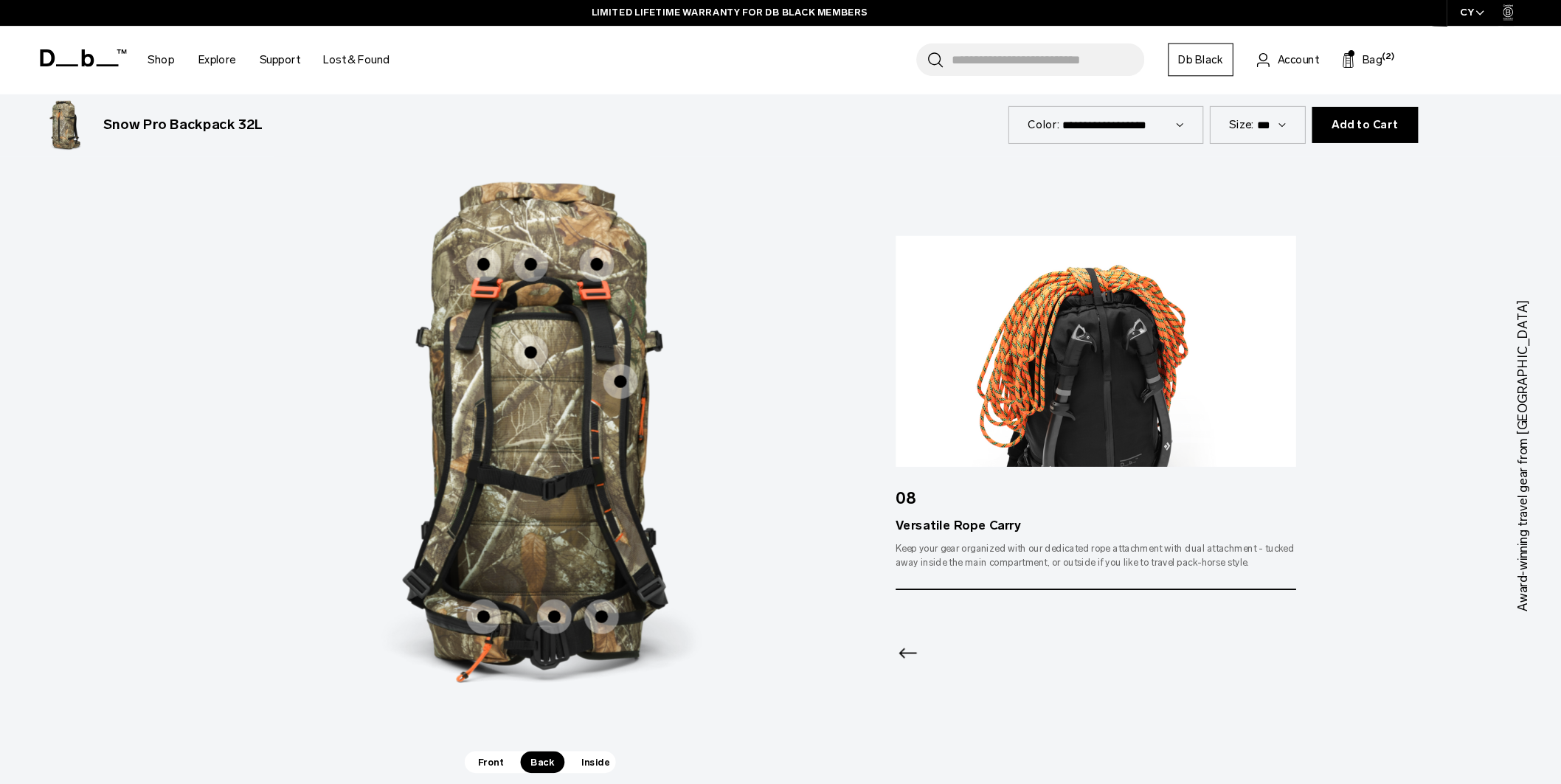
click at [657, 711] on span "Inside" at bounding box center [656, 714] width 46 height 20
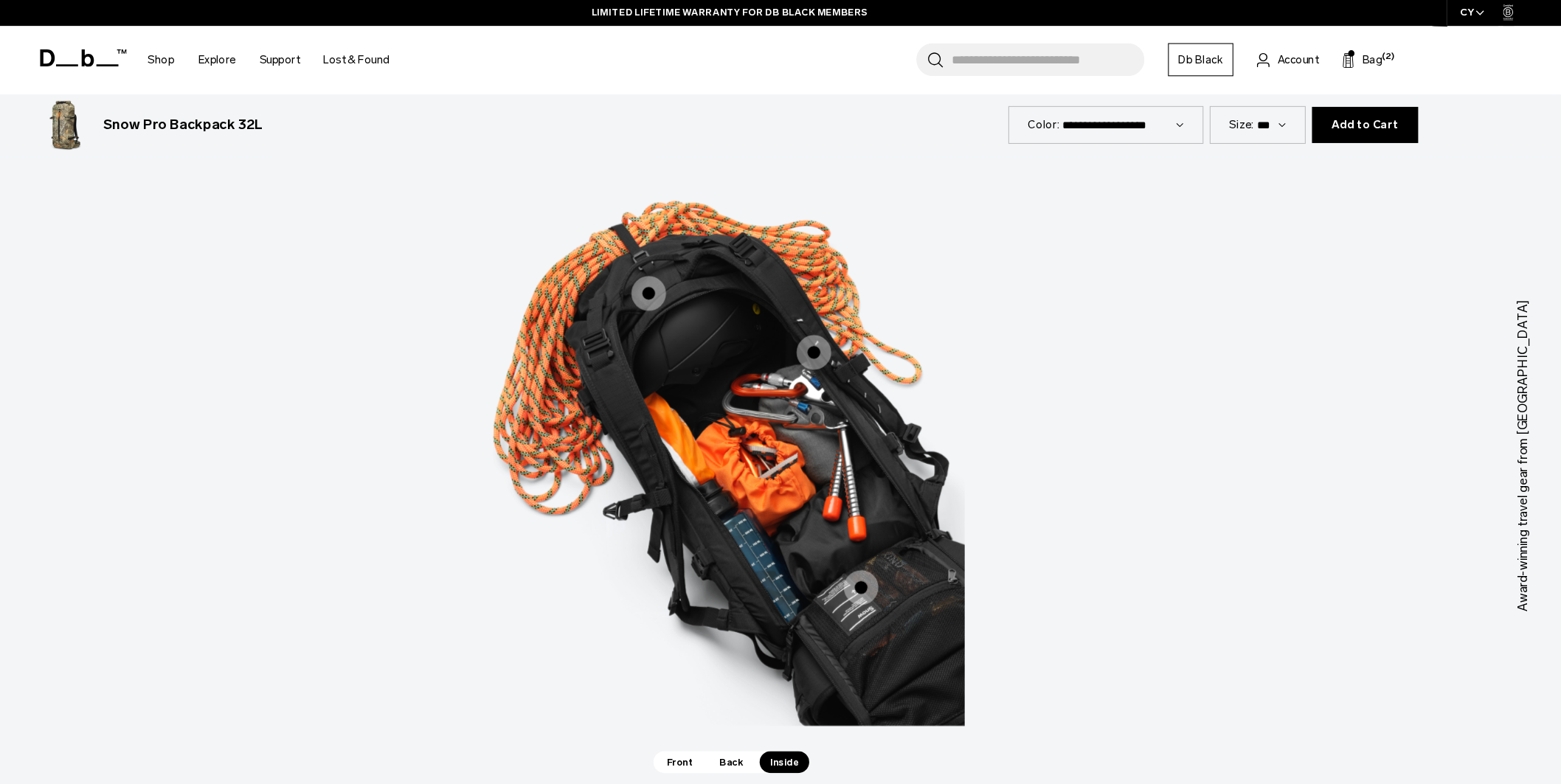
click at [707, 267] on span "3 / 3" at bounding box center [705, 276] width 33 height 33
click at [697, 263] on span "3 / 3" at bounding box center [705, 276] width 33 height 33
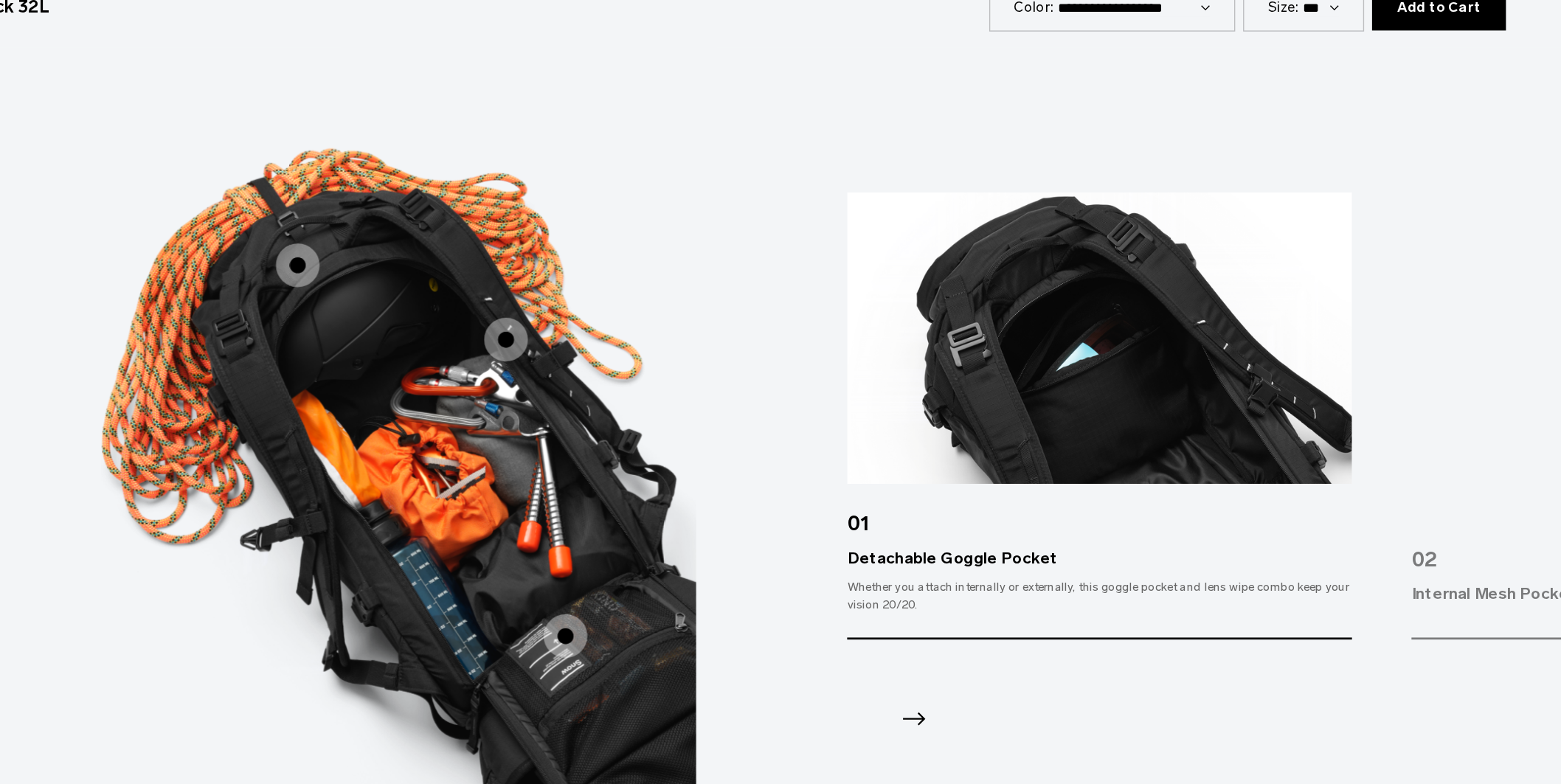
scroll to position [2002, 0]
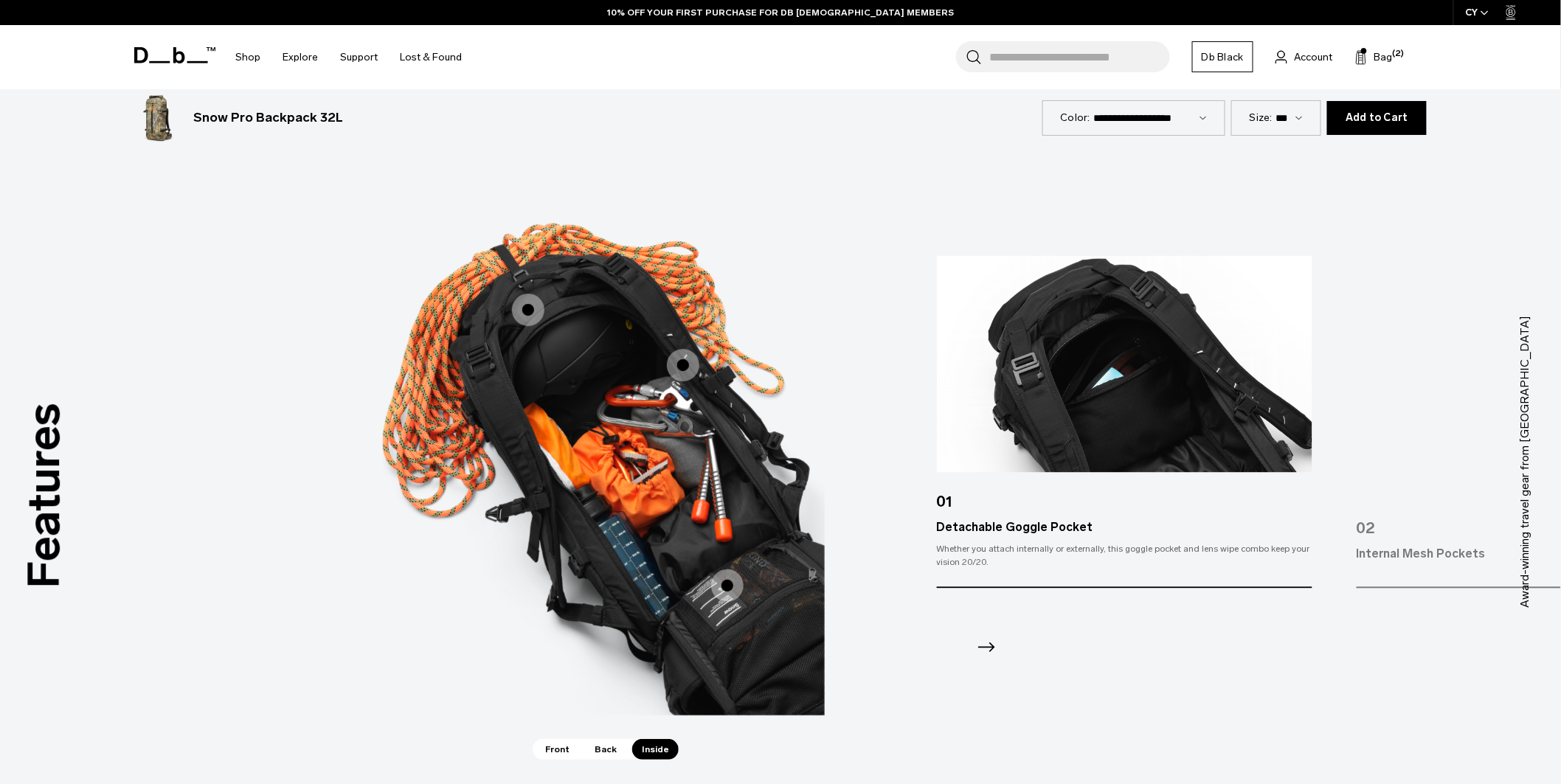
click at [985, 642] on icon "Next slide" at bounding box center [987, 647] width 17 height 10
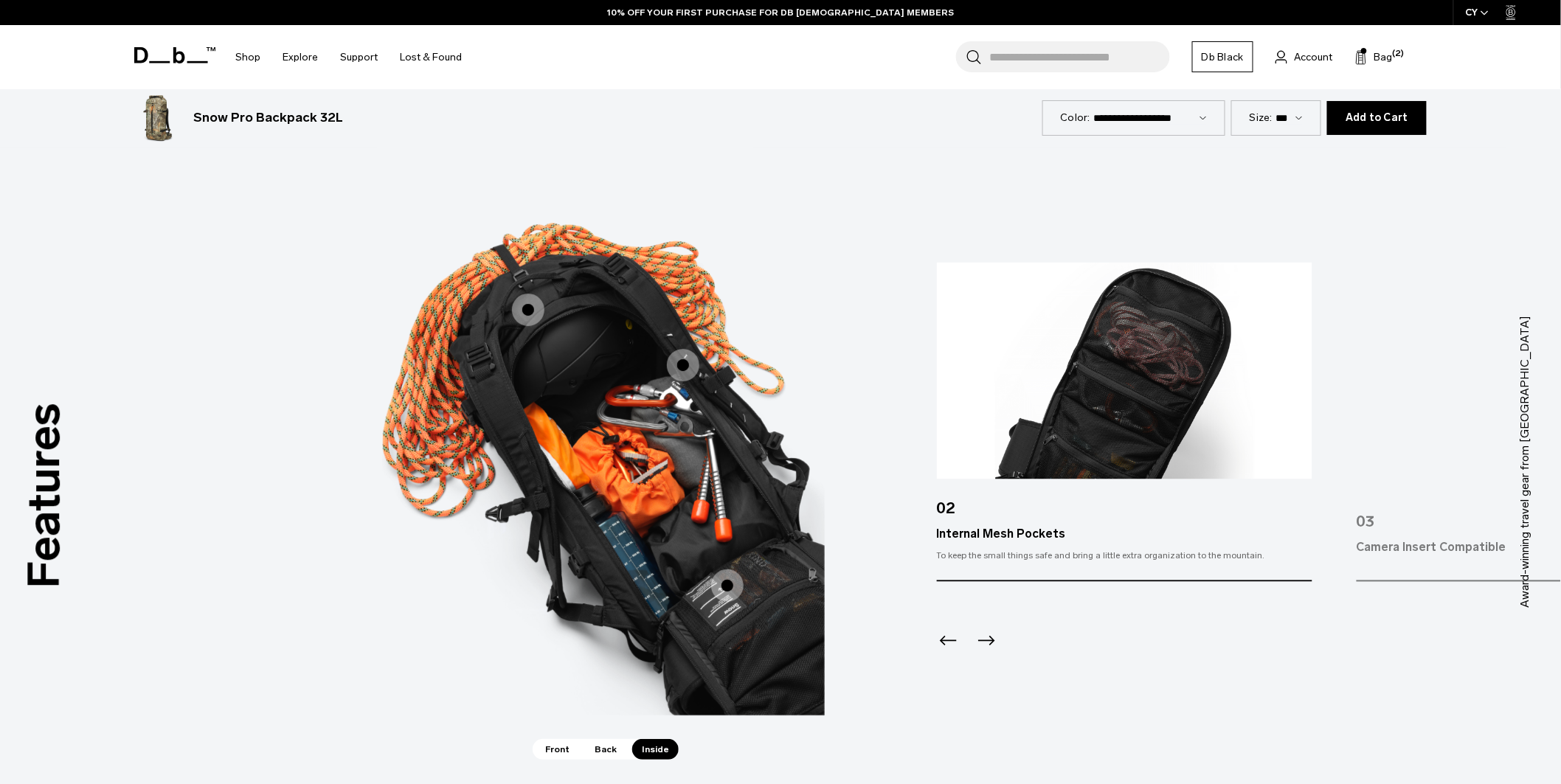
click at [985, 636] on icon "Next slide" at bounding box center [987, 641] width 23 height 23
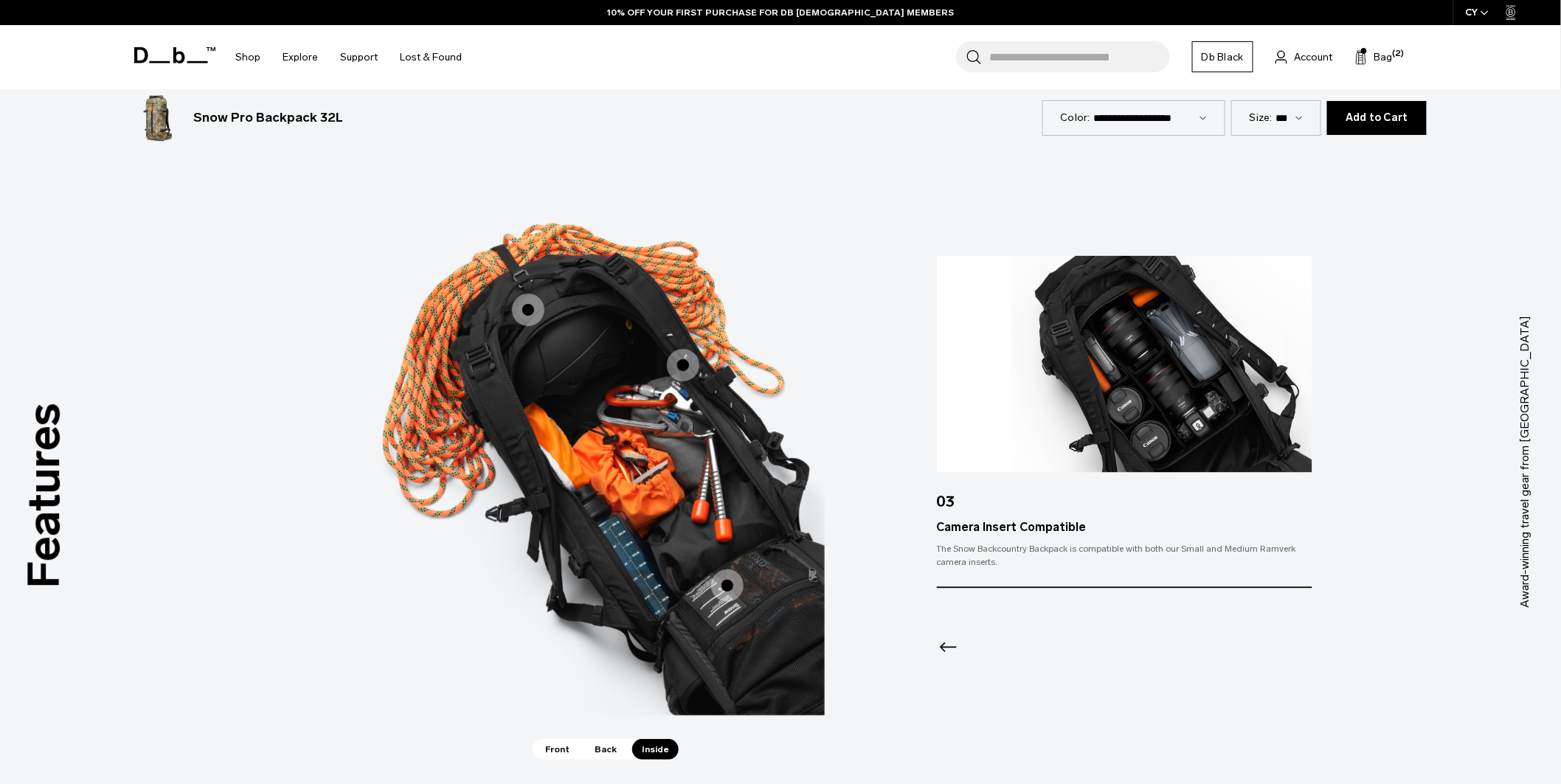
click at [604, 739] on span "Back" at bounding box center [605, 748] width 42 height 20
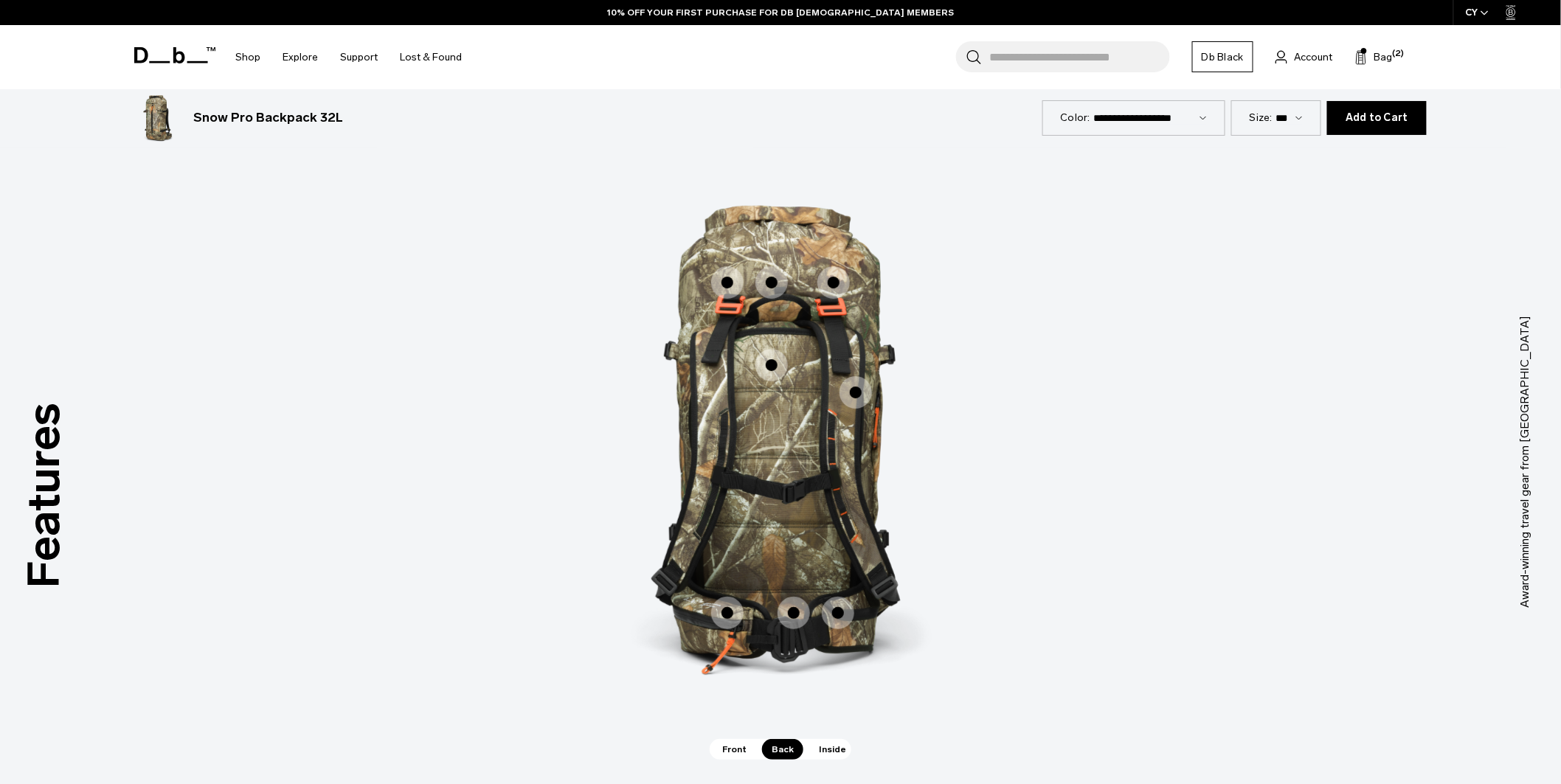
click at [783, 601] on span "2 / 3" at bounding box center [794, 613] width 33 height 33
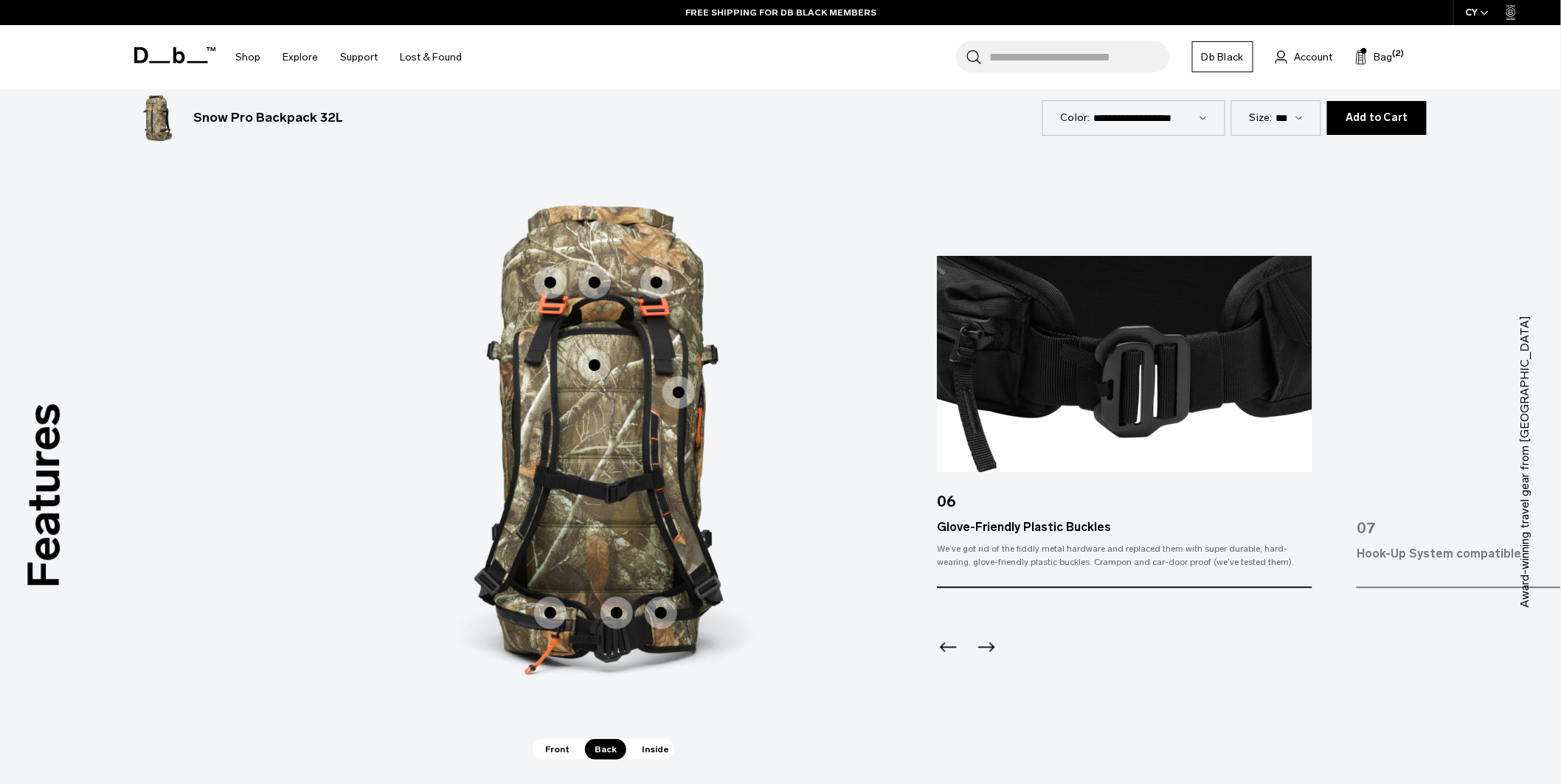
click at [944, 636] on icon "Previous slide" at bounding box center [949, 648] width 23 height 23
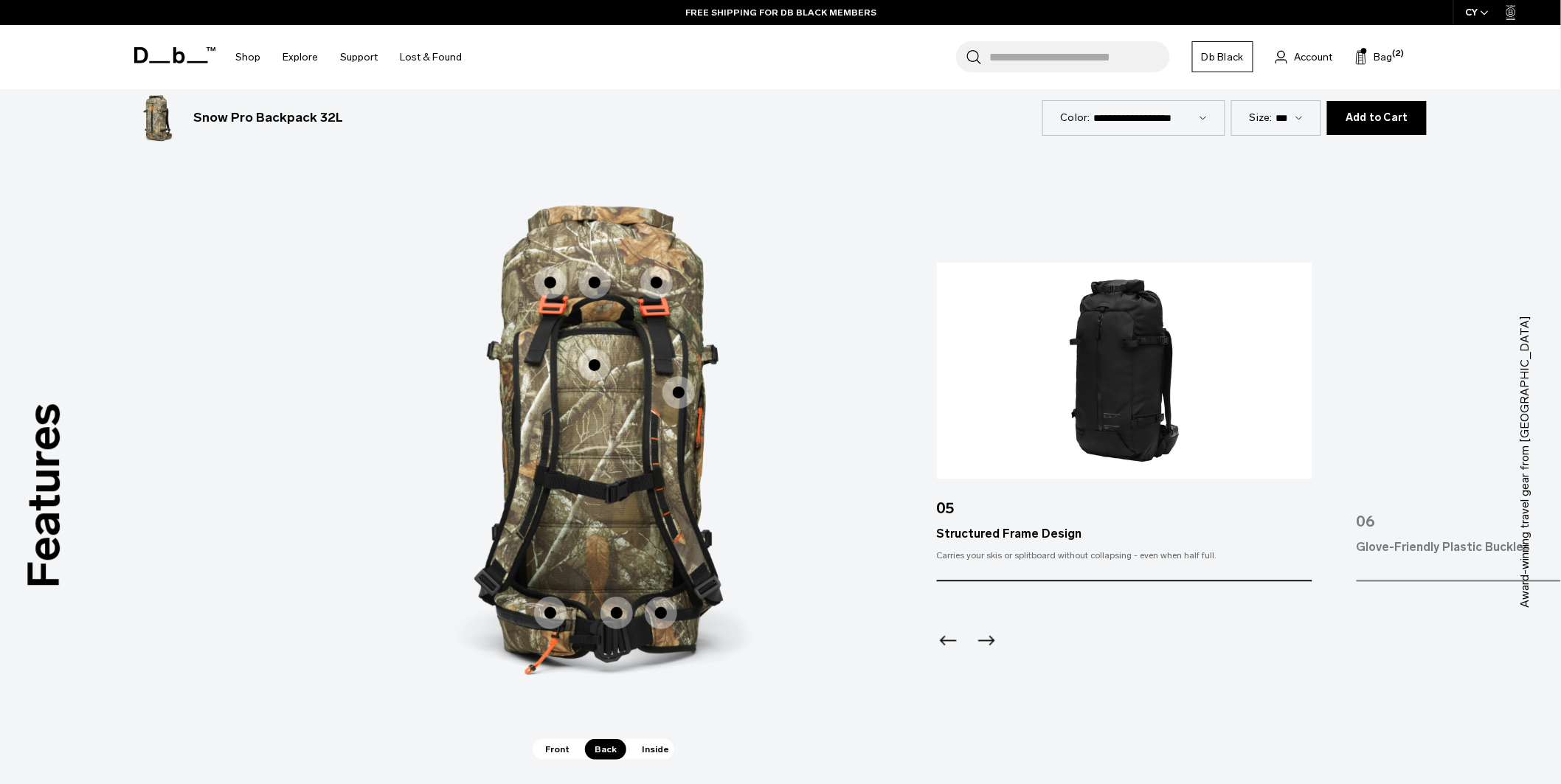
click at [944, 630] on icon "Previous slide" at bounding box center [949, 641] width 23 height 23
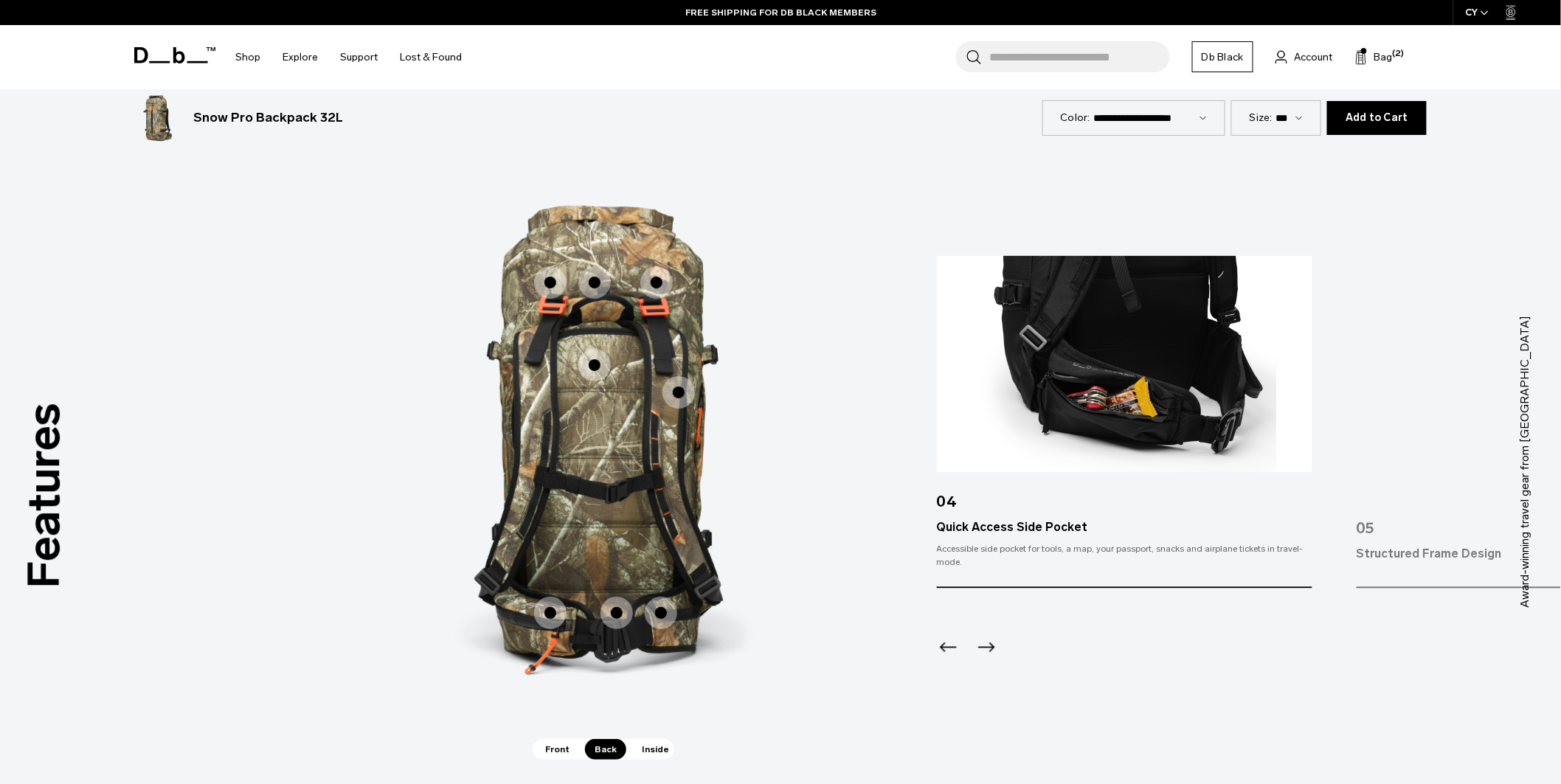
click at [944, 636] on icon "Previous slide" at bounding box center [949, 648] width 23 height 23
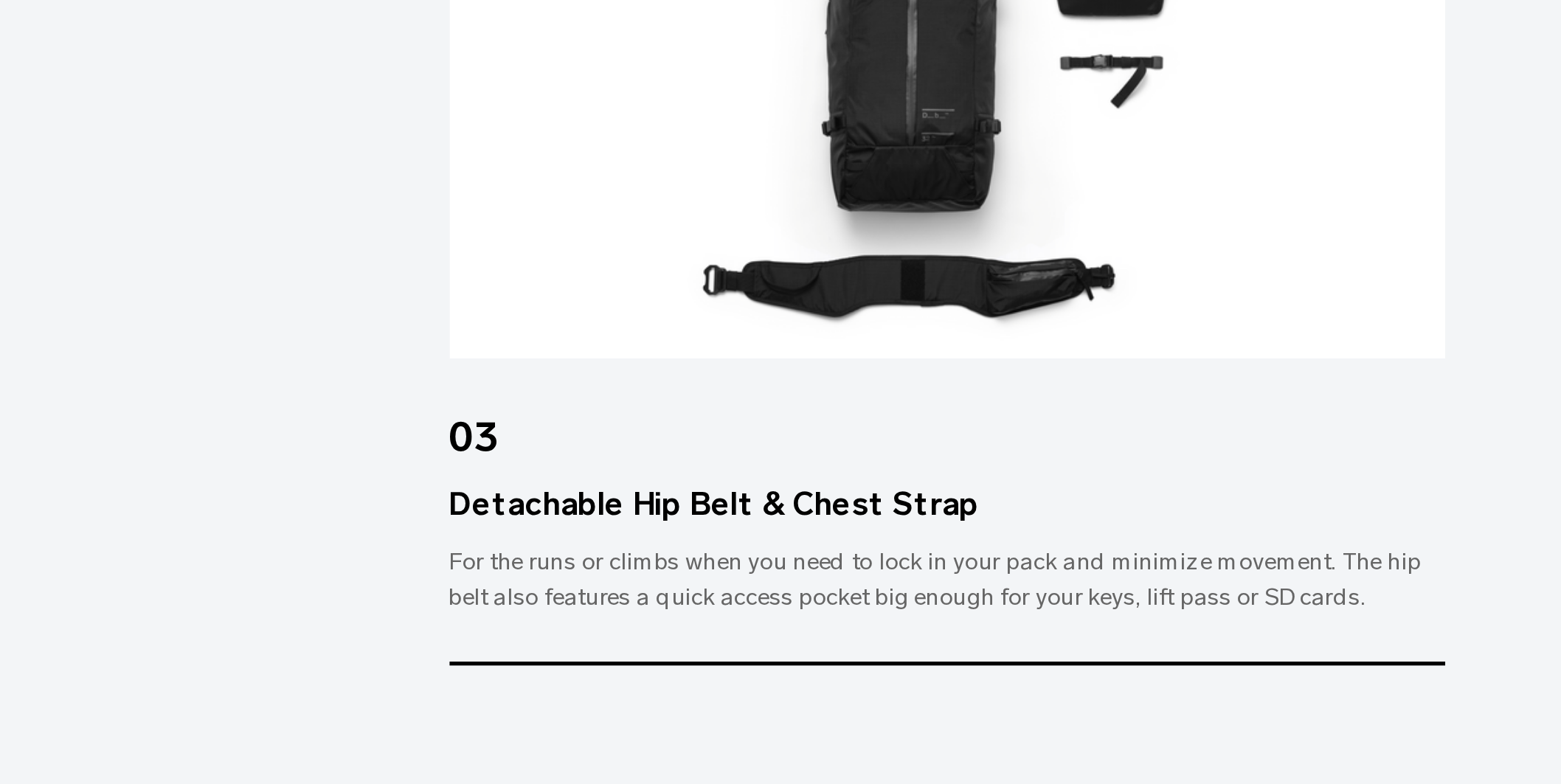
scroll to position [2000, 0]
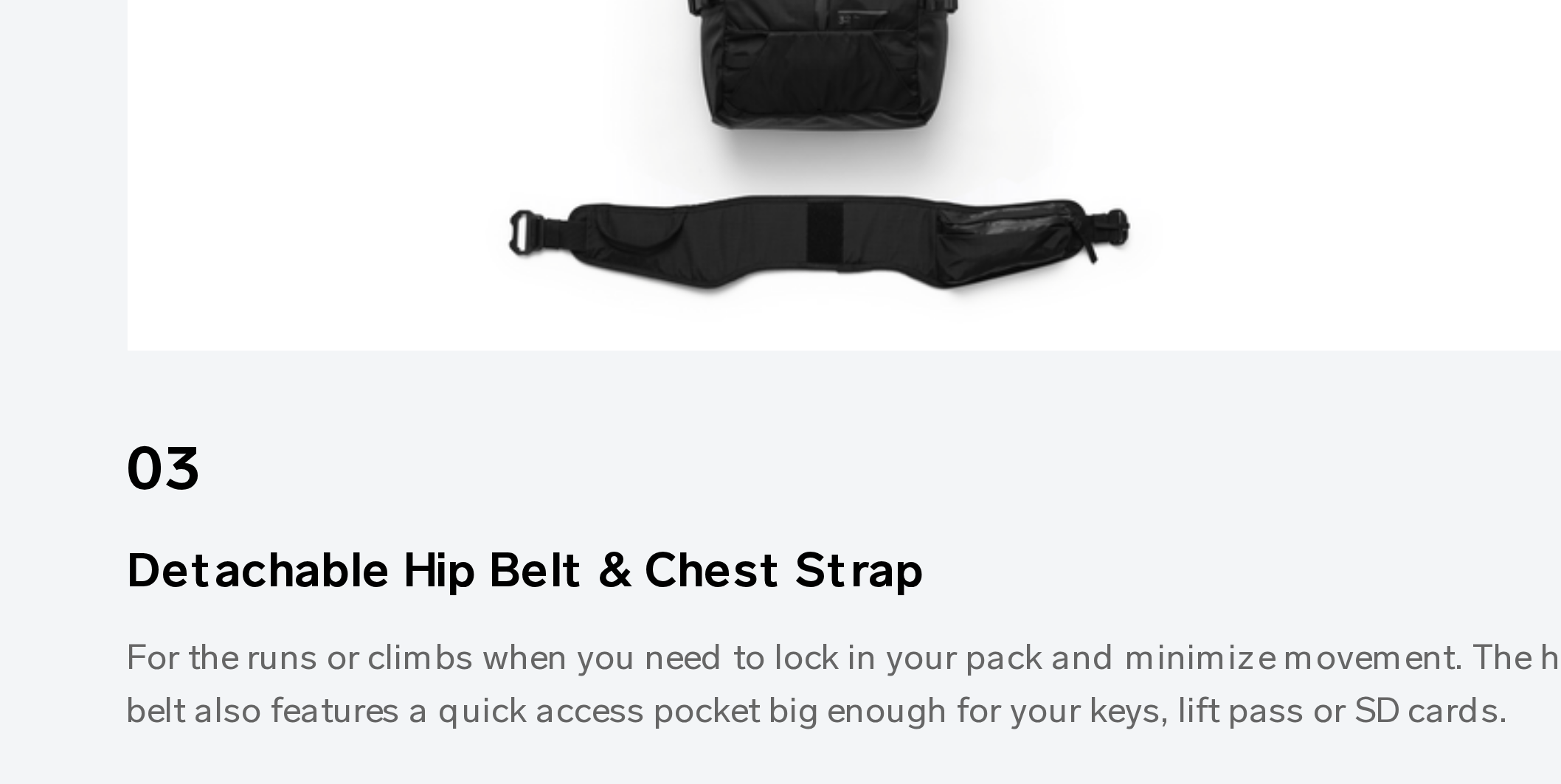
click at [1176, 480] on div "03" at bounding box center [1125, 497] width 375 height 47
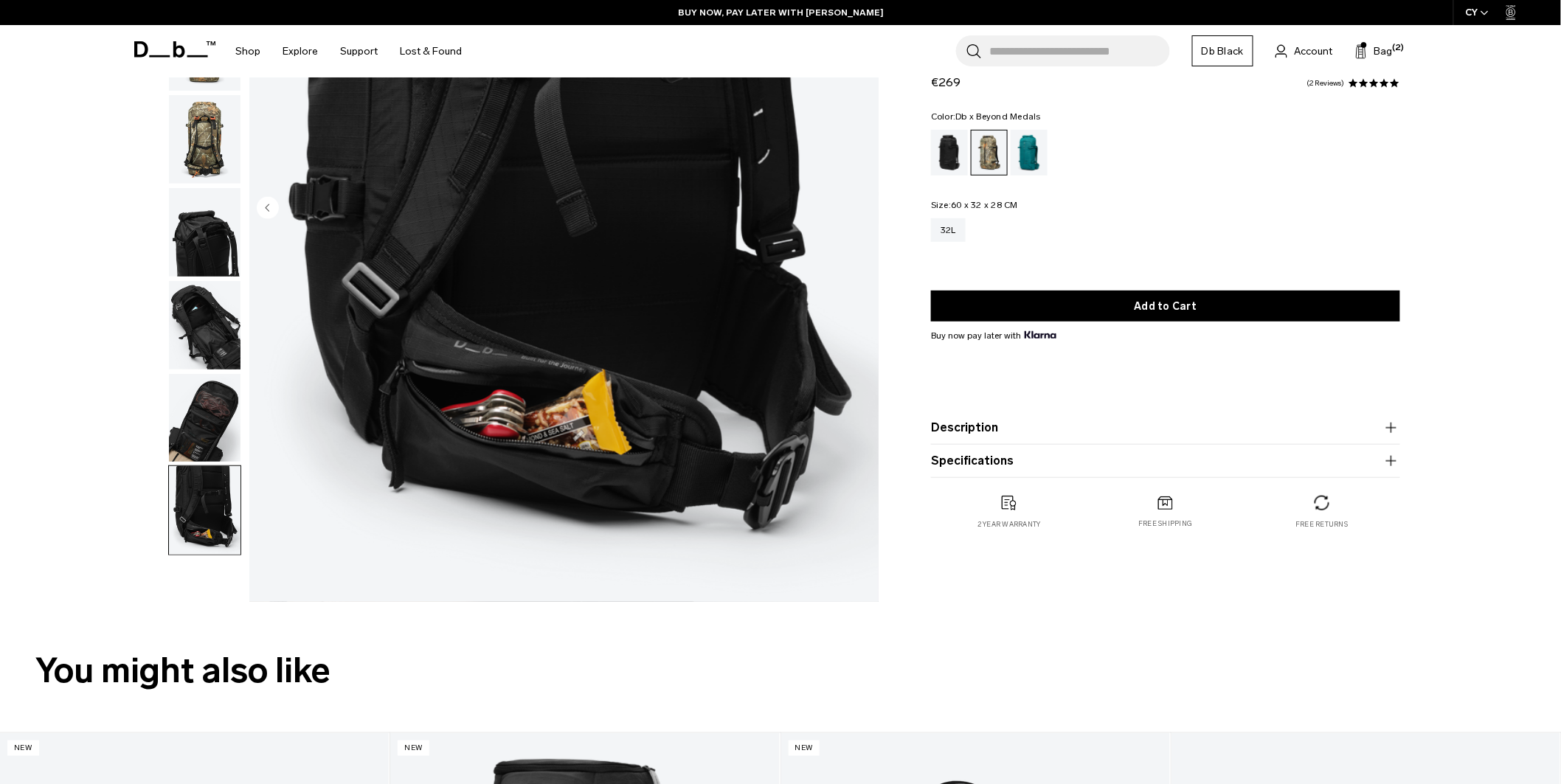
scroll to position [0, 0]
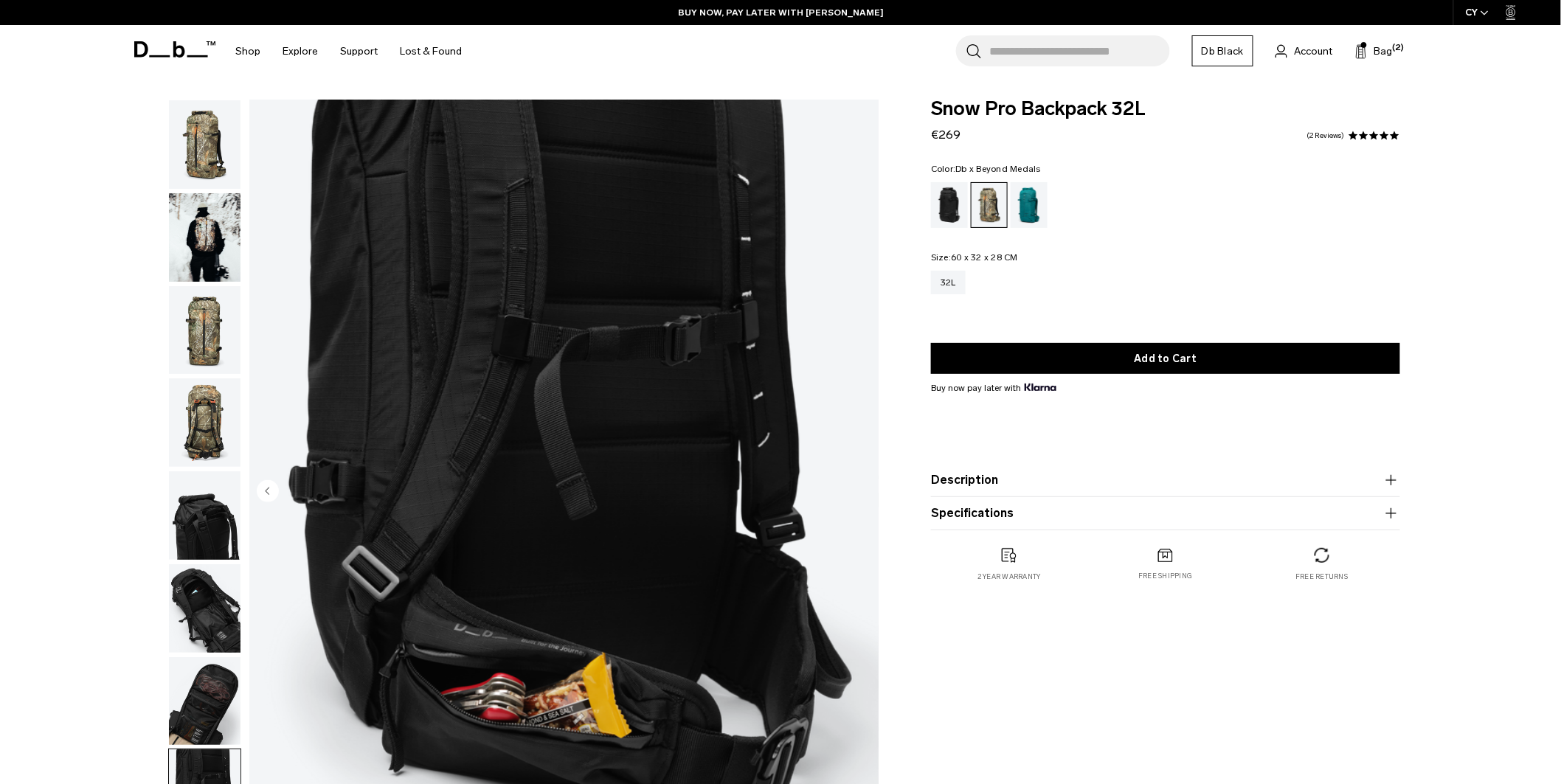
click at [225, 249] on img "button" at bounding box center [205, 238] width 72 height 89
